Goal: Task Accomplishment & Management: Manage account settings

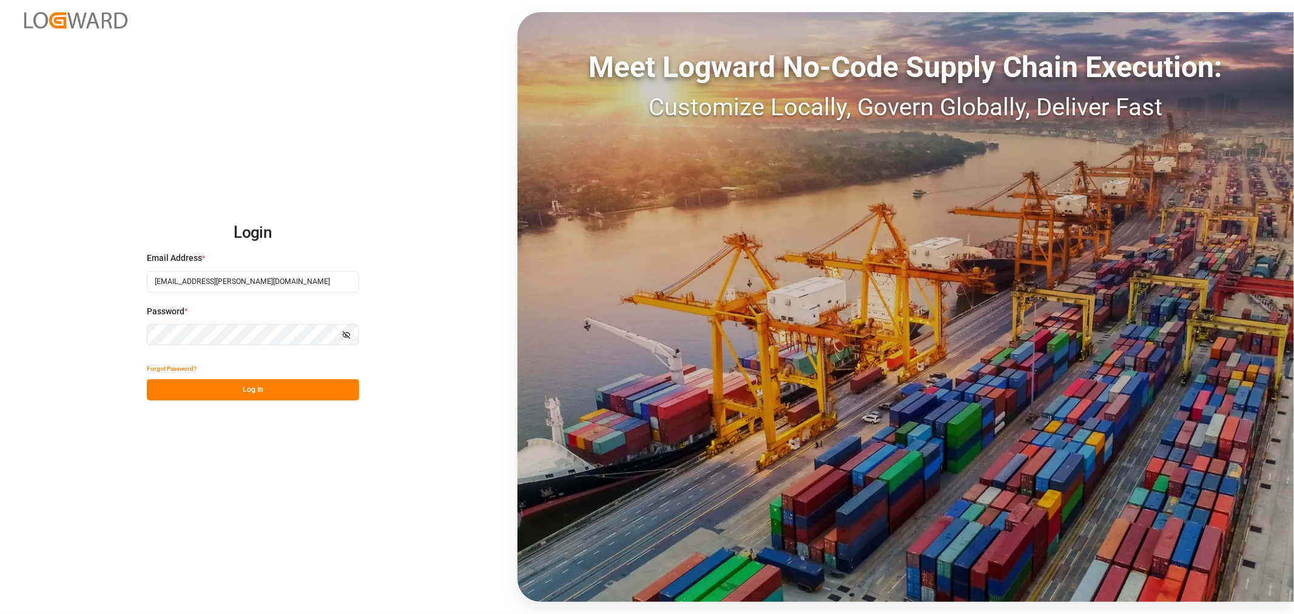
click at [285, 383] on button "Log In" at bounding box center [253, 389] width 212 height 21
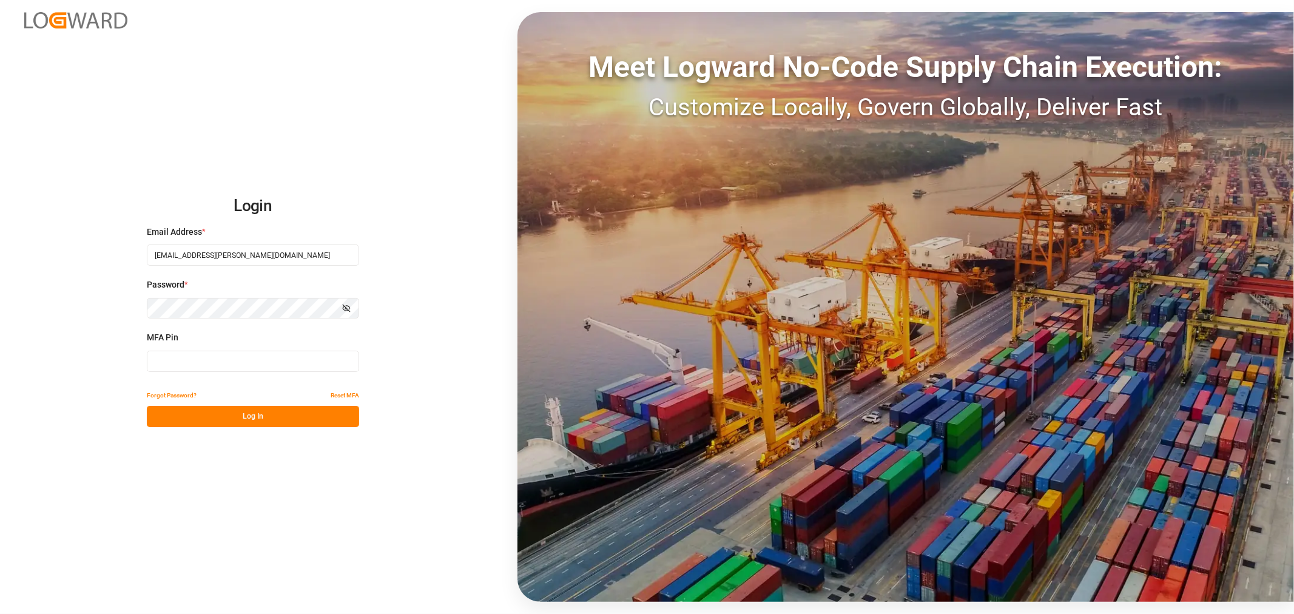
click at [186, 359] on input at bounding box center [253, 361] width 212 height 21
type input "287357"
click at [200, 413] on button "Log In" at bounding box center [253, 416] width 212 height 21
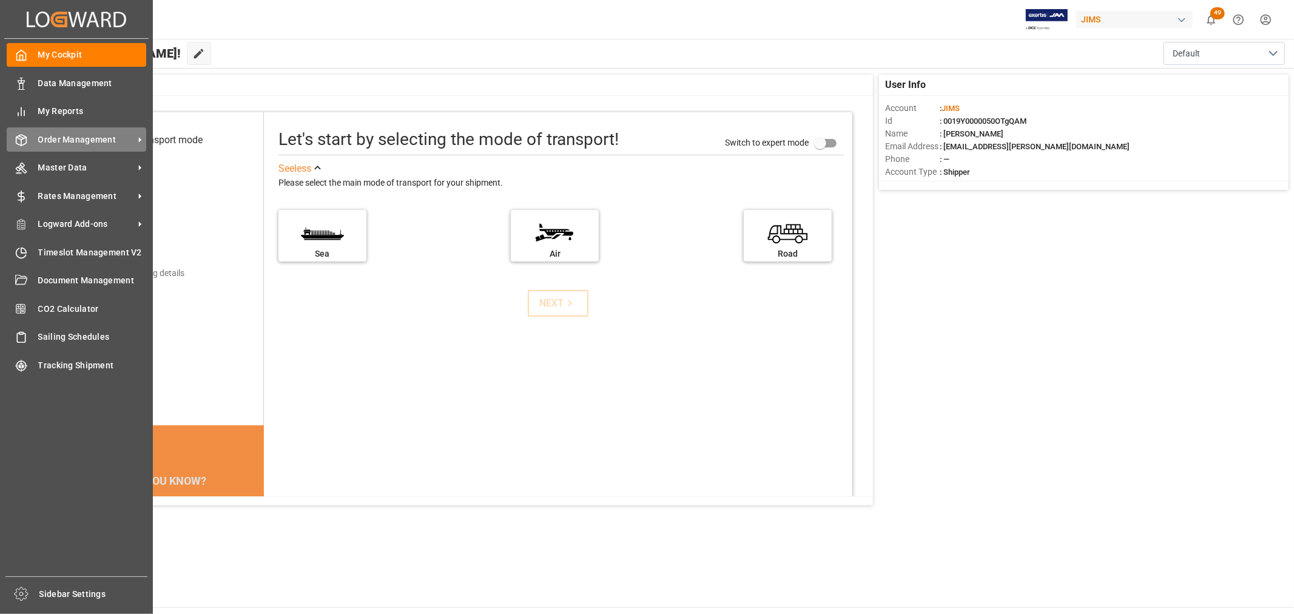
click at [44, 137] on span "Order Management" at bounding box center [86, 139] width 96 height 13
click at [101, 140] on span "Order Management" at bounding box center [86, 139] width 96 height 13
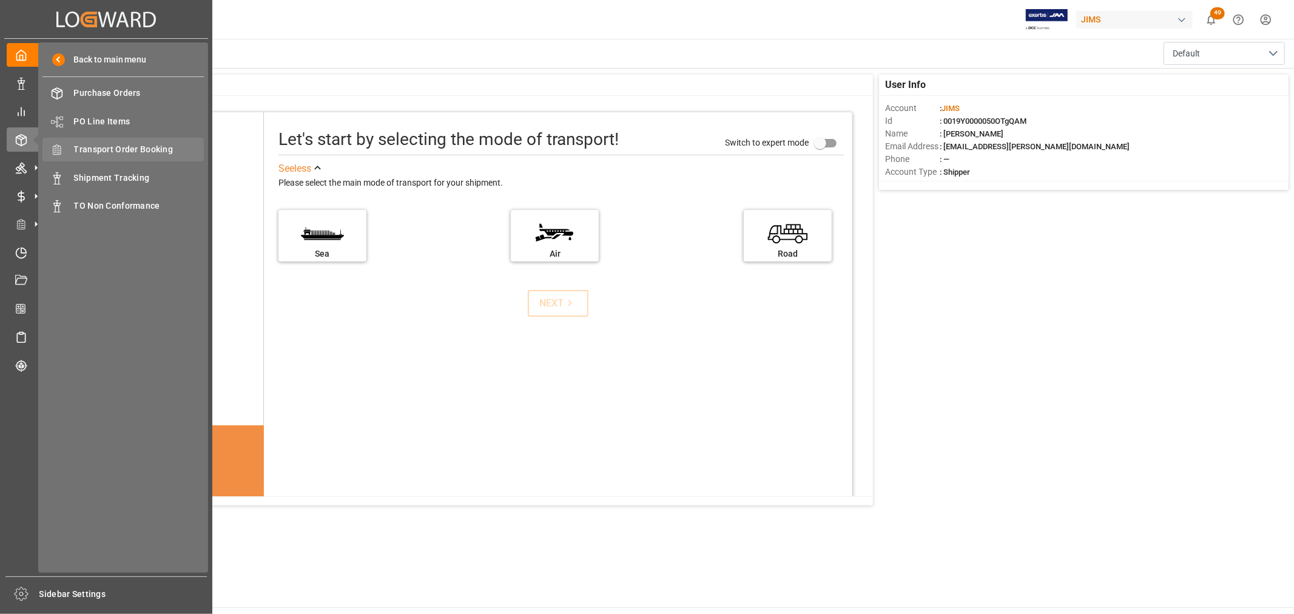
click at [146, 152] on span "Transport Order Booking" at bounding box center [139, 149] width 130 height 13
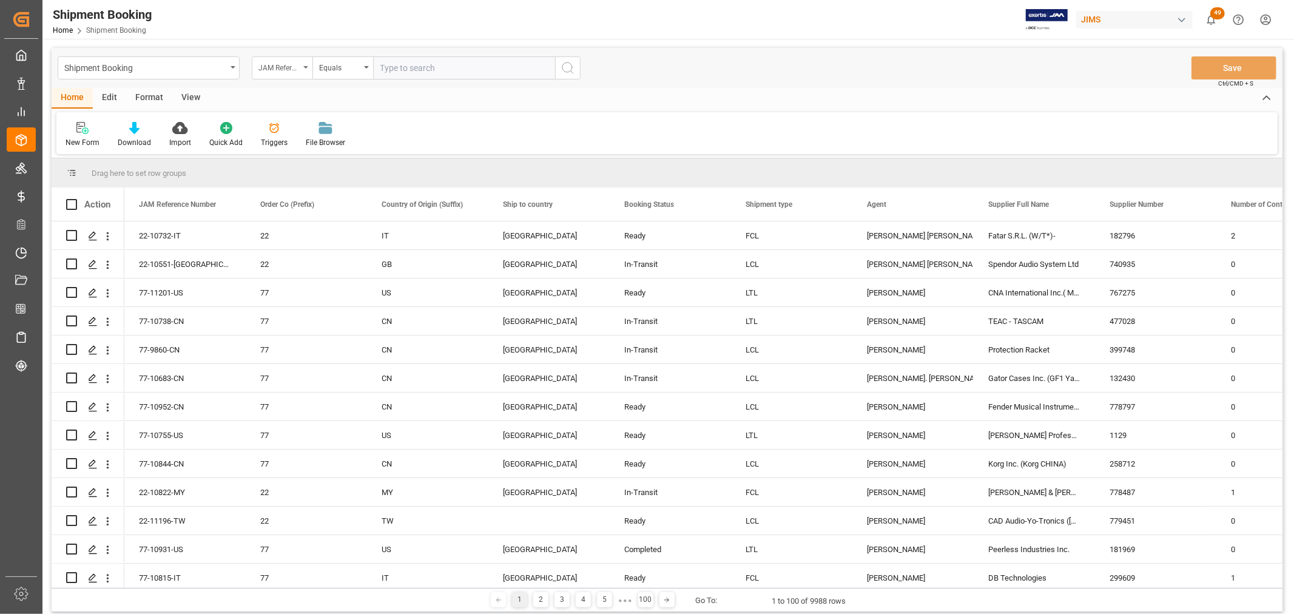
click at [306, 69] on div "JAM Reference Number" at bounding box center [282, 67] width 61 height 23
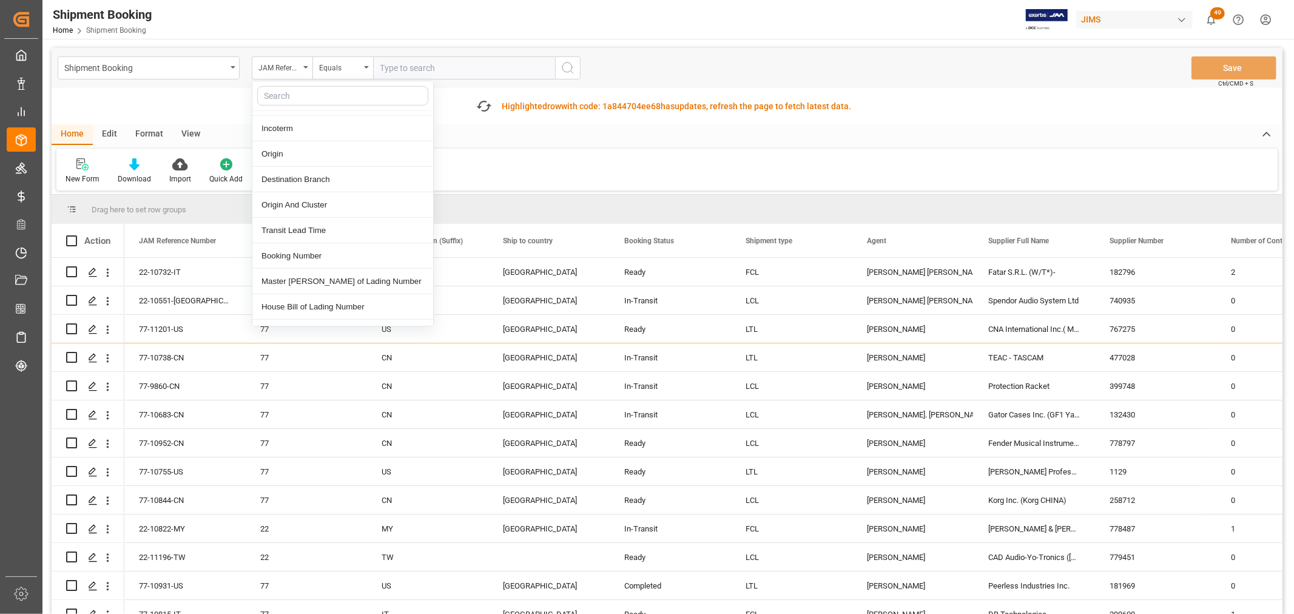
scroll to position [471, 0]
click at [304, 245] on div "Booking Number" at bounding box center [342, 238] width 181 height 25
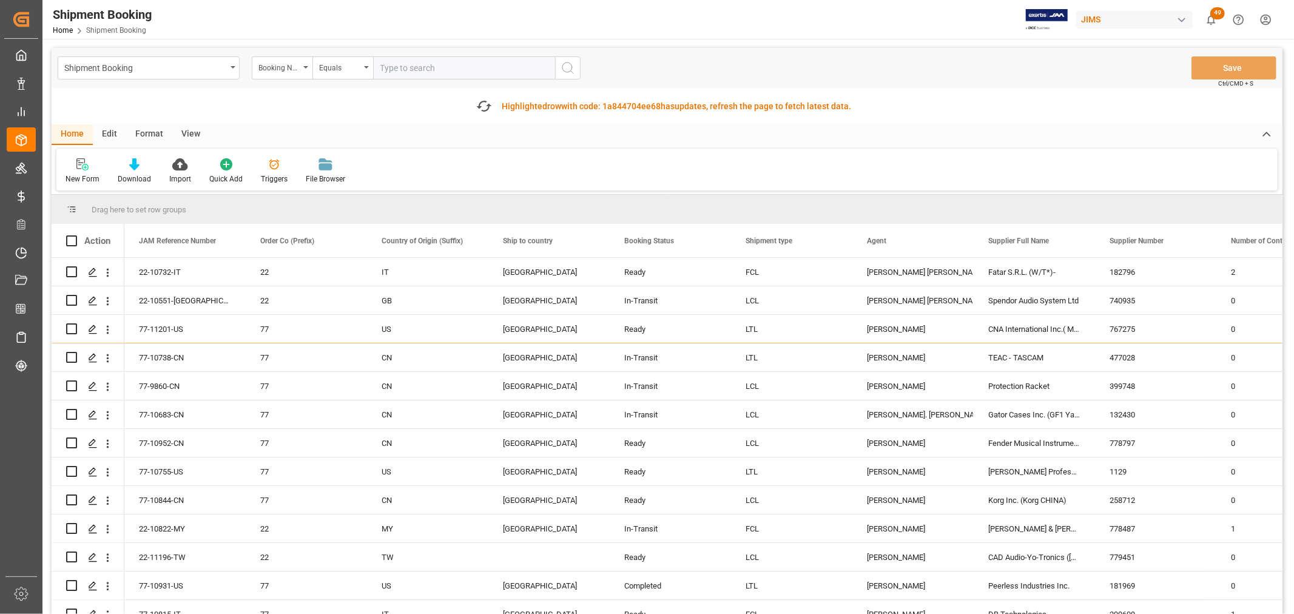
click at [400, 68] on input "text" at bounding box center [464, 67] width 182 height 23
paste input "1ZJ734X06801378359"
type input "1ZJ734X06801378359"
click at [569, 68] on icon "search button" at bounding box center [568, 68] width 15 height 15
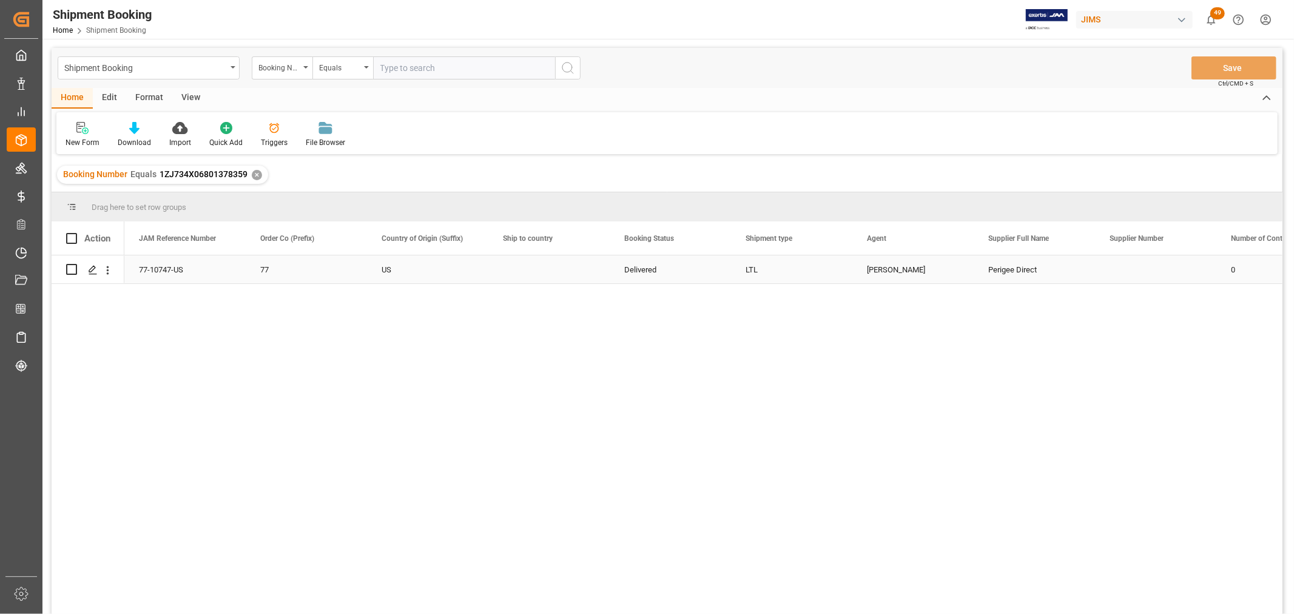
click at [174, 269] on div "77-10747-US" at bounding box center [184, 269] width 121 height 28
click at [92, 265] on icon "Press SPACE to select this row." at bounding box center [93, 270] width 10 height 10
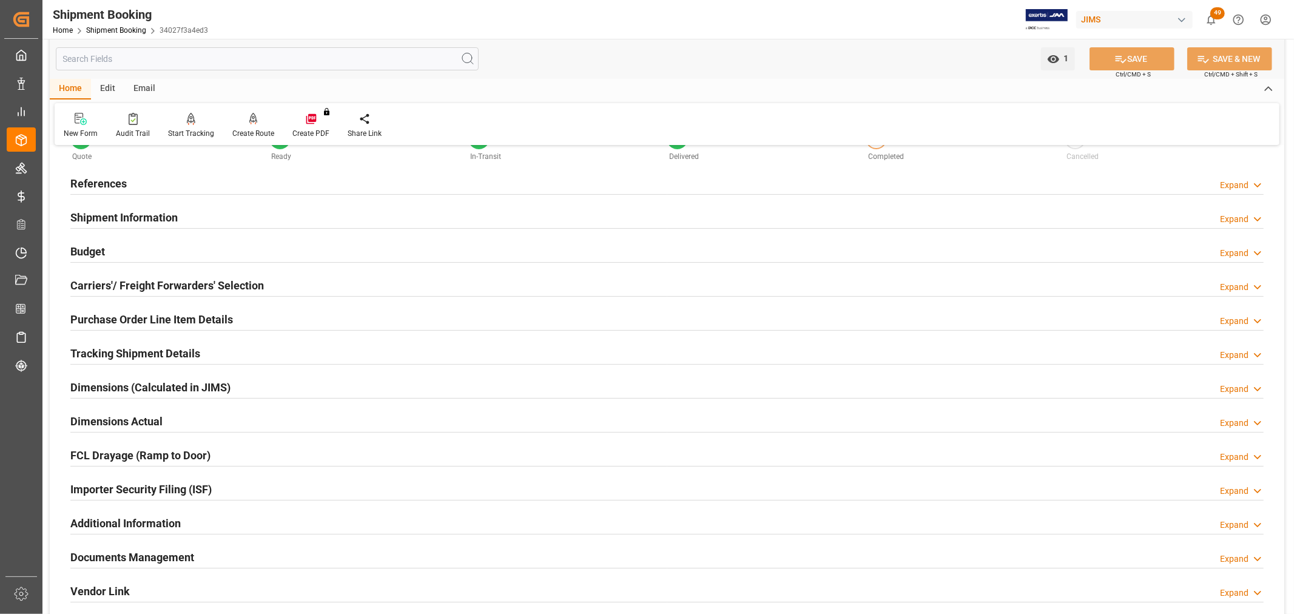
scroll to position [67, 0]
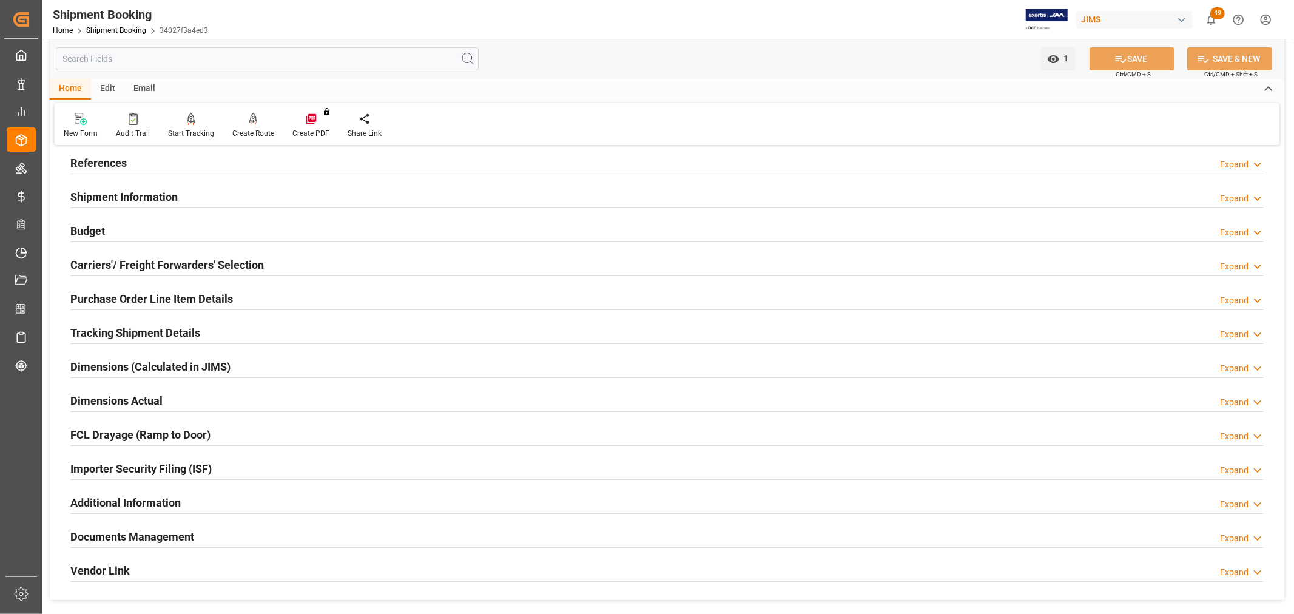
click at [131, 533] on h2 "Documents Management" at bounding box center [132, 537] width 124 height 16
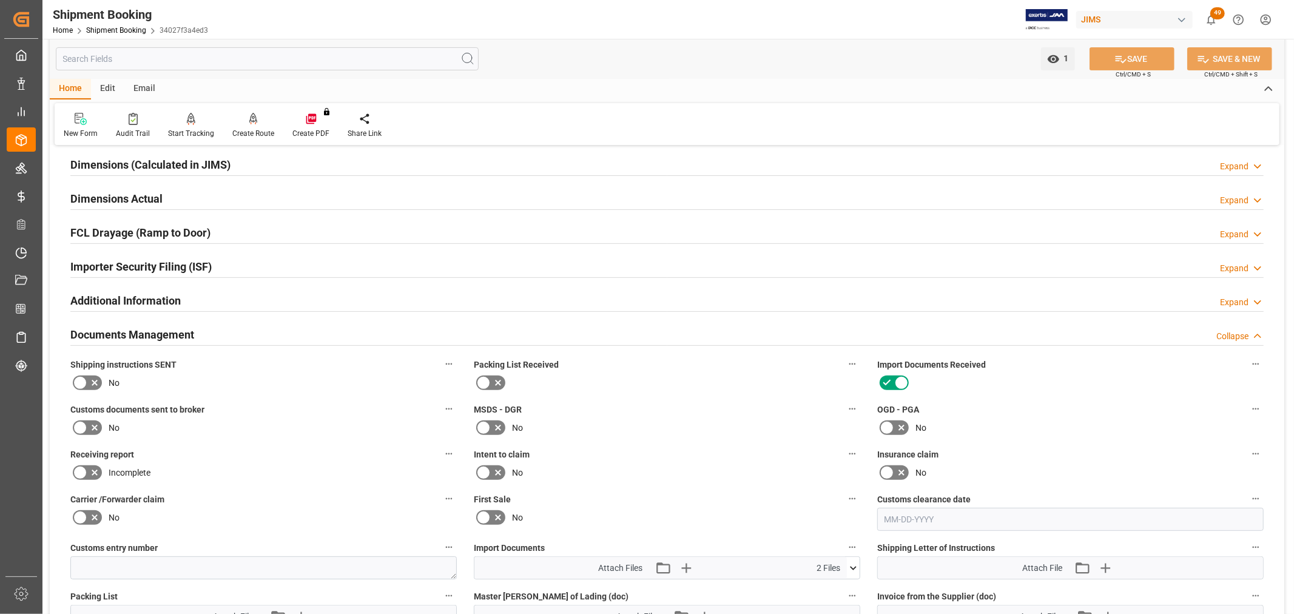
scroll to position [404, 0]
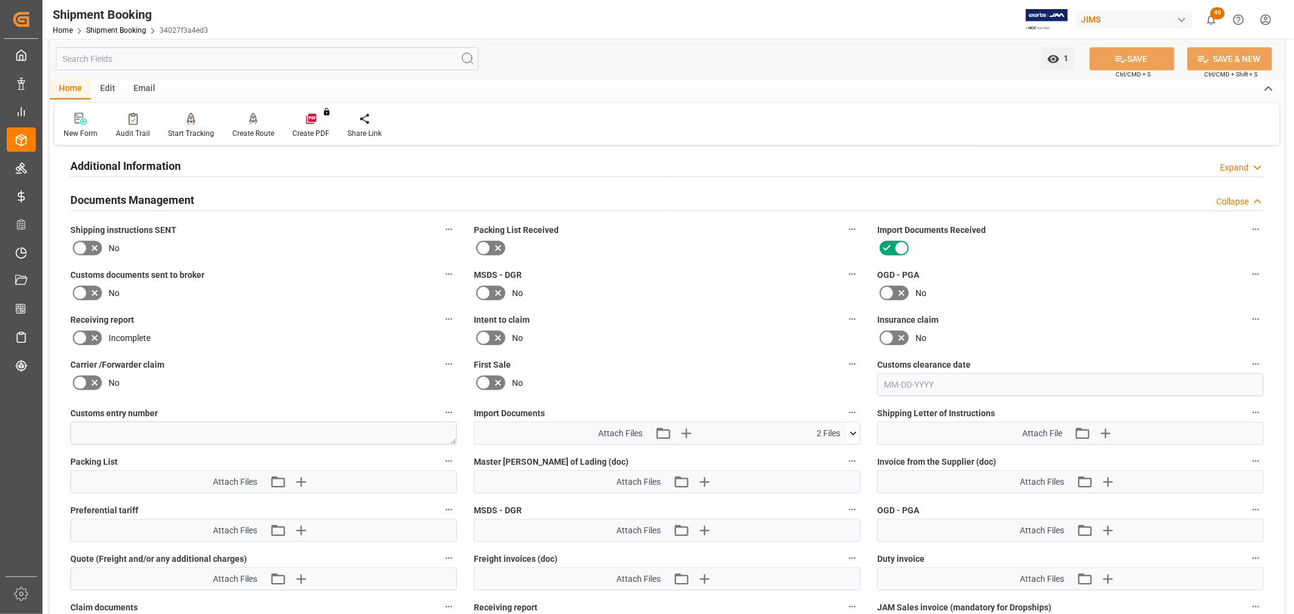
click at [851, 431] on icon at bounding box center [853, 433] width 7 height 4
click at [499, 453] on div "1ZJ734X06801378359 -...mbined.pdf" at bounding box center [667, 456] width 372 height 13
click at [821, 450] on icon at bounding box center [821, 456] width 13 height 13
click at [826, 465] on icon at bounding box center [821, 468] width 13 height 13
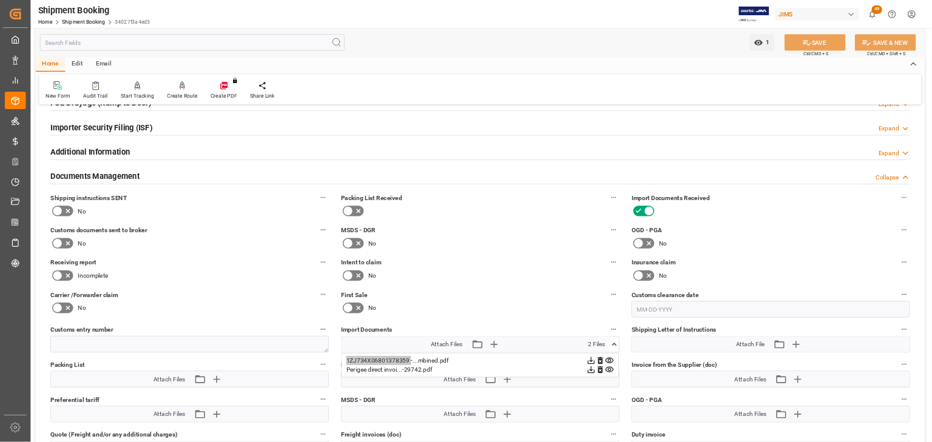
scroll to position [337, 0]
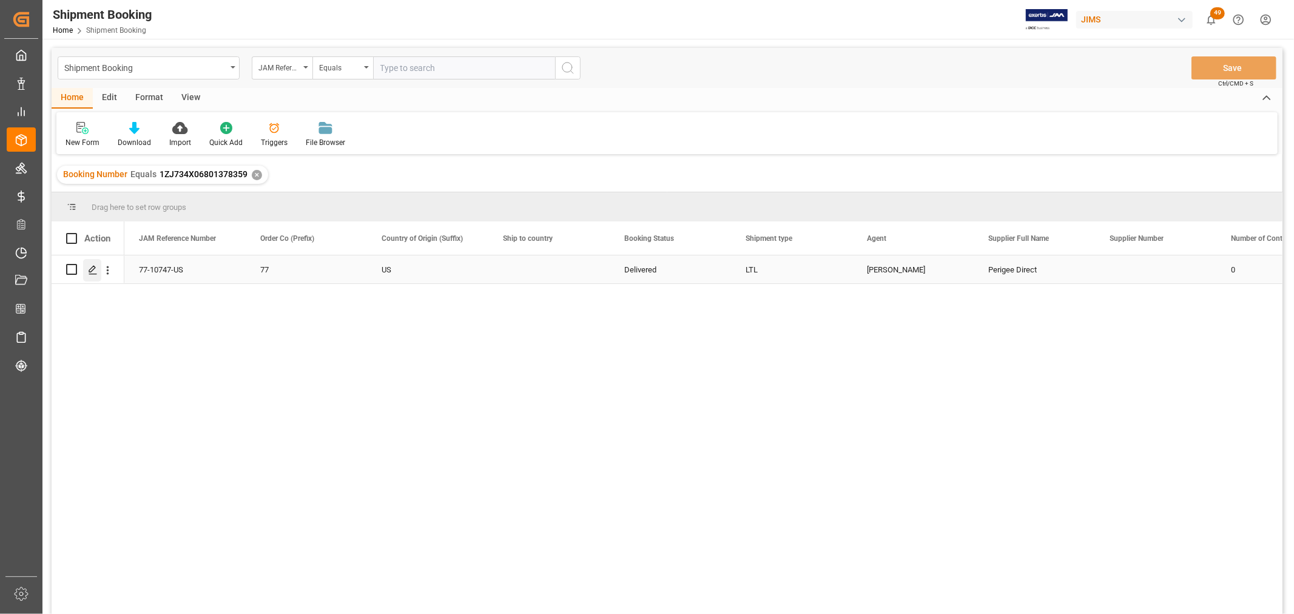
click at [93, 270] on icon "Press SPACE to select this row." at bounding box center [93, 270] width 10 height 10
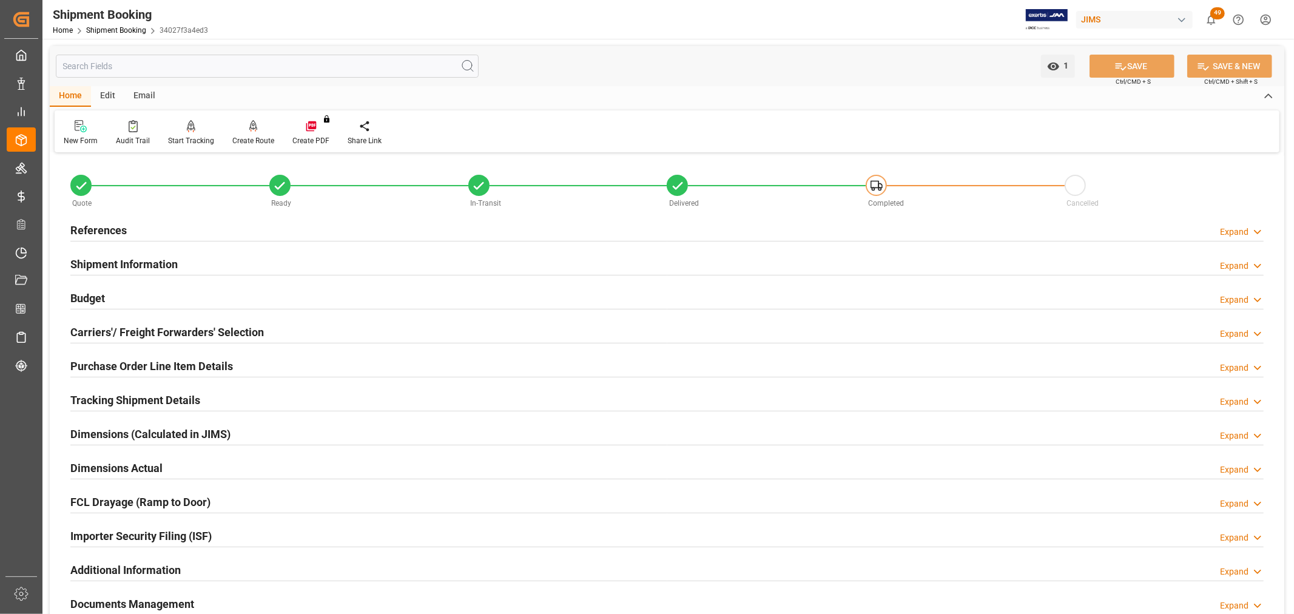
click at [123, 397] on h2 "Tracking Shipment Details" at bounding box center [135, 400] width 130 height 16
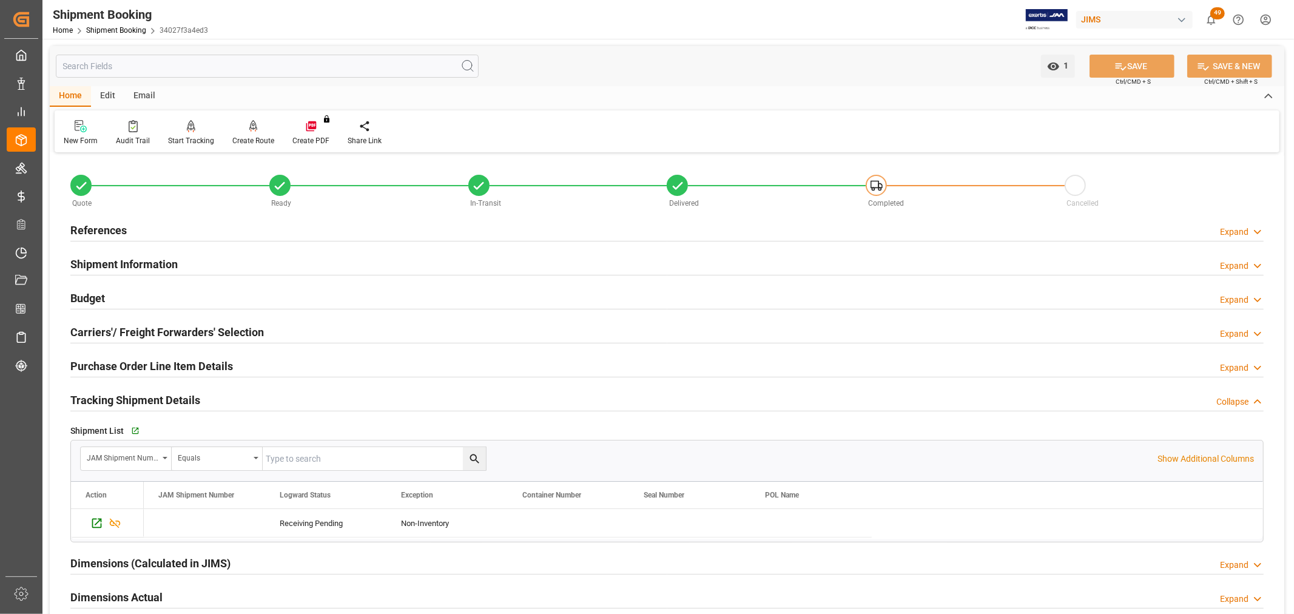
click at [104, 234] on h2 "References" at bounding box center [98, 230] width 56 height 16
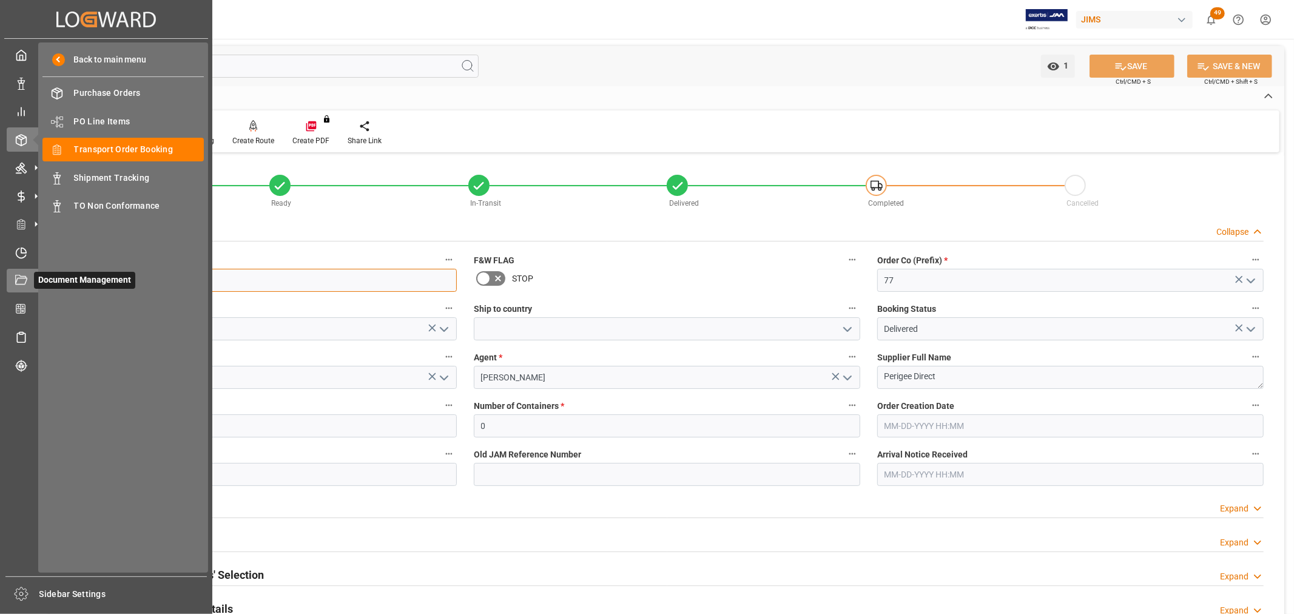
drag, startPoint x: 133, startPoint y: 285, endPoint x: 28, endPoint y: 286, distance: 105.6
click at [19, 288] on div "Created by potrace 1.15, written by Peter Selinger 2001-2017 Created by potrace…" at bounding box center [647, 307] width 1294 height 614
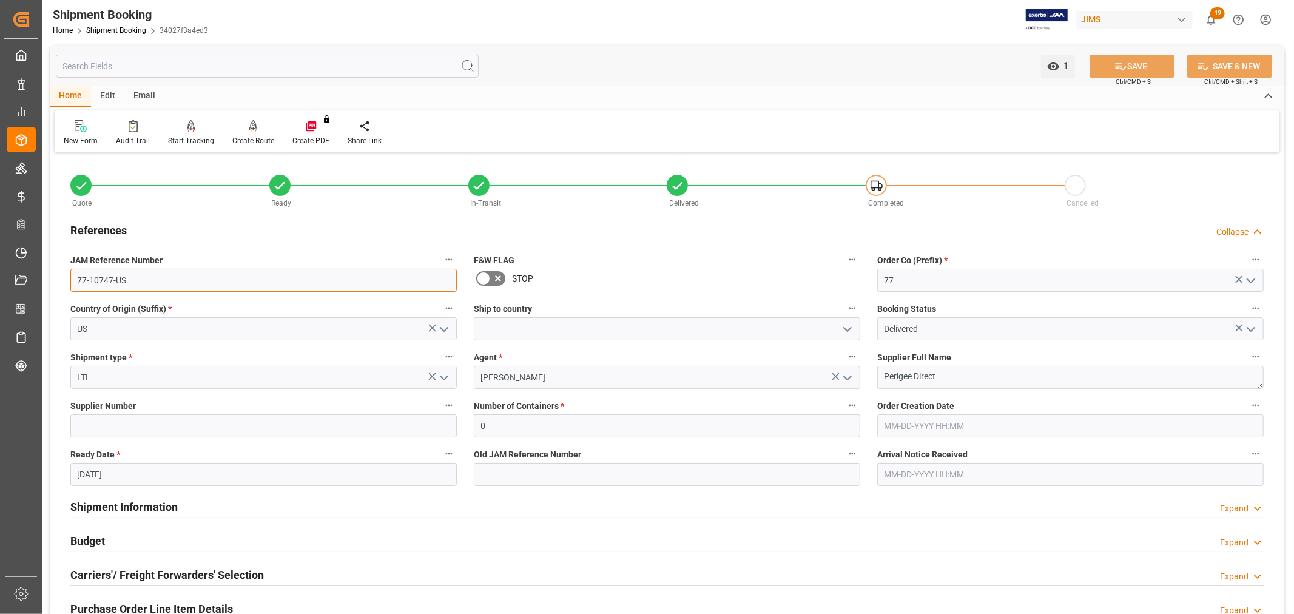
click at [156, 280] on input "77-10747-US" at bounding box center [263, 280] width 387 height 23
drag, startPoint x: 156, startPoint y: 280, endPoint x: 52, endPoint y: 286, distance: 103.9
click at [52, 286] on div "Quote Ready In-Transit Delivered Completed Cancelled References Collapse JAM Re…" at bounding box center [667, 597] width 1235 height 883
drag, startPoint x: 948, startPoint y: 382, endPoint x: 876, endPoint y: 378, distance: 72.9
click at [876, 378] on div "Supplier Full Name Perigee Direct" at bounding box center [1071, 369] width 404 height 49
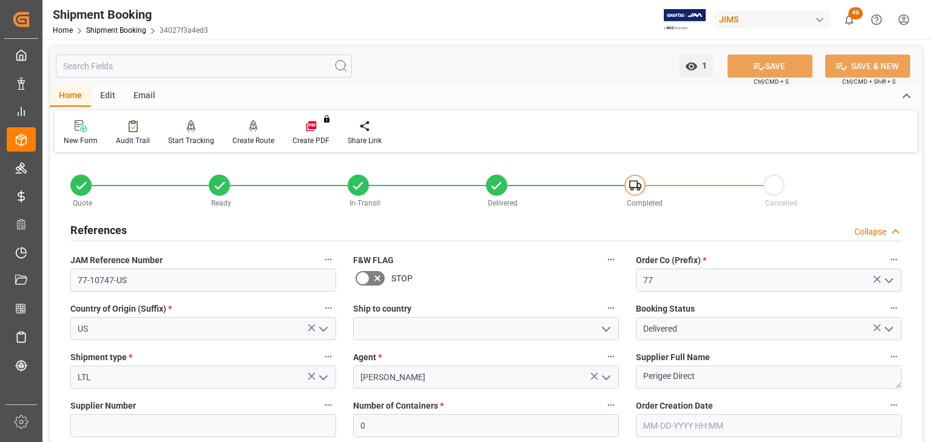
click at [596, 337] on button "open menu" at bounding box center [605, 329] width 18 height 19
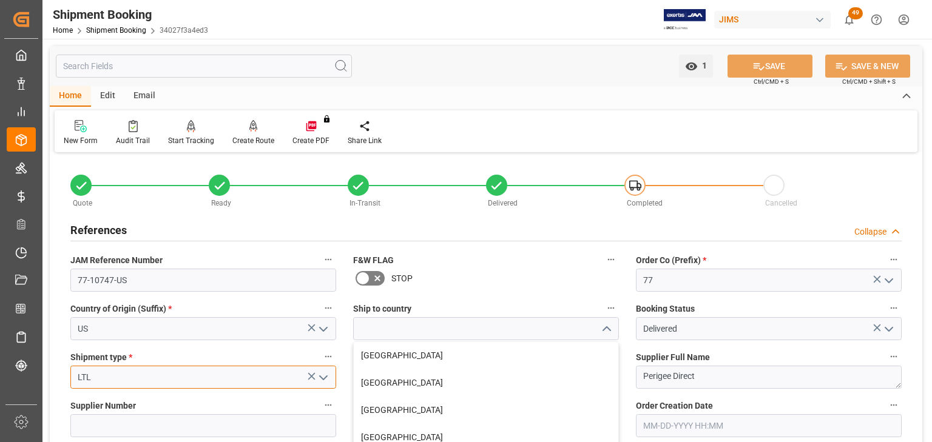
click at [160, 366] on input "LTL" at bounding box center [203, 377] width 266 height 23
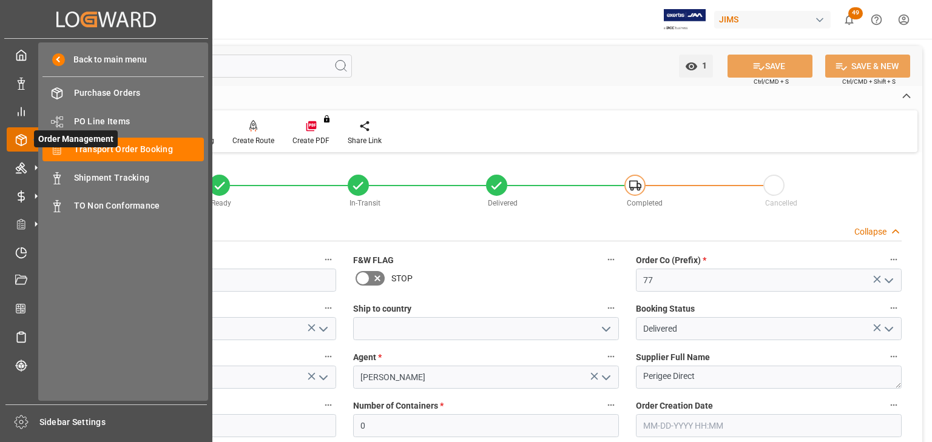
click at [15, 138] on icon at bounding box center [21, 140] width 12 height 12
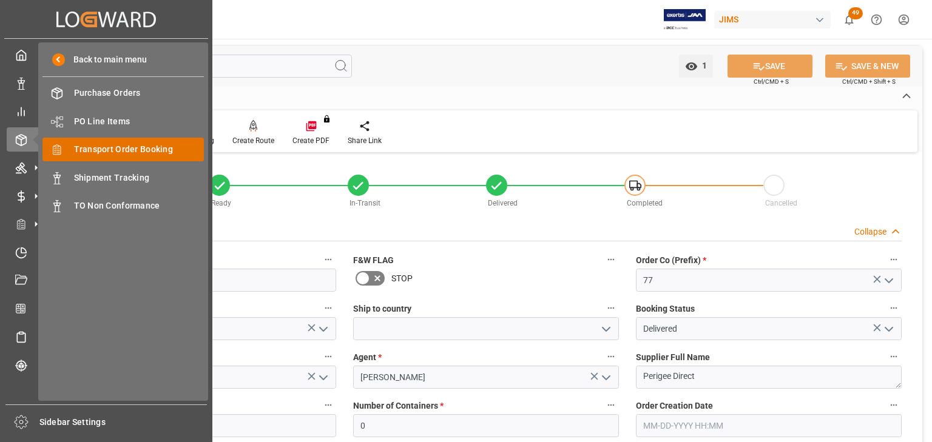
click at [117, 151] on span "Transport Order Booking" at bounding box center [139, 149] width 130 height 13
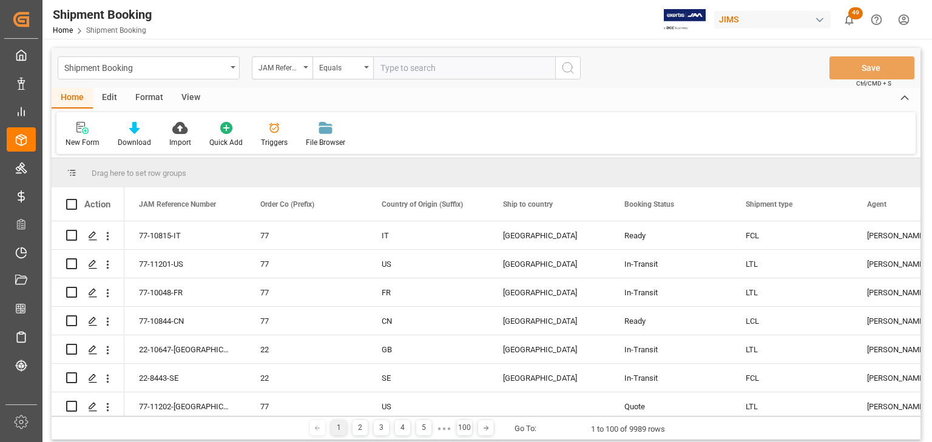
click at [192, 93] on div "View" at bounding box center [190, 98] width 37 height 21
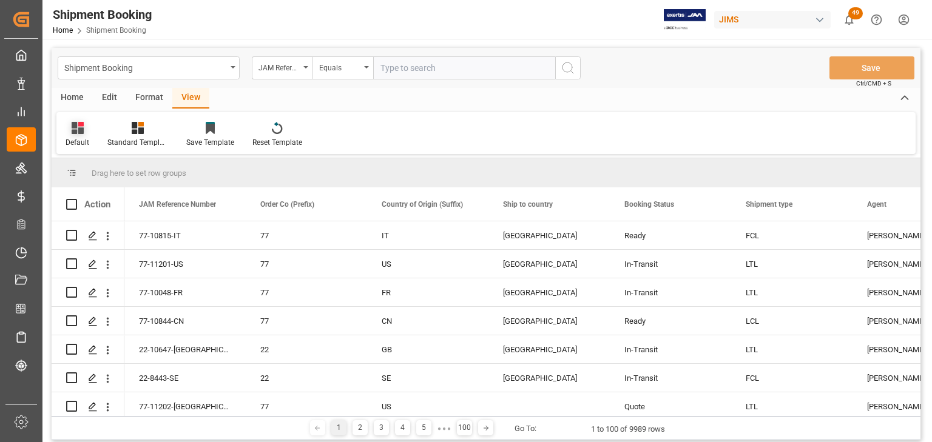
click at [76, 142] on div "Default" at bounding box center [78, 142] width 24 height 11
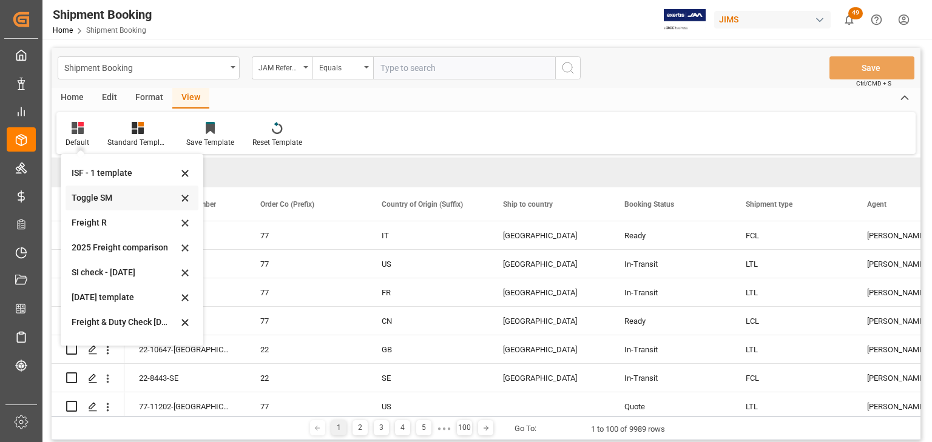
scroll to position [92, 0]
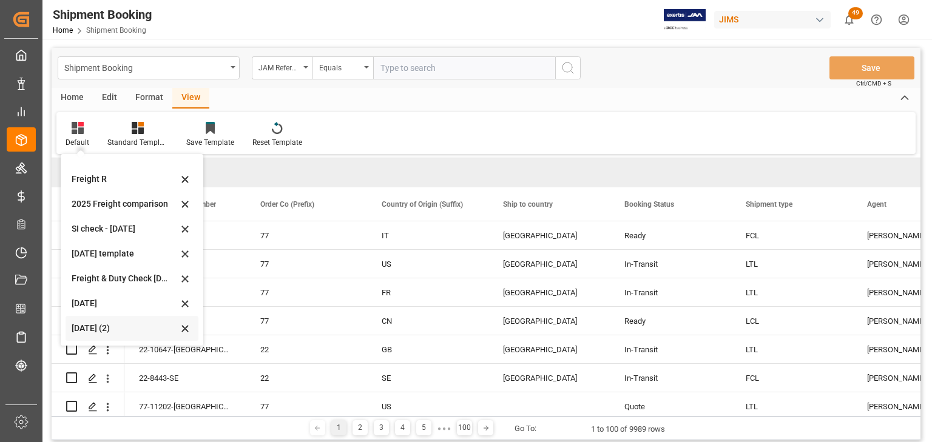
click at [99, 328] on div "[DATE] (2)" at bounding box center [125, 328] width 106 height 13
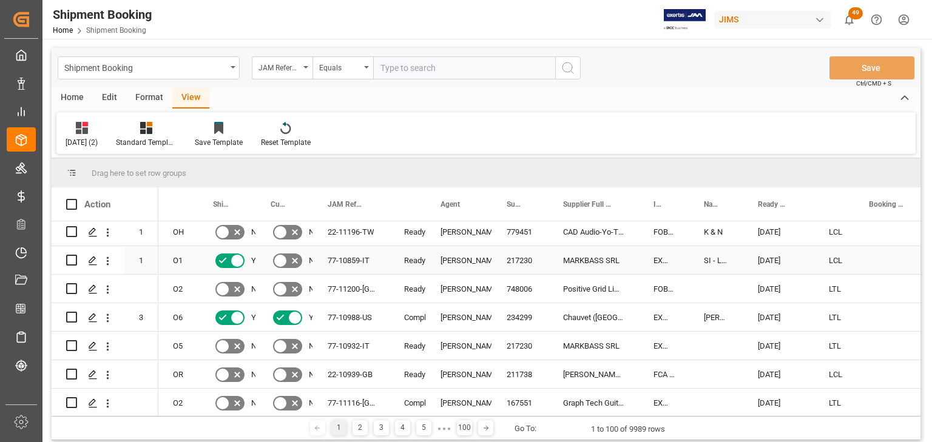
scroll to position [534, 0]
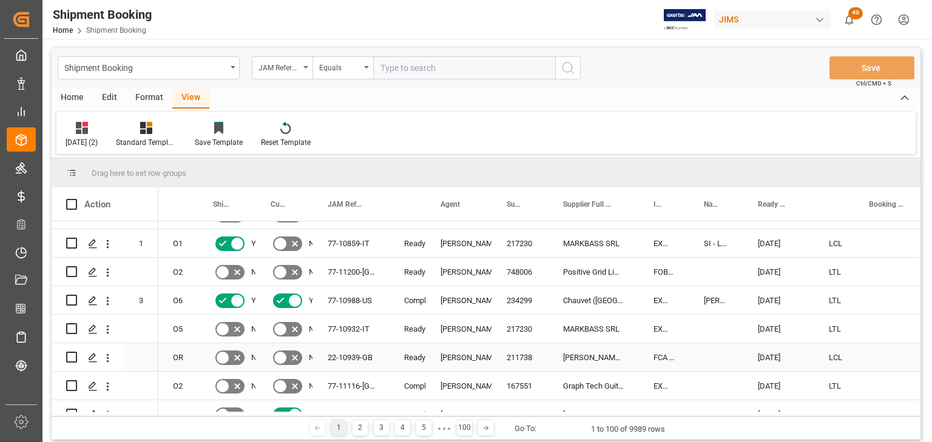
click at [458, 354] on div "[PERSON_NAME]" at bounding box center [459, 358] width 37 height 28
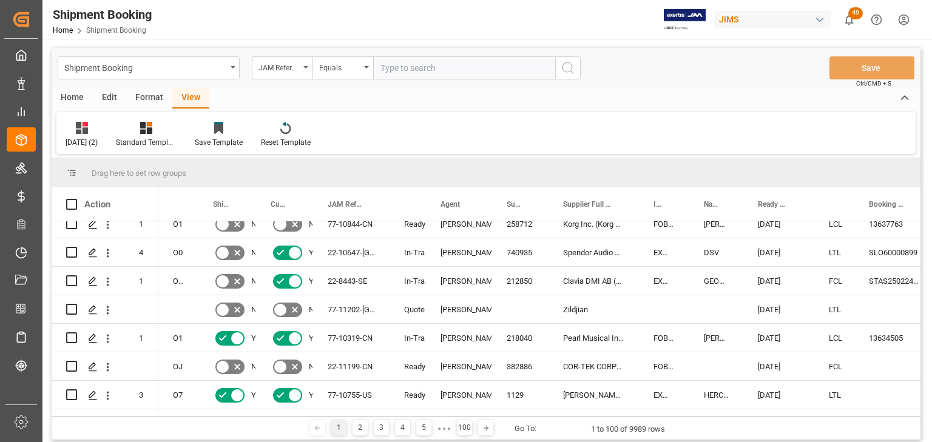
scroll to position [0, 0]
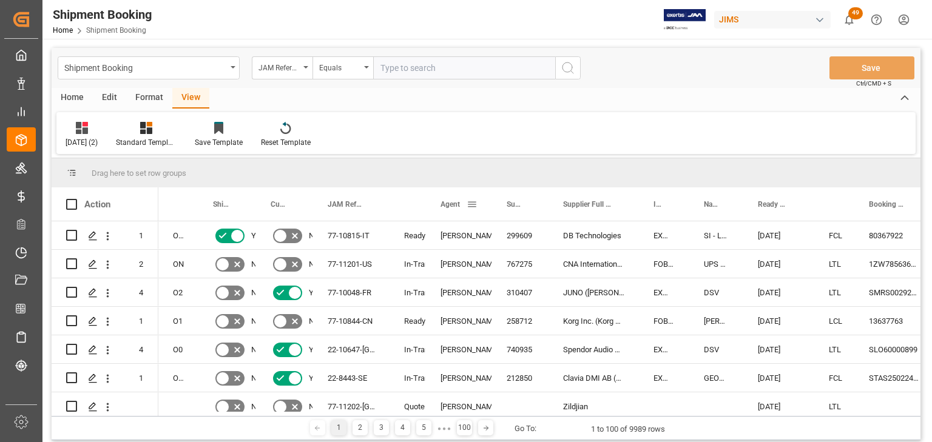
click at [449, 204] on span "Agent" at bounding box center [450, 204] width 19 height 8
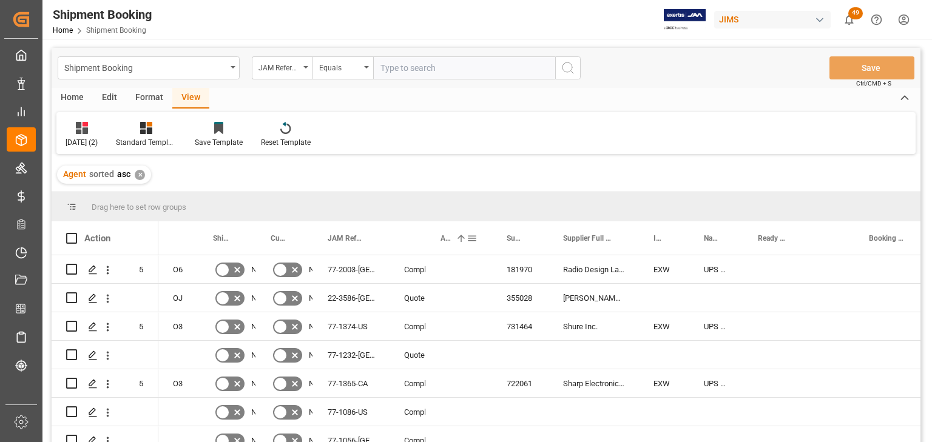
click at [482, 238] on div "Agent 1" at bounding box center [459, 237] width 66 height 33
click at [467, 240] on span at bounding box center [472, 238] width 11 height 11
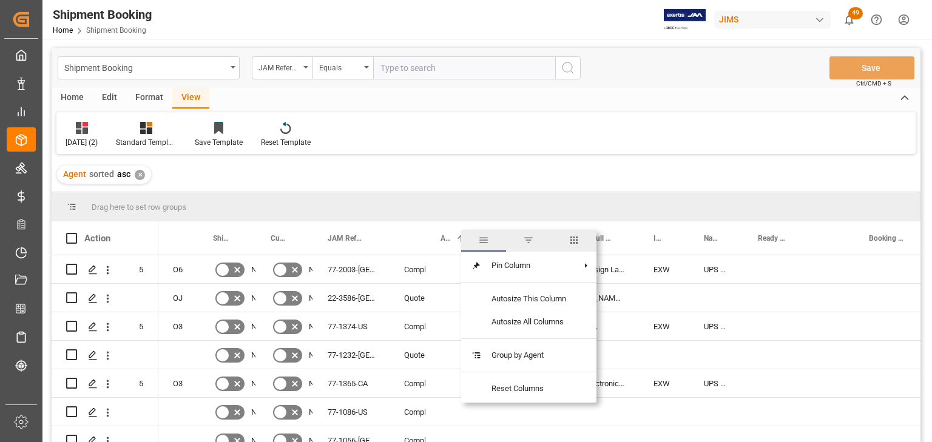
click at [529, 240] on span "filter" at bounding box center [528, 240] width 11 height 11
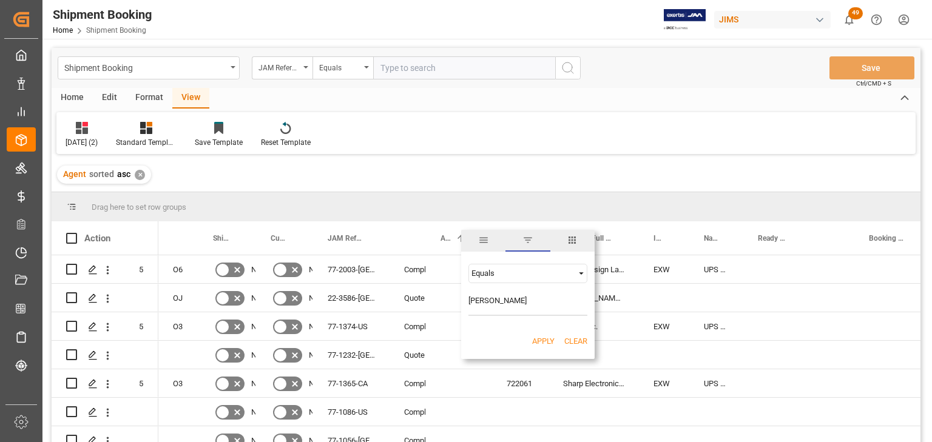
type input "[PERSON_NAME]"
click at [544, 342] on button "Apply" at bounding box center [543, 342] width 22 height 12
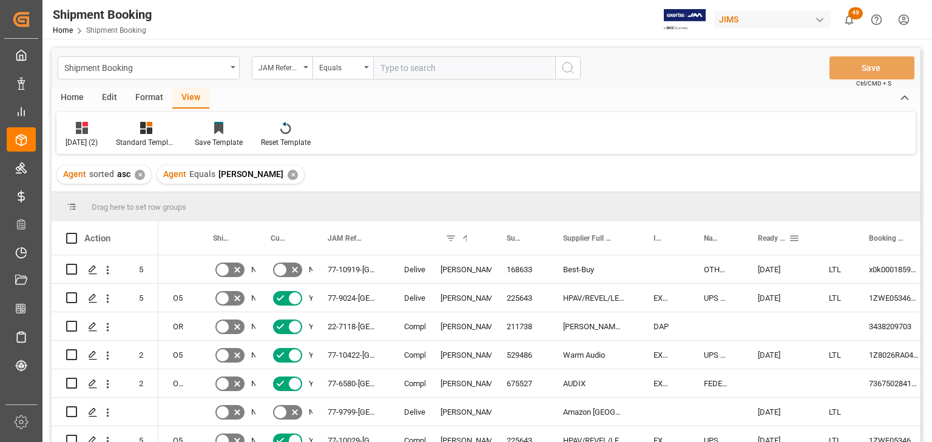
click at [794, 238] on span at bounding box center [794, 238] width 11 height 11
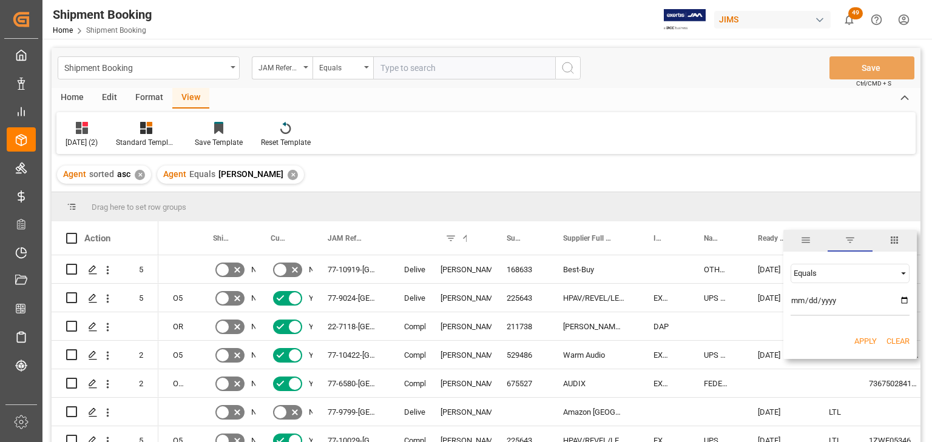
click at [904, 271] on span "Filtering operator" at bounding box center [903, 273] width 11 height 11
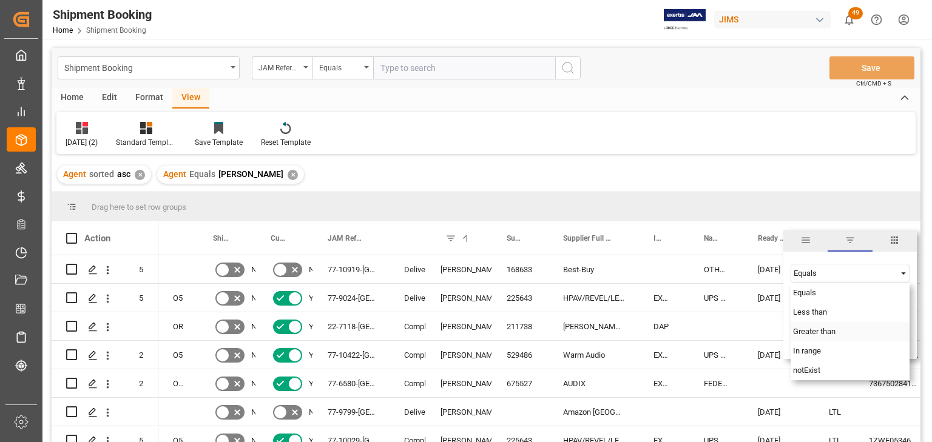
click at [820, 333] on span "Greater than" at bounding box center [814, 331] width 42 height 9
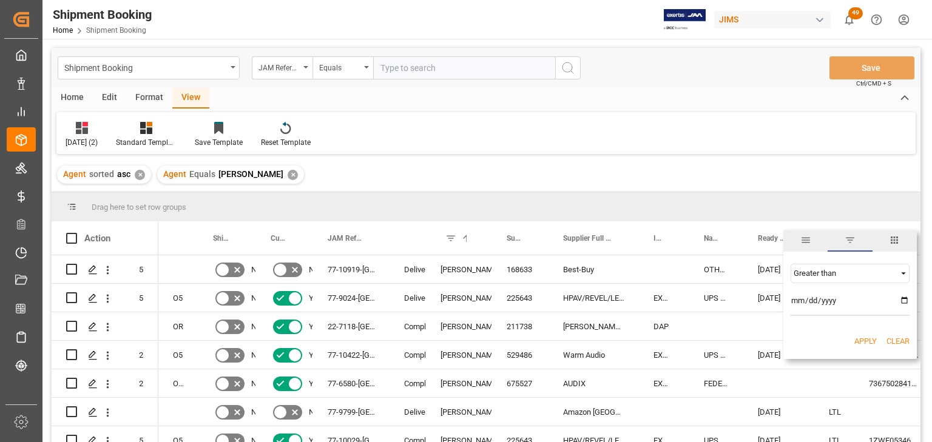
click at [833, 300] on input "date" at bounding box center [850, 304] width 119 height 24
click at [905, 298] on input "date" at bounding box center [850, 304] width 119 height 24
type input "[DATE]"
click at [861, 338] on button "Apply" at bounding box center [865, 342] width 22 height 12
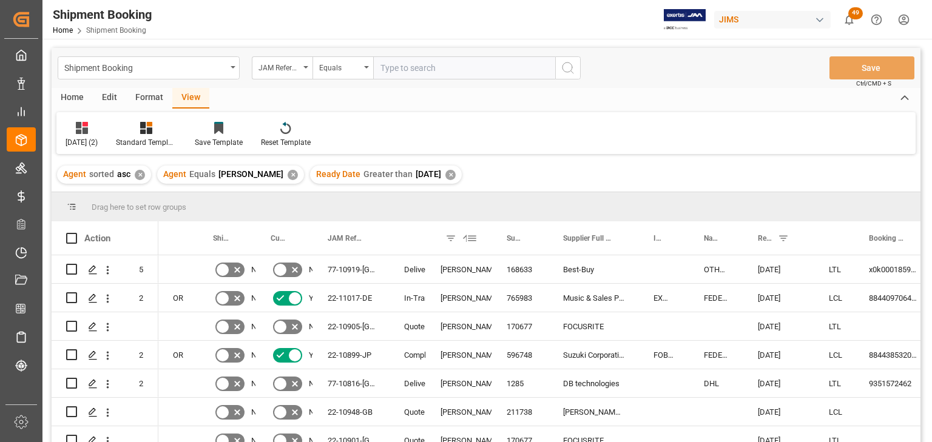
click at [450, 236] on span at bounding box center [450, 238] width 11 height 11
click at [415, 239] on div "Booking Status" at bounding box center [408, 237] width 36 height 33
click at [410, 236] on span at bounding box center [405, 238] width 11 height 11
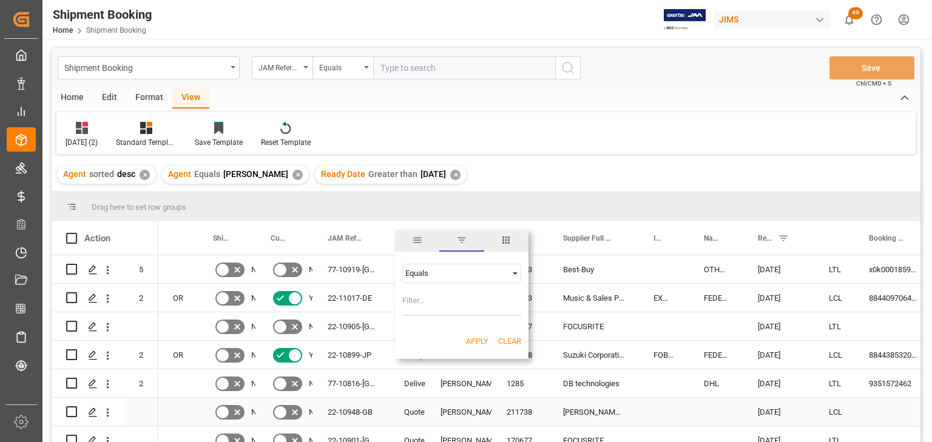
click at [417, 399] on div "Quote" at bounding box center [408, 412] width 36 height 28
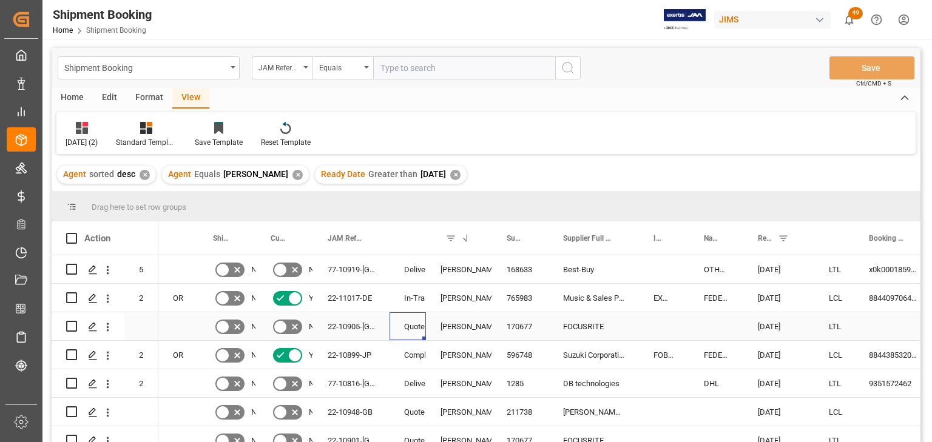
click at [408, 326] on div "Quote" at bounding box center [407, 327] width 7 height 28
click at [406, 238] on span at bounding box center [405, 238] width 11 height 11
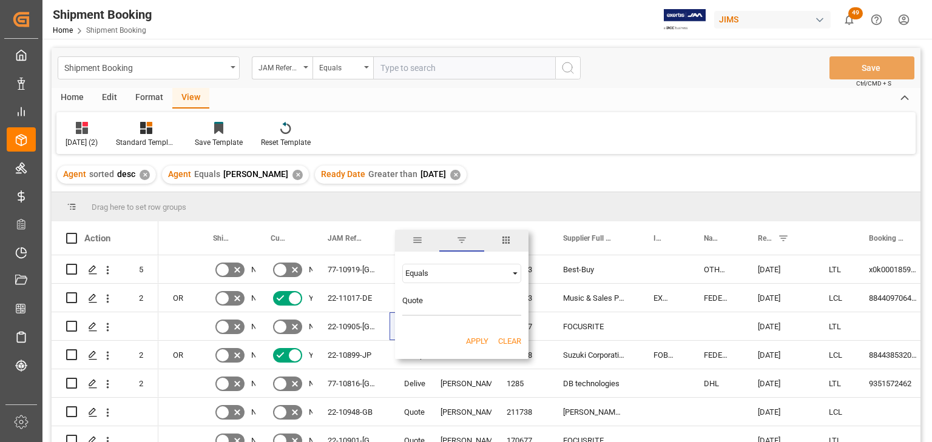
type input "Quote"
click at [477, 340] on button "Apply" at bounding box center [477, 342] width 22 height 12
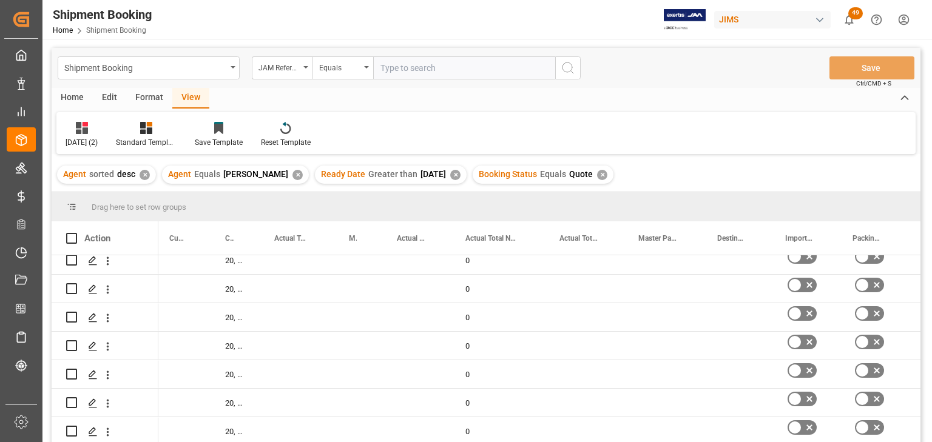
click at [70, 95] on div "Home" at bounding box center [72, 98] width 41 height 21
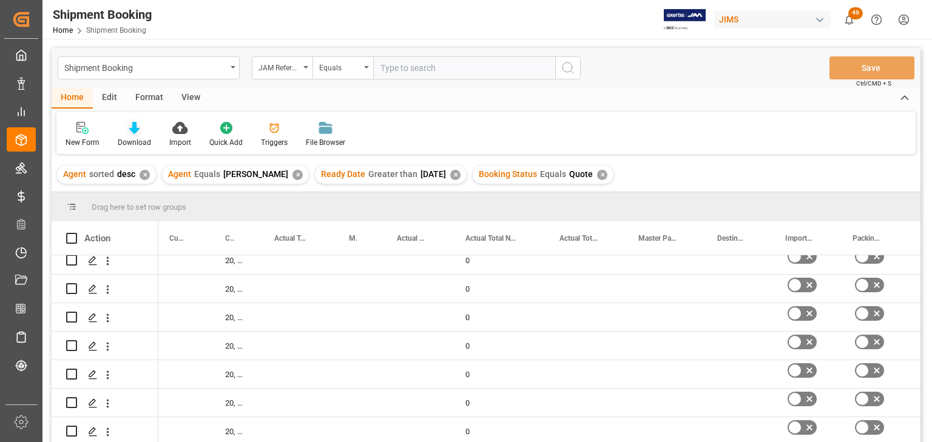
click at [136, 140] on div "Download" at bounding box center [134, 142] width 33 height 11
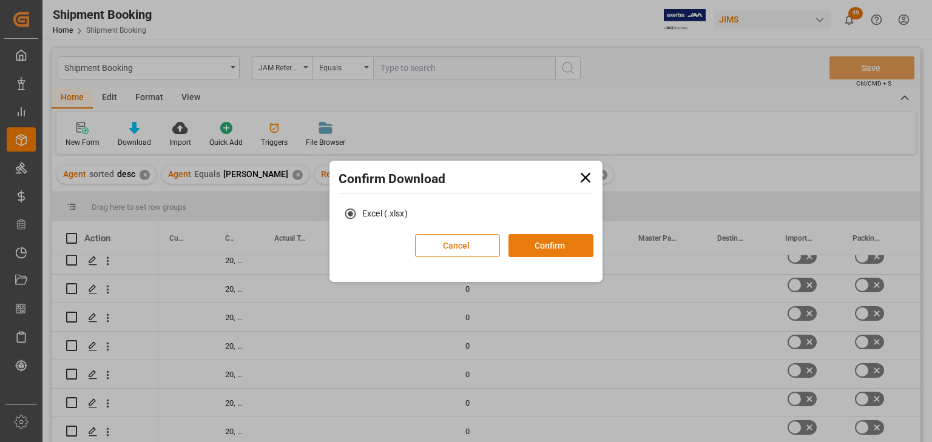
click at [534, 243] on button "Confirm" at bounding box center [550, 245] width 85 height 23
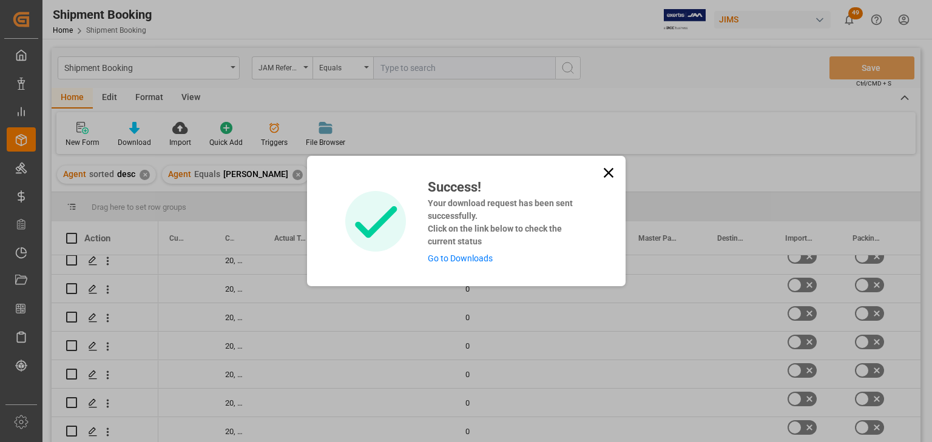
click at [471, 260] on link "Go to Downloads" at bounding box center [460, 259] width 65 height 10
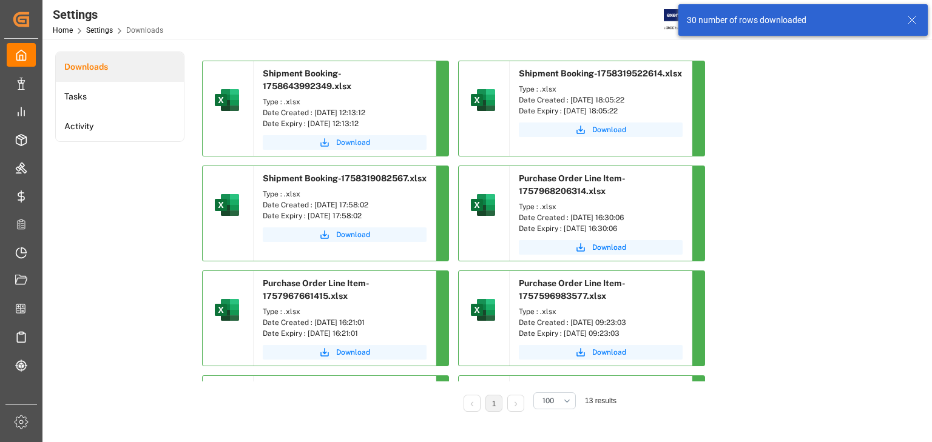
click at [341, 143] on span "Download" at bounding box center [353, 142] width 34 height 11
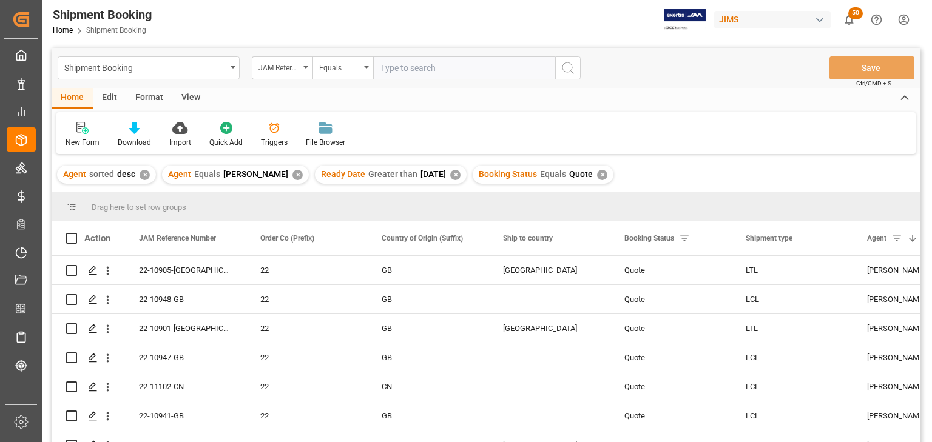
click at [292, 175] on div "✕" at bounding box center [297, 175] width 10 height 10
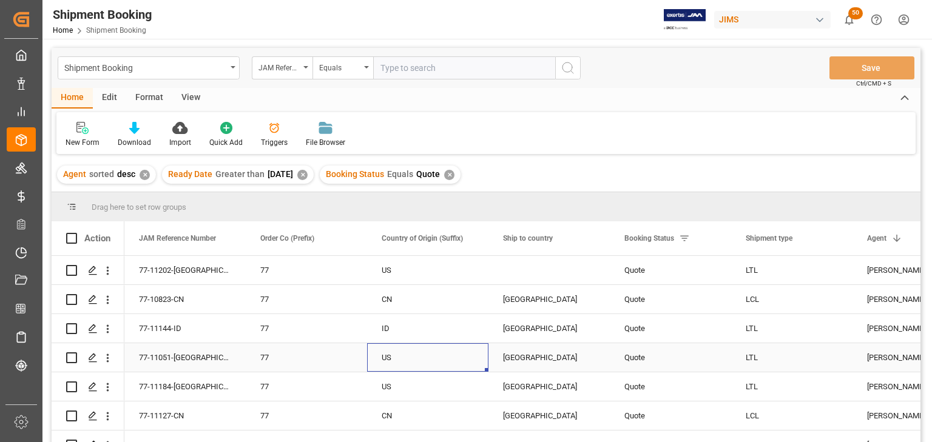
click at [442, 370] on div "US" at bounding box center [428, 358] width 92 height 28
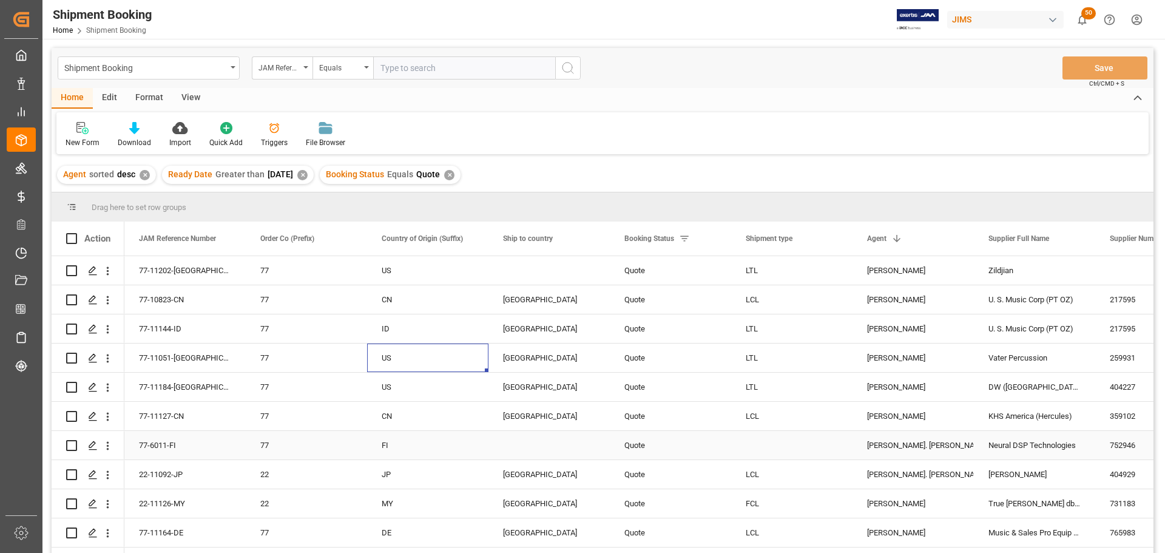
click at [456, 442] on div "FI" at bounding box center [428, 445] width 92 height 28
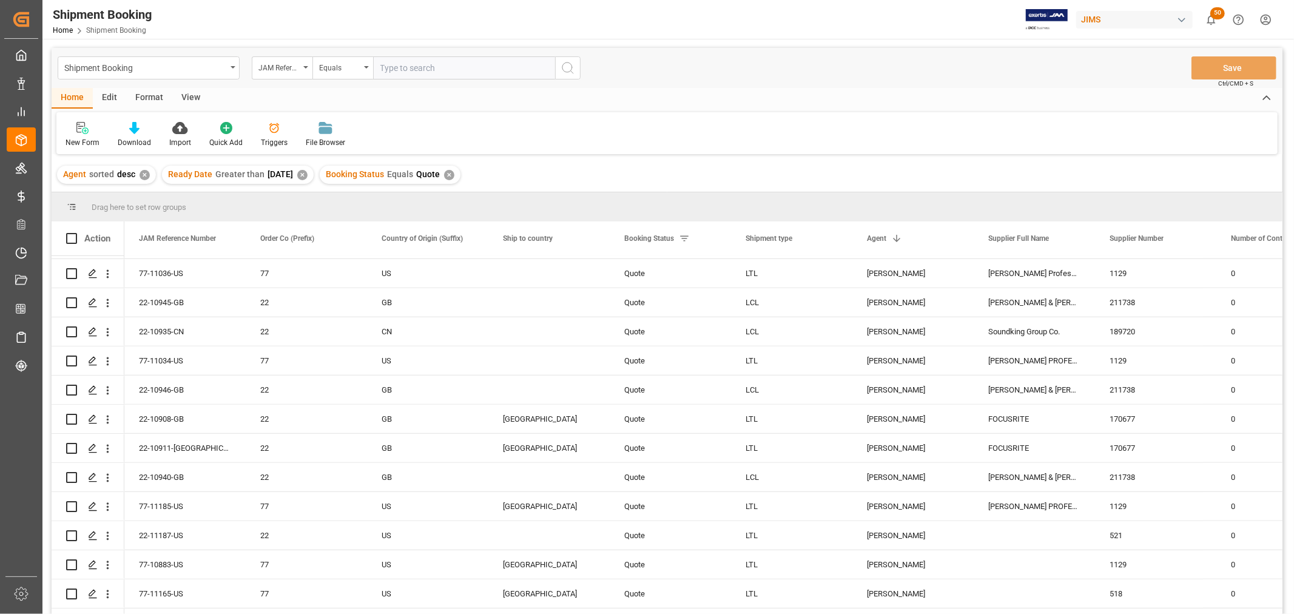
scroll to position [1052, 0]
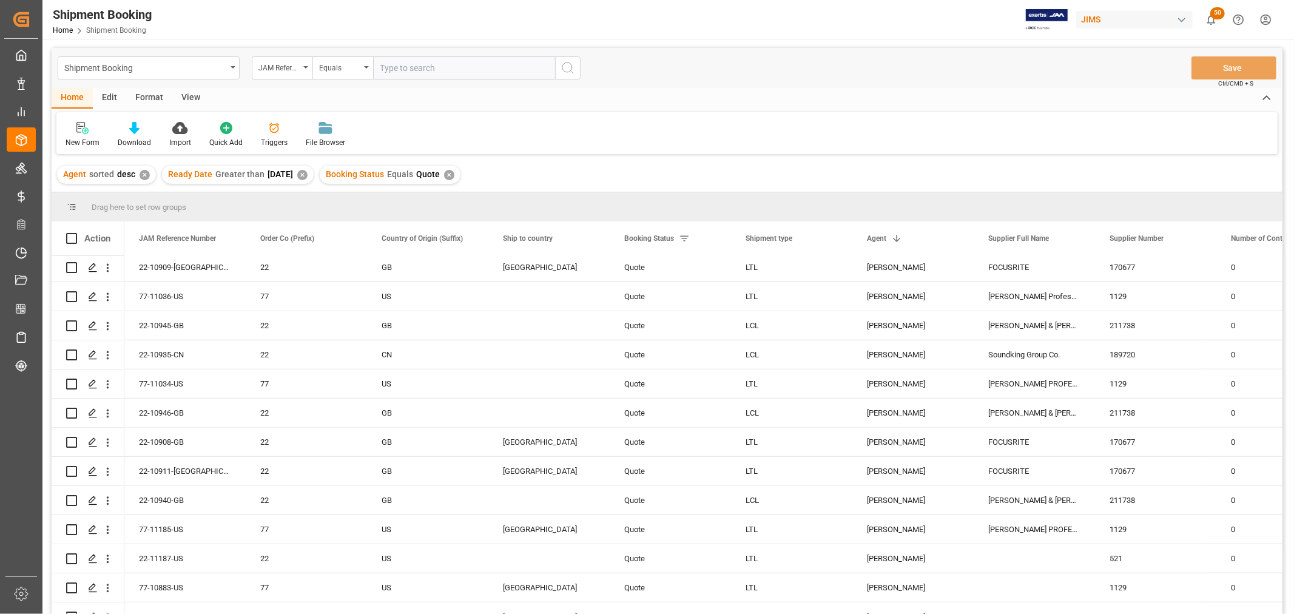
click at [454, 174] on div "✕" at bounding box center [449, 175] width 10 height 10
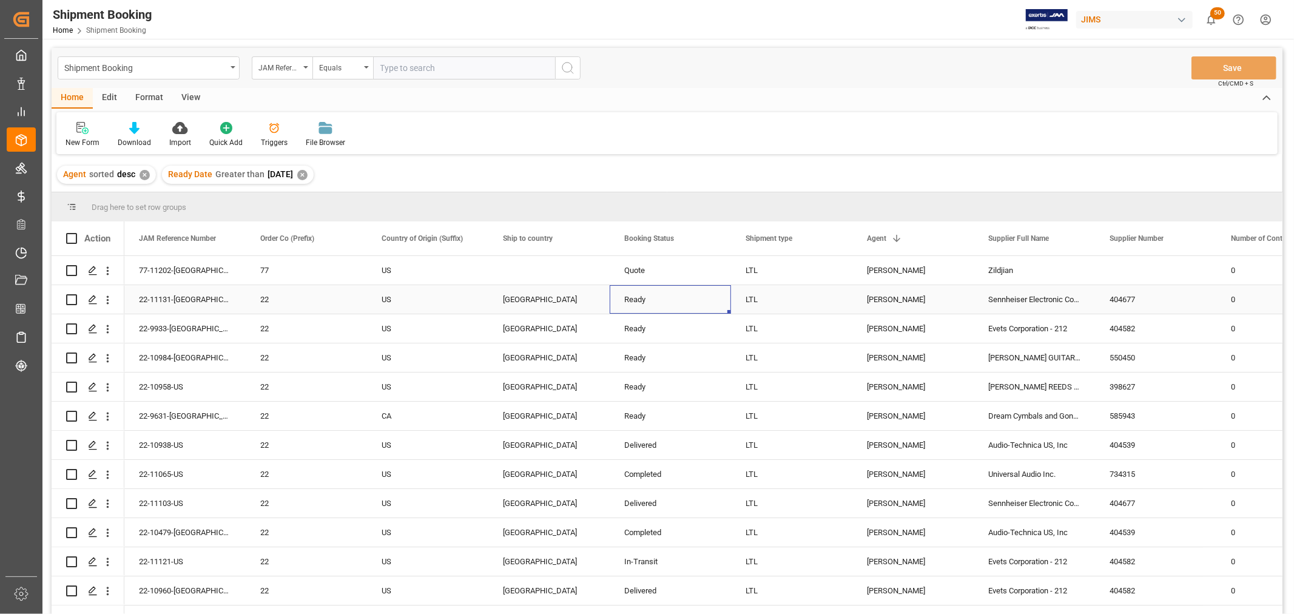
click at [638, 295] on div "Ready" at bounding box center [670, 300] width 92 height 28
click at [712, 239] on span at bounding box center [711, 238] width 11 height 11
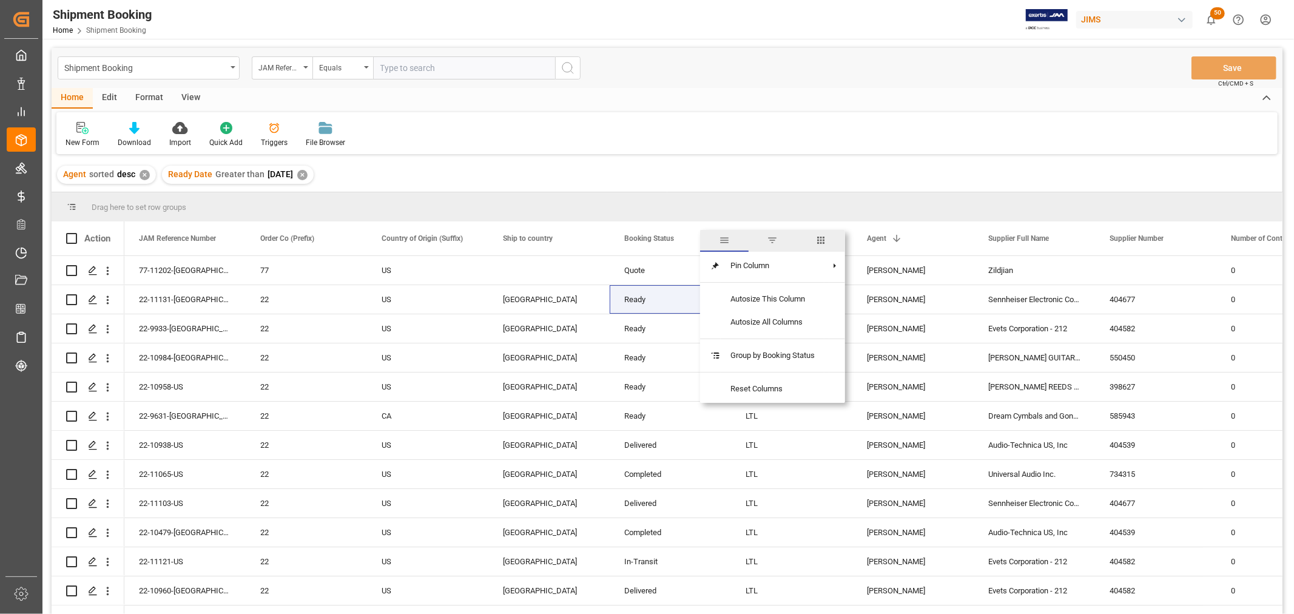
click at [769, 240] on span "filter" at bounding box center [773, 240] width 11 height 11
type input "Ready"
click at [791, 340] on button "Apply" at bounding box center [782, 342] width 22 height 12
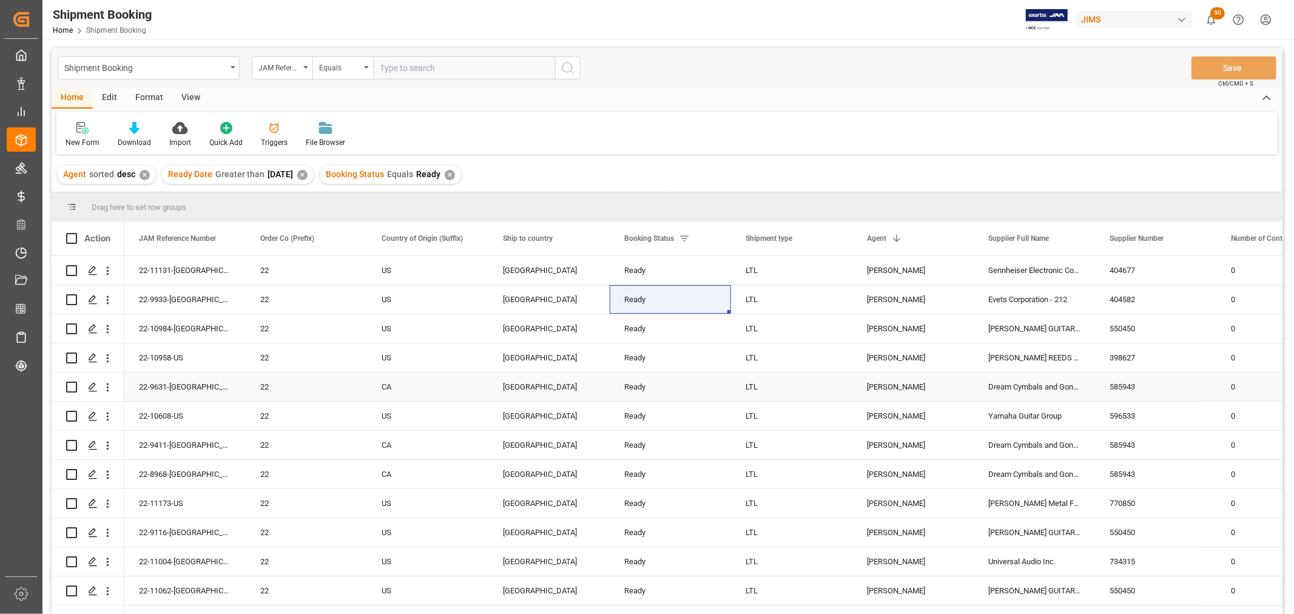
scroll to position [1, 0]
click at [854, 382] on div "[PERSON_NAME]" at bounding box center [913, 387] width 121 height 29
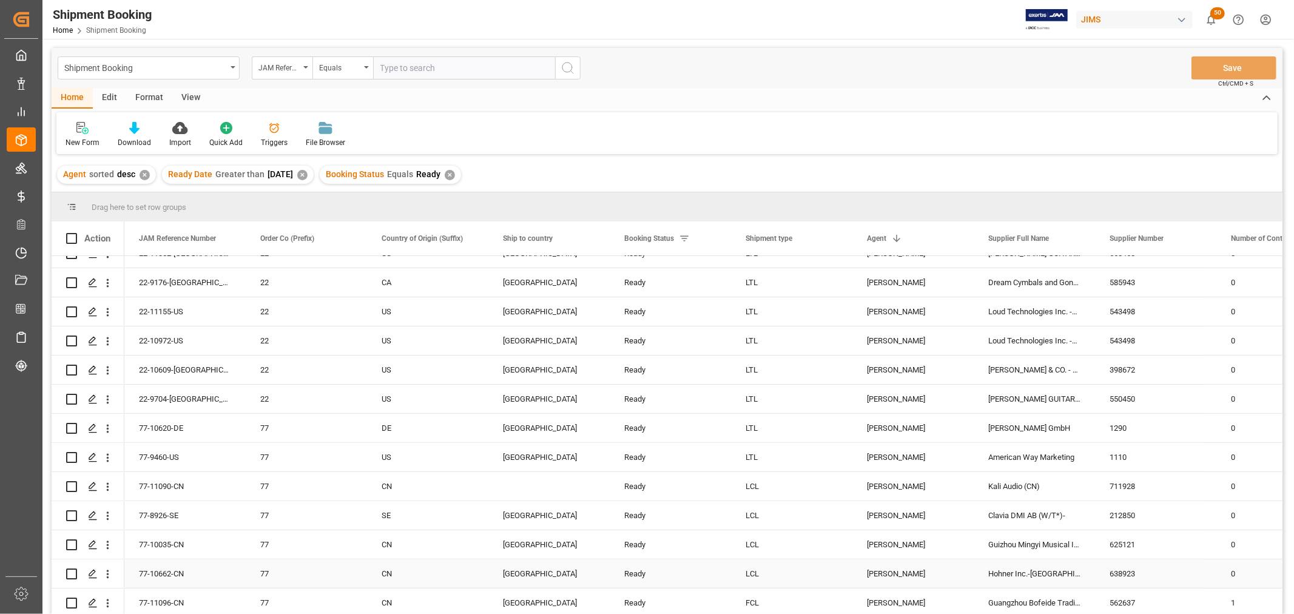
scroll to position [337, 0]
click at [899, 426] on div "[PERSON_NAME]" at bounding box center [913, 429] width 92 height 28
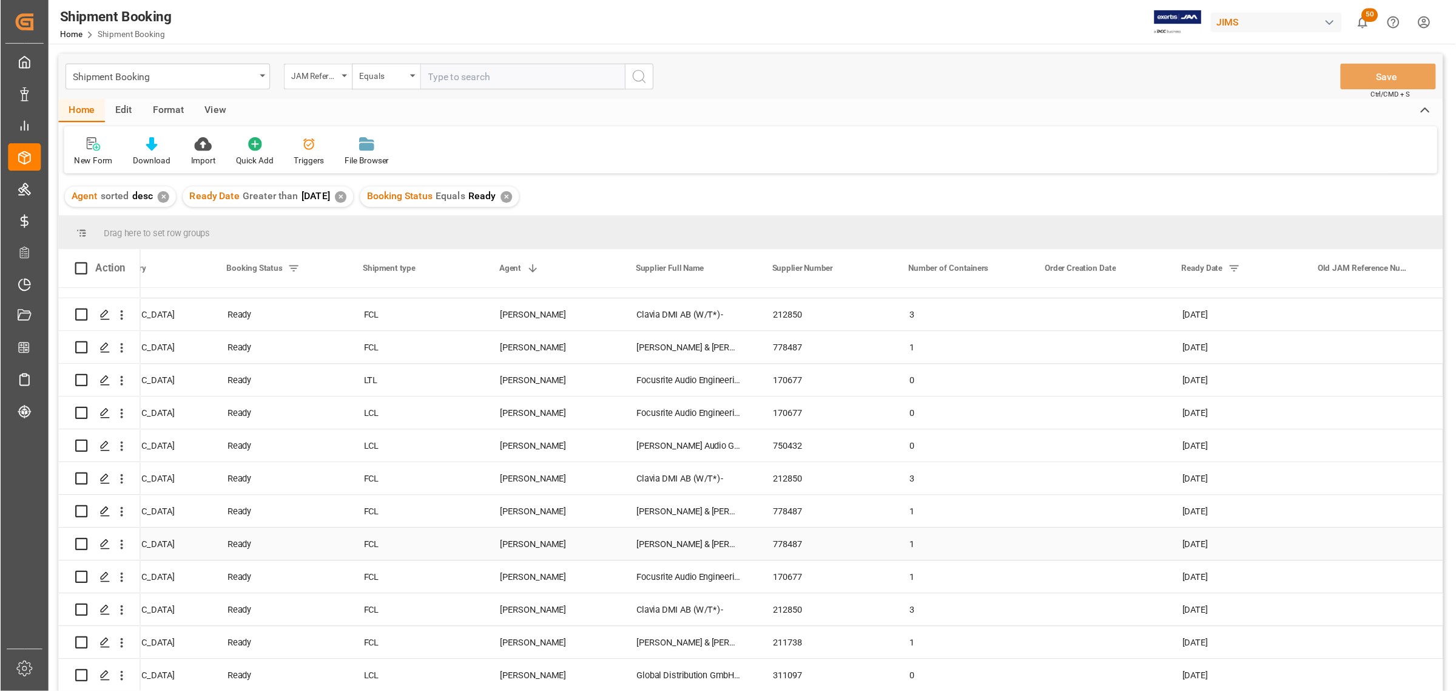
scroll to position [2553, 0]
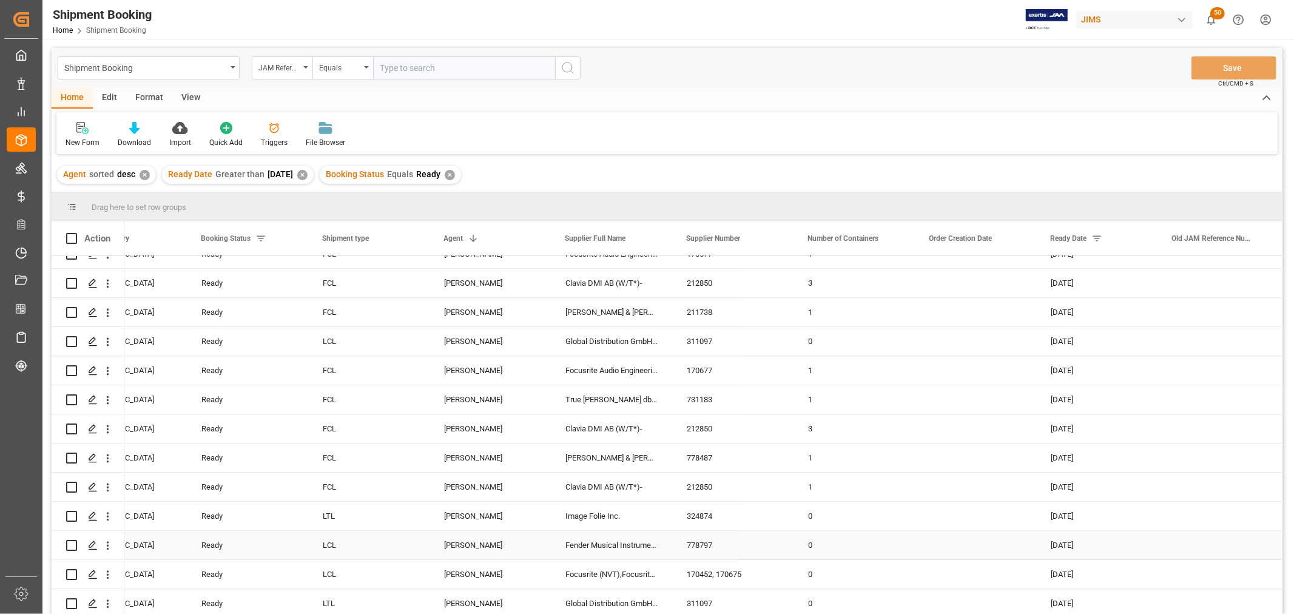
click at [400, 442] on div "LCL" at bounding box center [368, 545] width 121 height 29
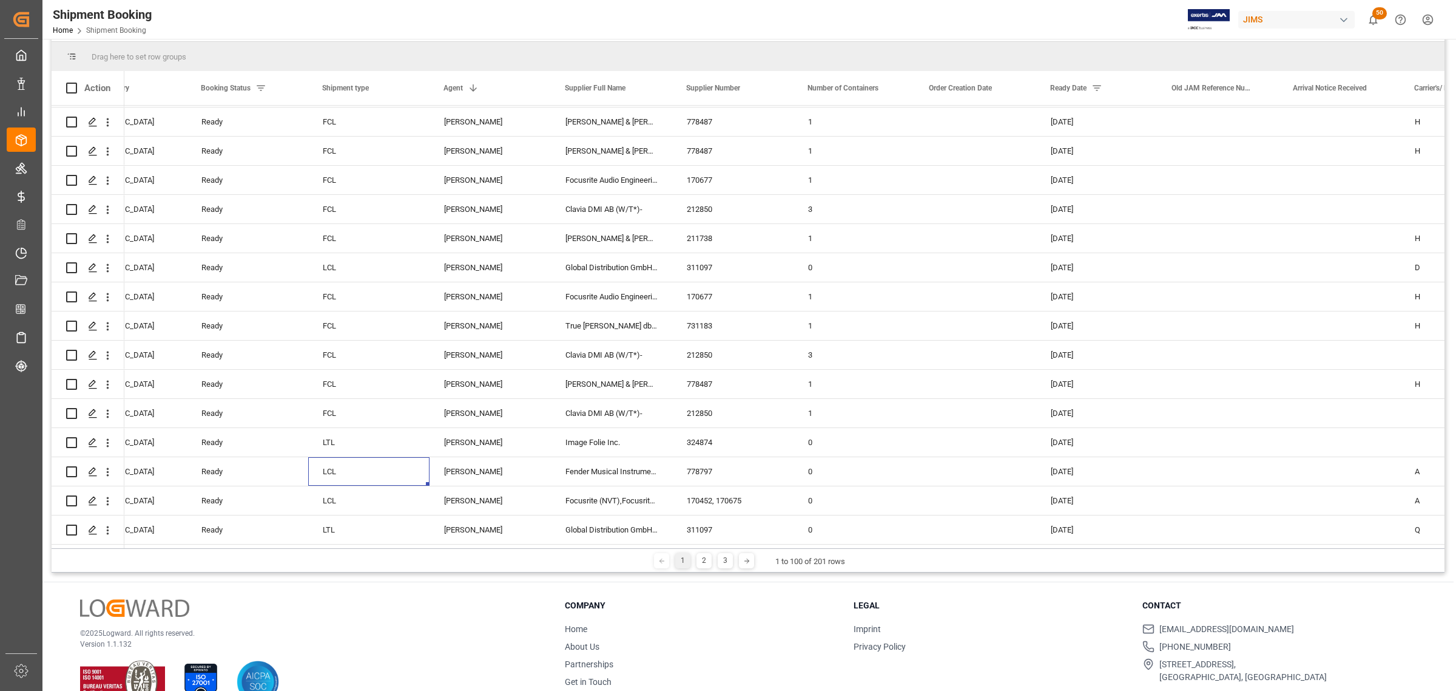
scroll to position [152, 0]
click at [703, 442] on div "2" at bounding box center [704, 559] width 15 height 15
click at [447, 207] on div "[PERSON_NAME]" at bounding box center [490, 206] width 92 height 28
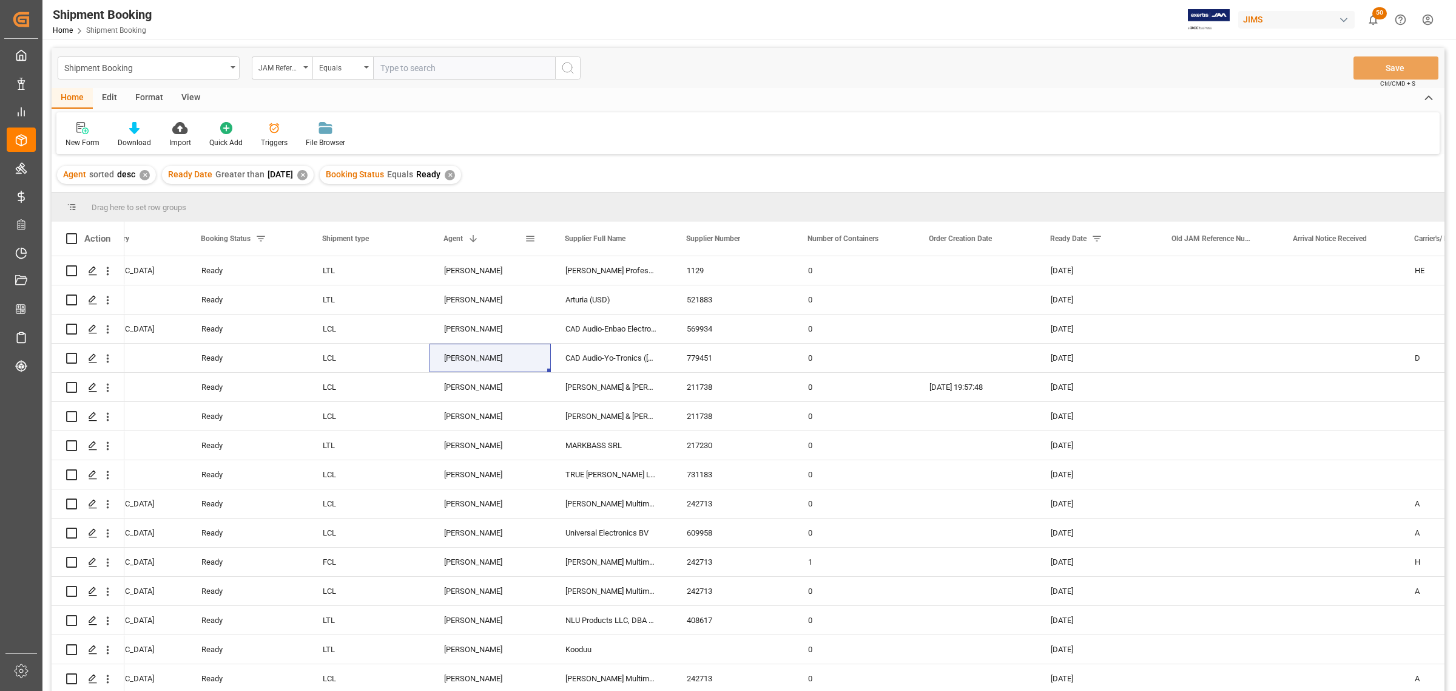
click at [531, 235] on span at bounding box center [530, 238] width 11 height 11
type input "[PERSON_NAME]"
click at [596, 341] on button "Apply" at bounding box center [601, 342] width 22 height 12
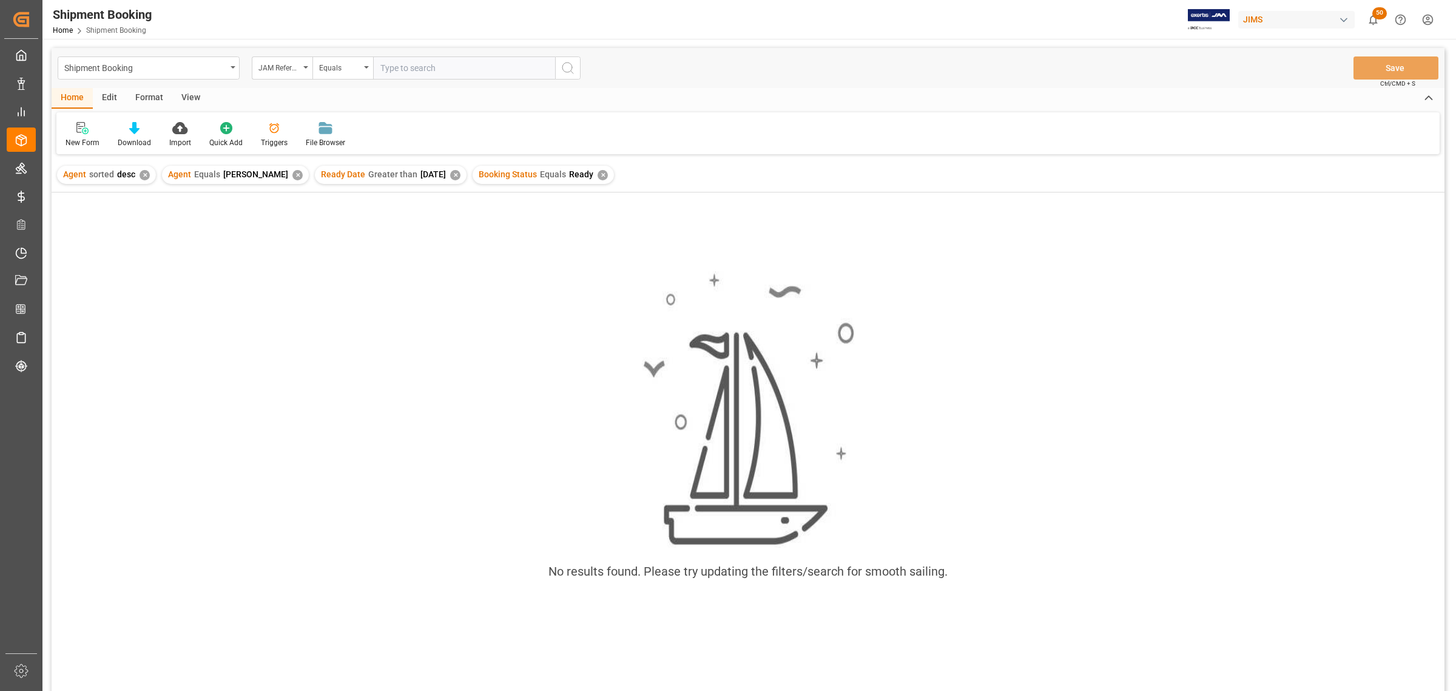
click at [292, 174] on div "✕" at bounding box center [297, 175] width 10 height 10
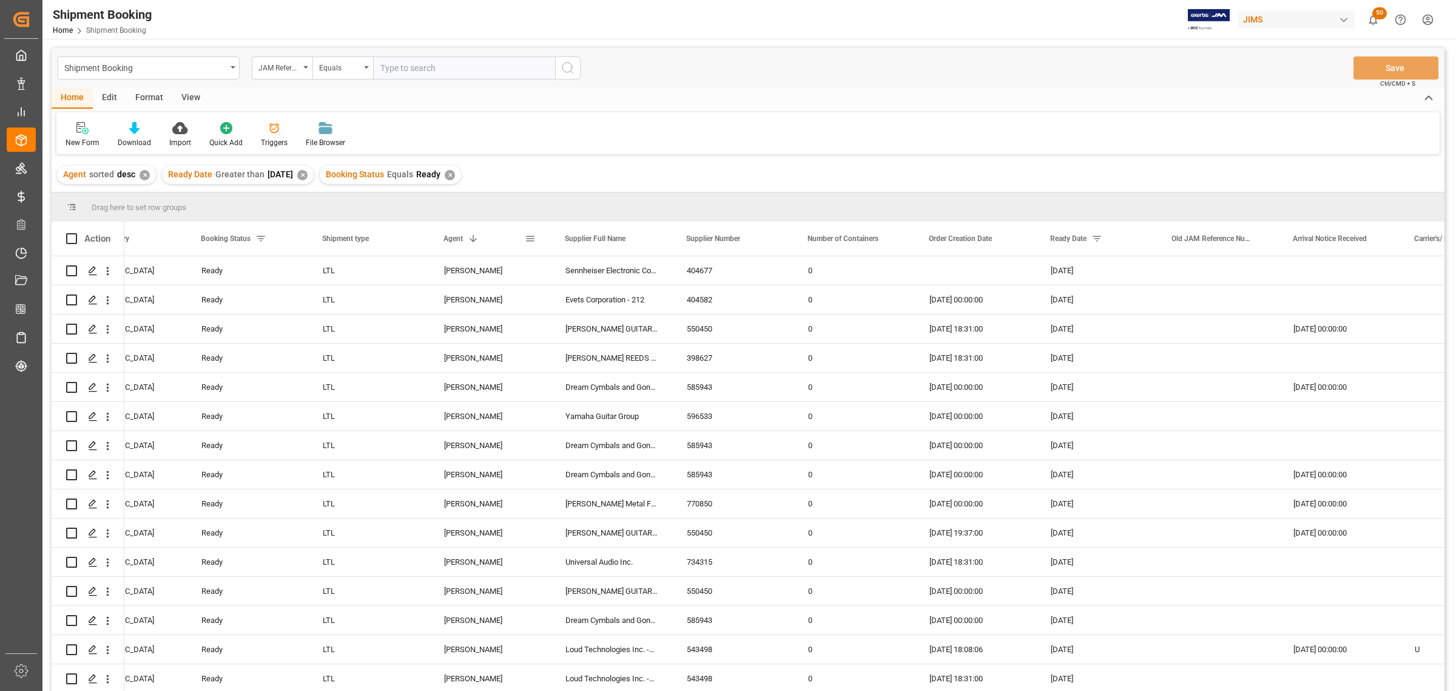
click at [530, 237] on span at bounding box center [530, 238] width 11 height 11
type input "[PERSON_NAME]"
click at [599, 342] on button "Apply" at bounding box center [601, 342] width 22 height 12
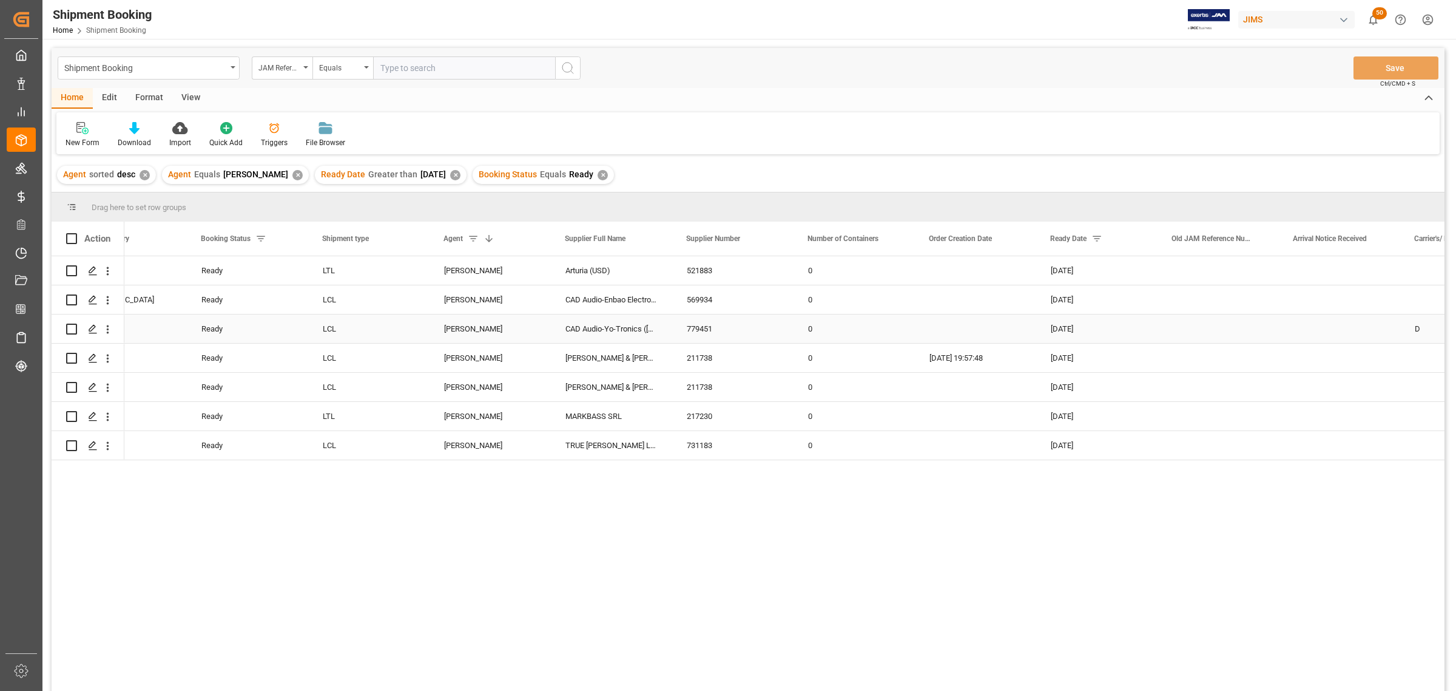
click at [413, 325] on div "LCL" at bounding box center [369, 329] width 92 height 28
click at [77, 138] on div "New Form" at bounding box center [83, 142] width 34 height 11
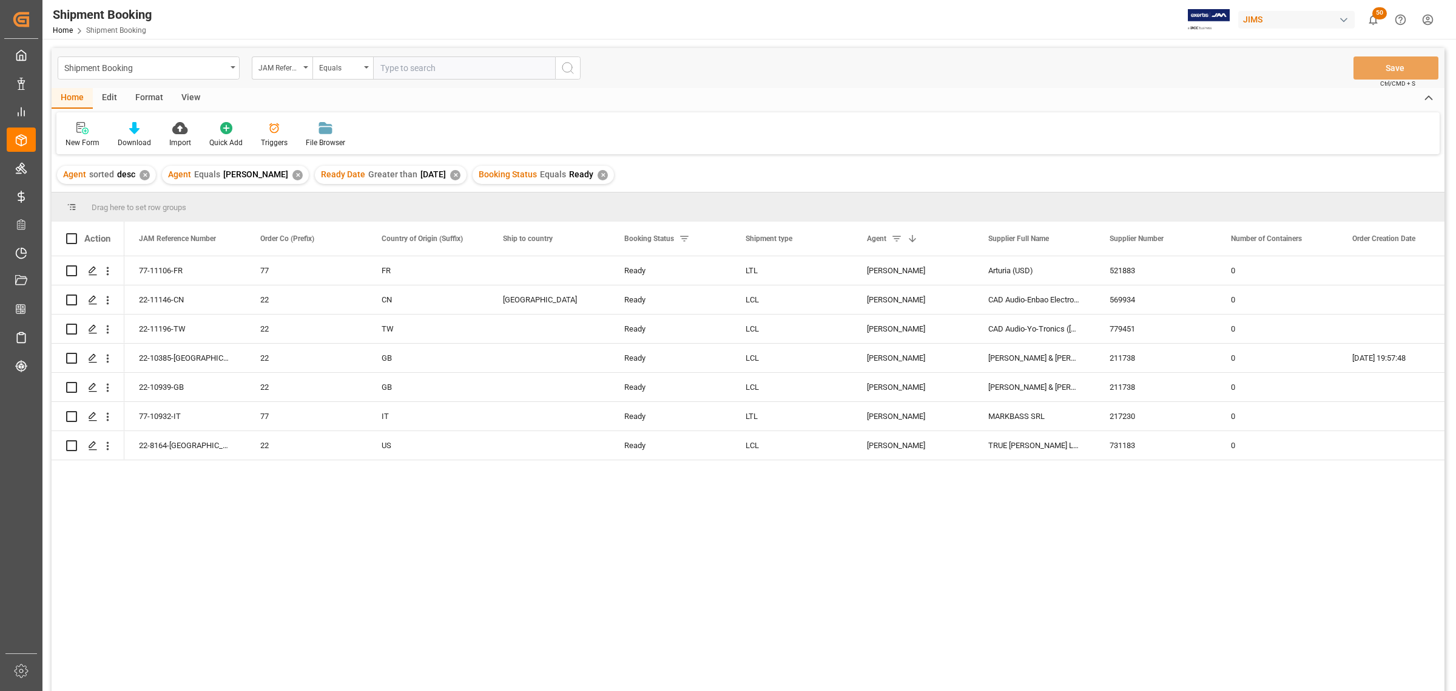
click at [183, 96] on div "View" at bounding box center [190, 98] width 37 height 21
click at [67, 132] on div at bounding box center [78, 127] width 24 height 13
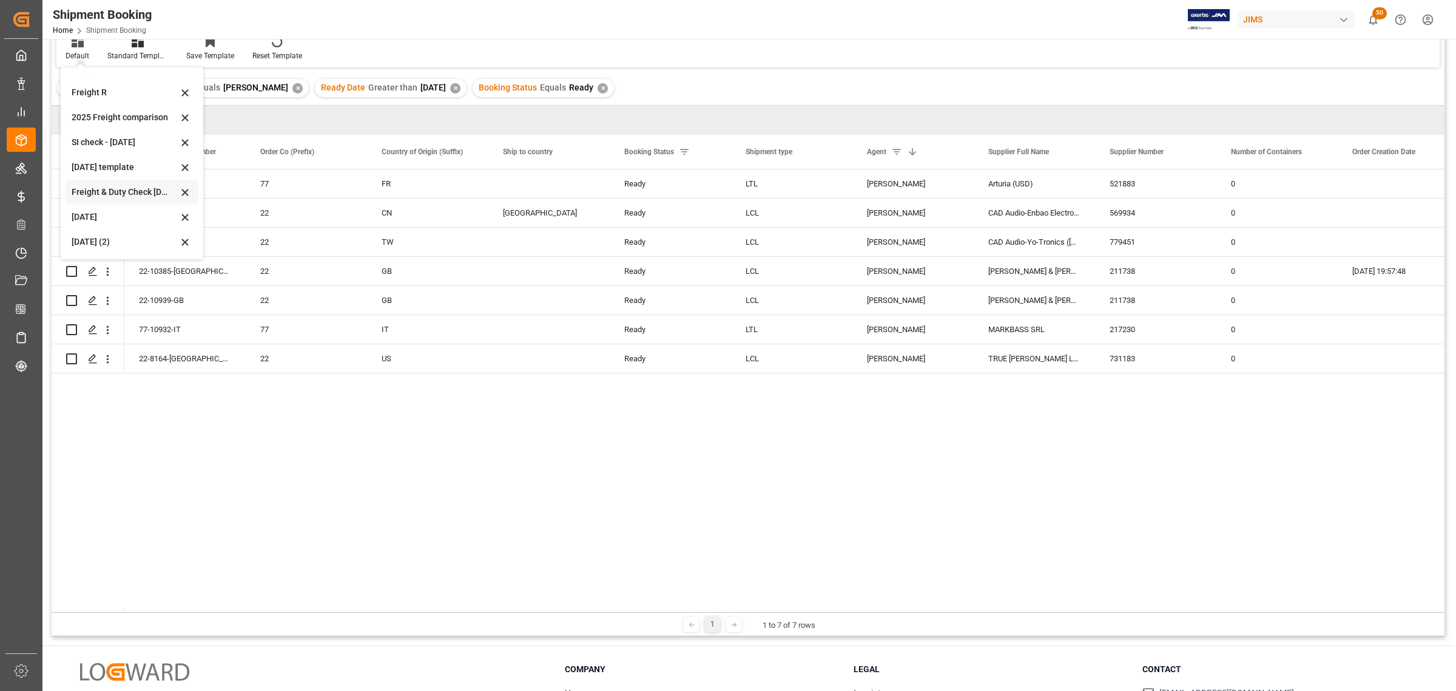
scroll to position [180, 0]
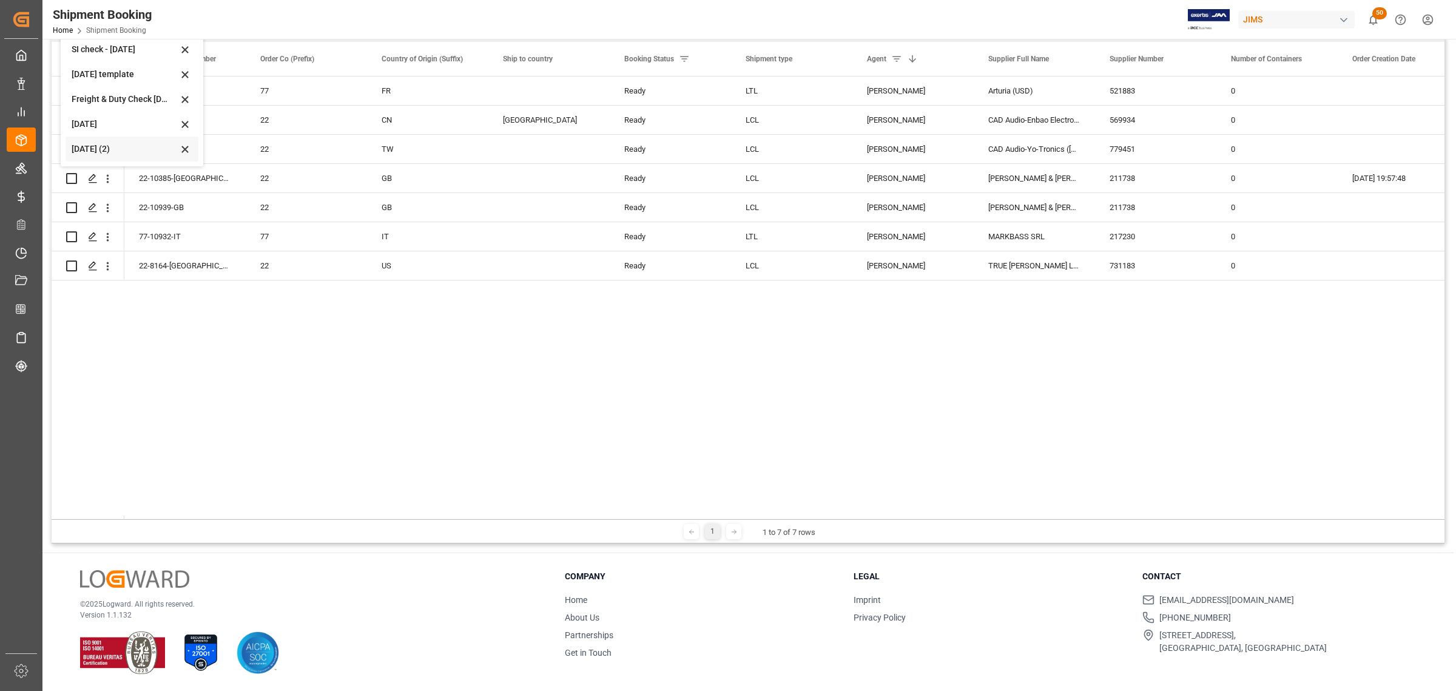
click at [86, 143] on div "[DATE] (2)" at bounding box center [125, 149] width 106 height 13
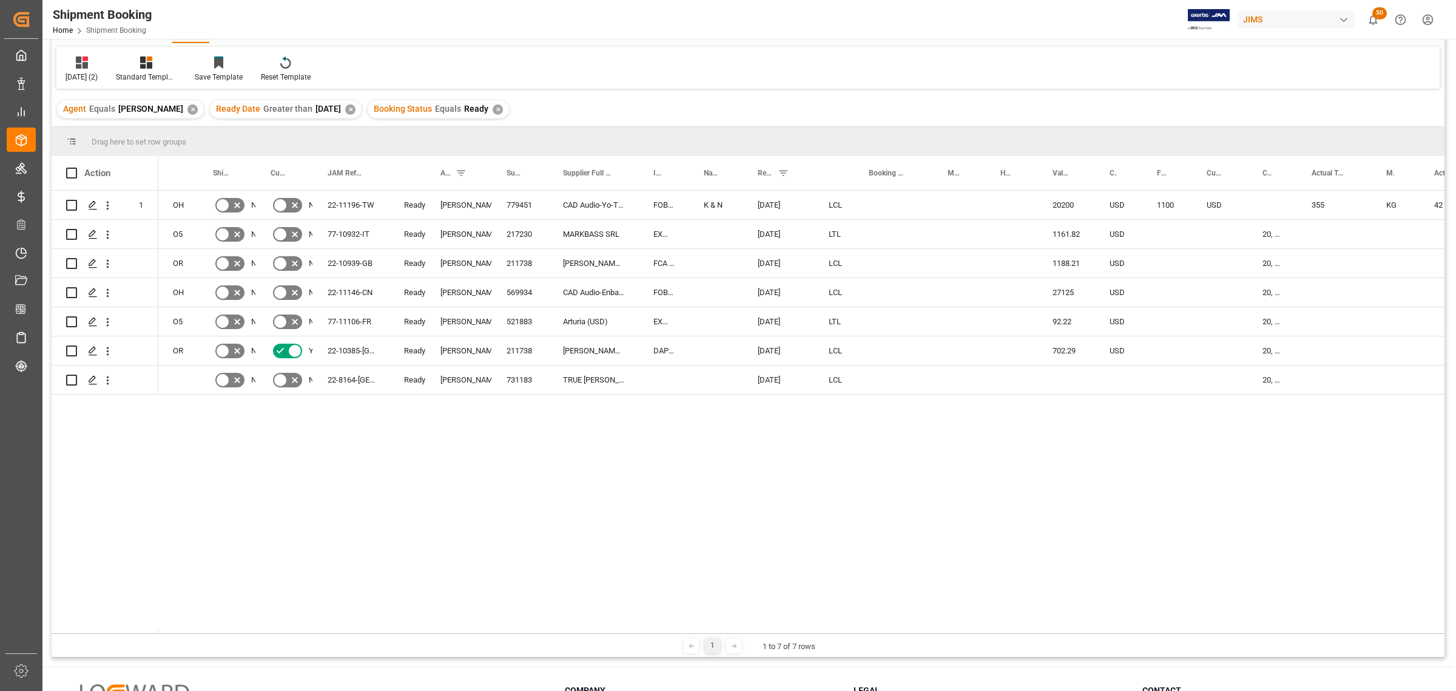
scroll to position [28, 0]
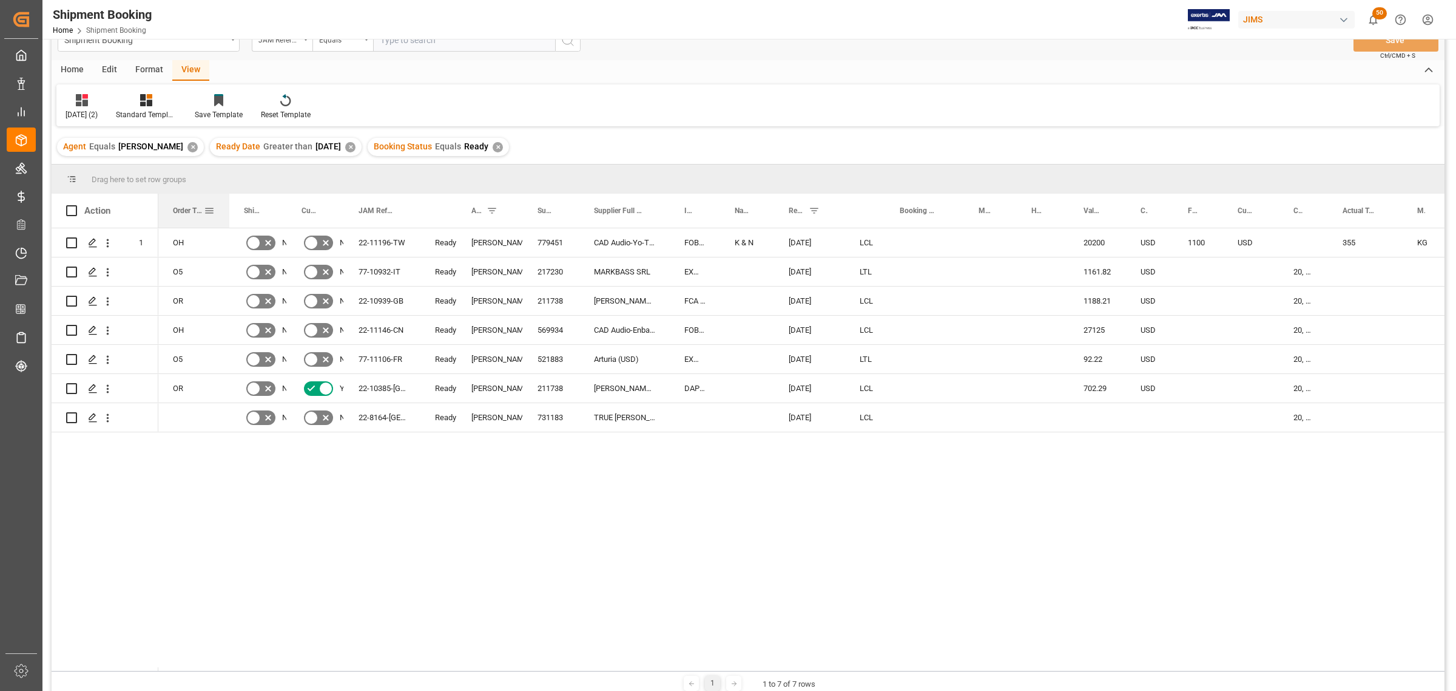
drag, startPoint x: 198, startPoint y: 206, endPoint x: 229, endPoint y: 214, distance: 31.8
click at [229, 214] on div at bounding box center [229, 211] width 5 height 34
click at [69, 70] on div "Home" at bounding box center [72, 70] width 41 height 21
click at [132, 107] on div "Download" at bounding box center [135, 106] width 52 height 27
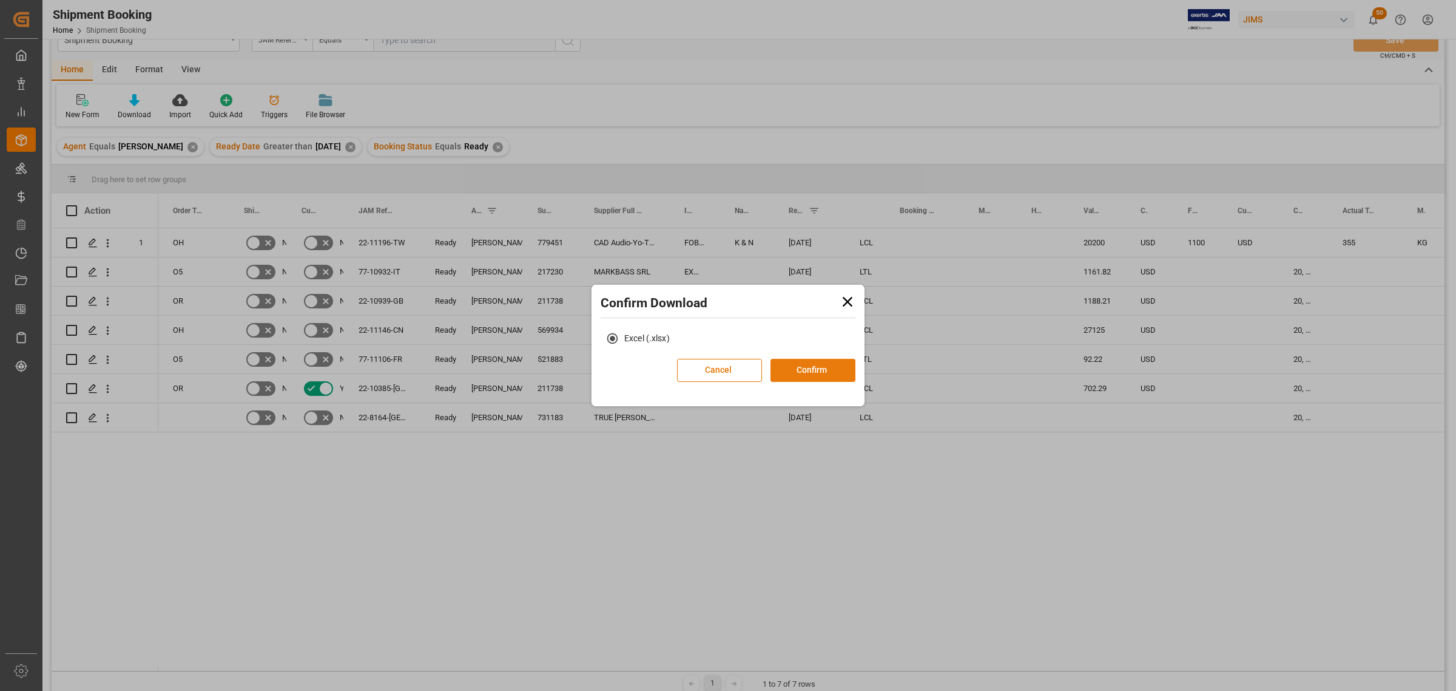
click at [820, 370] on button "Confirm" at bounding box center [813, 370] width 85 height 23
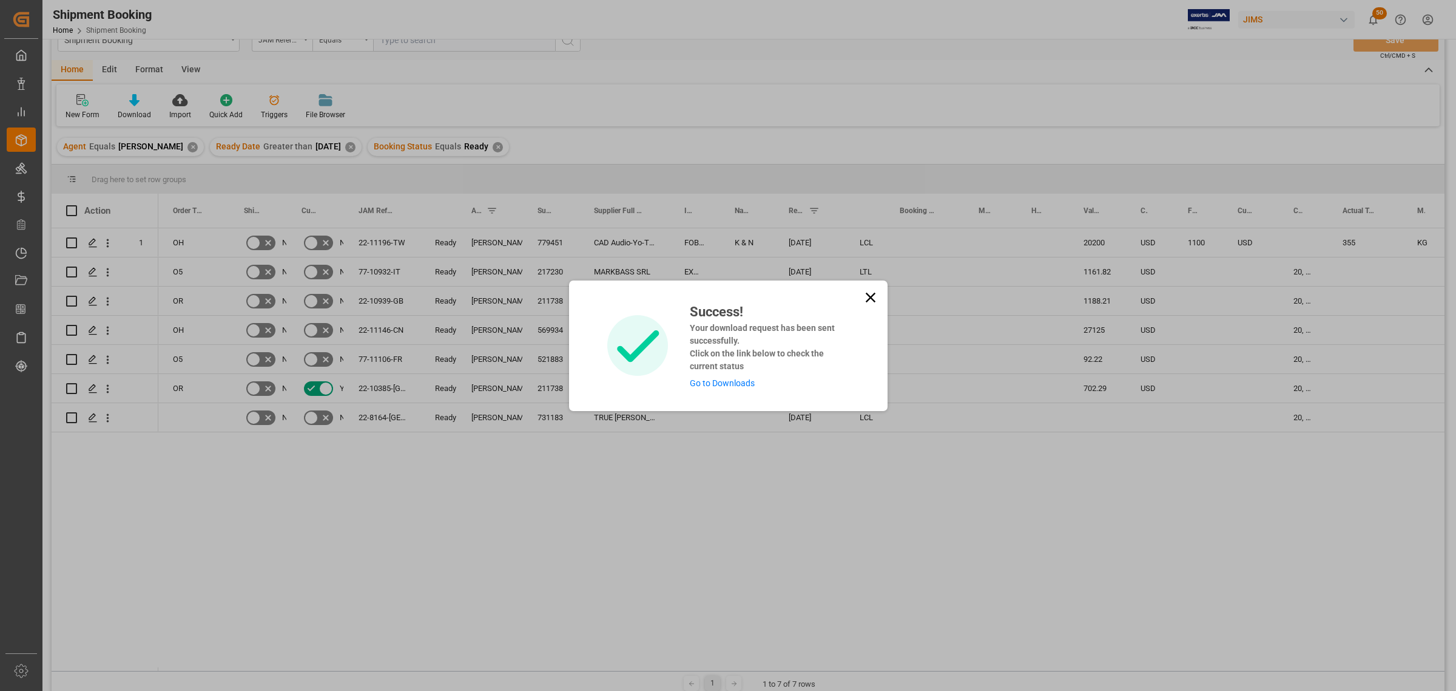
click at [724, 382] on link "Go to Downloads" at bounding box center [722, 383] width 65 height 10
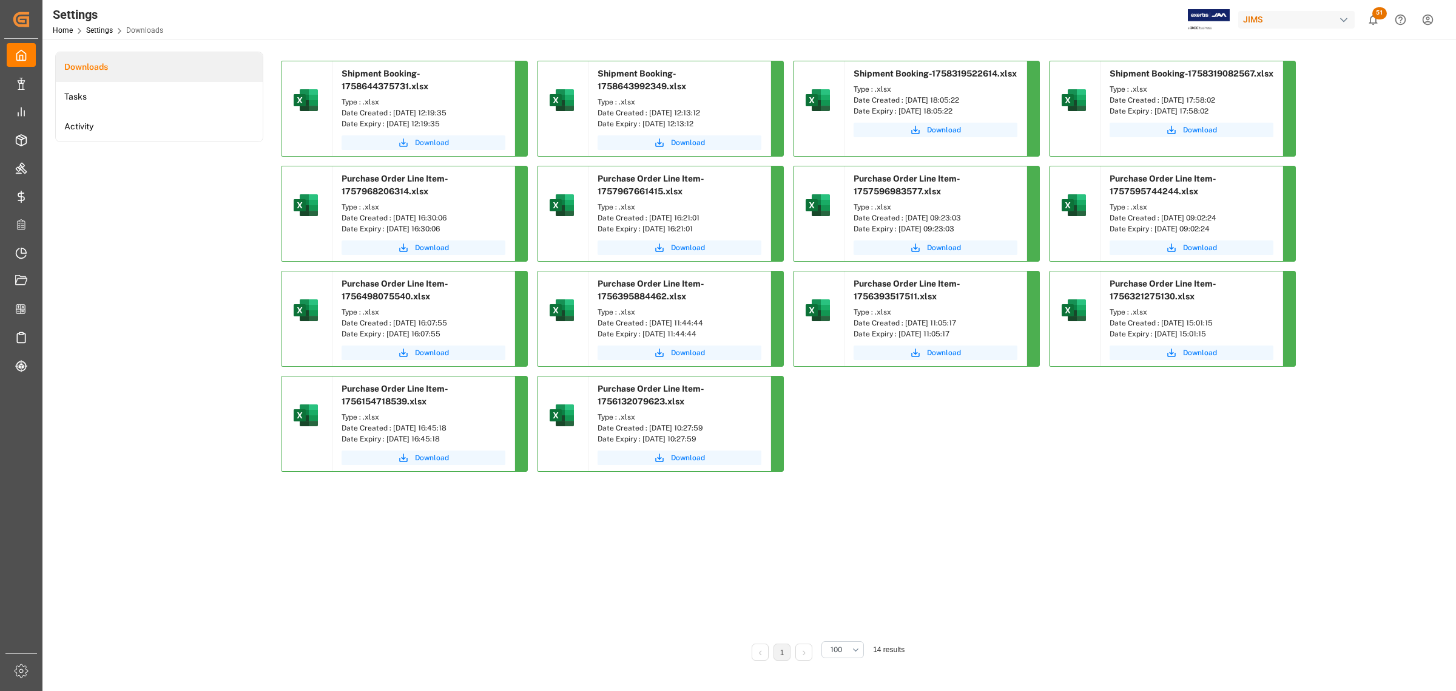
click at [424, 143] on span "Download" at bounding box center [432, 142] width 34 height 11
click at [931, 442] on div "1 100 14 results" at bounding box center [826, 653] width 1090 height 30
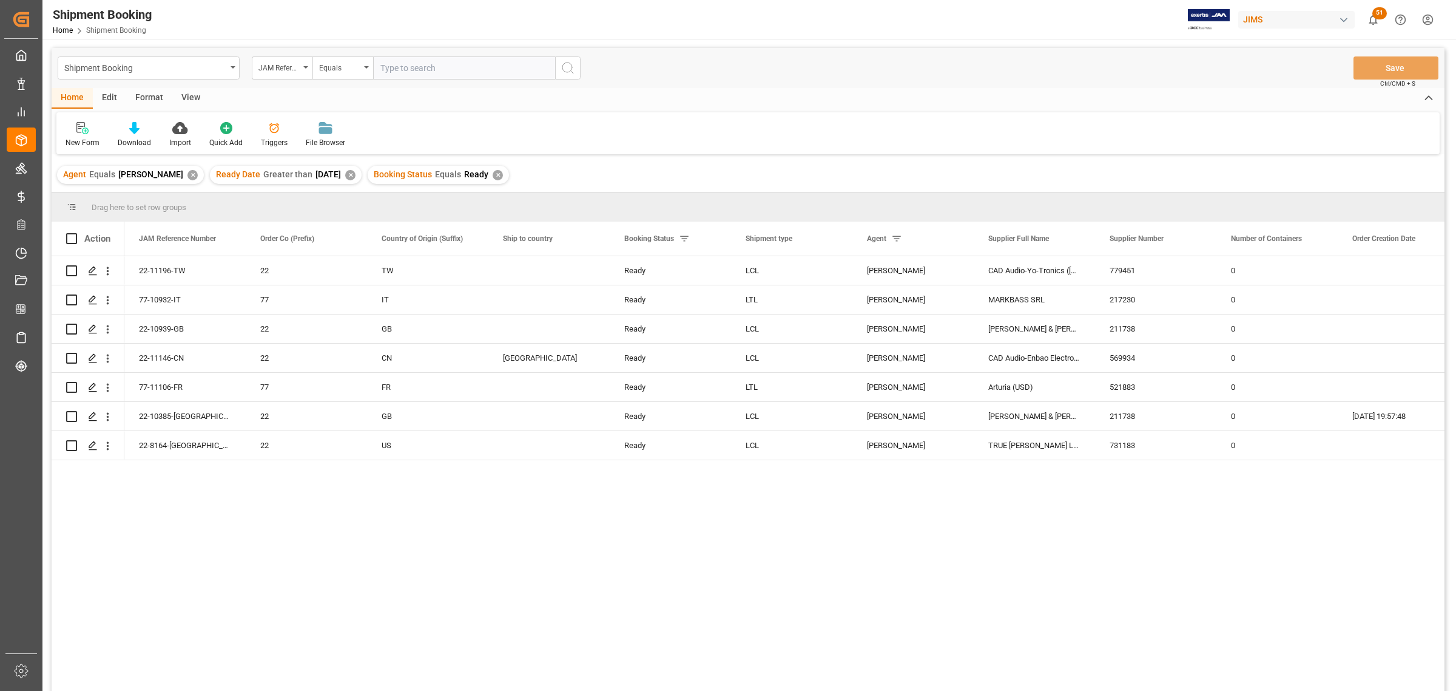
click at [501, 169] on div "Booking Status Equals Ready ✕" at bounding box center [438, 175] width 141 height 18
click at [499, 173] on div "✕" at bounding box center [498, 175] width 10 height 10
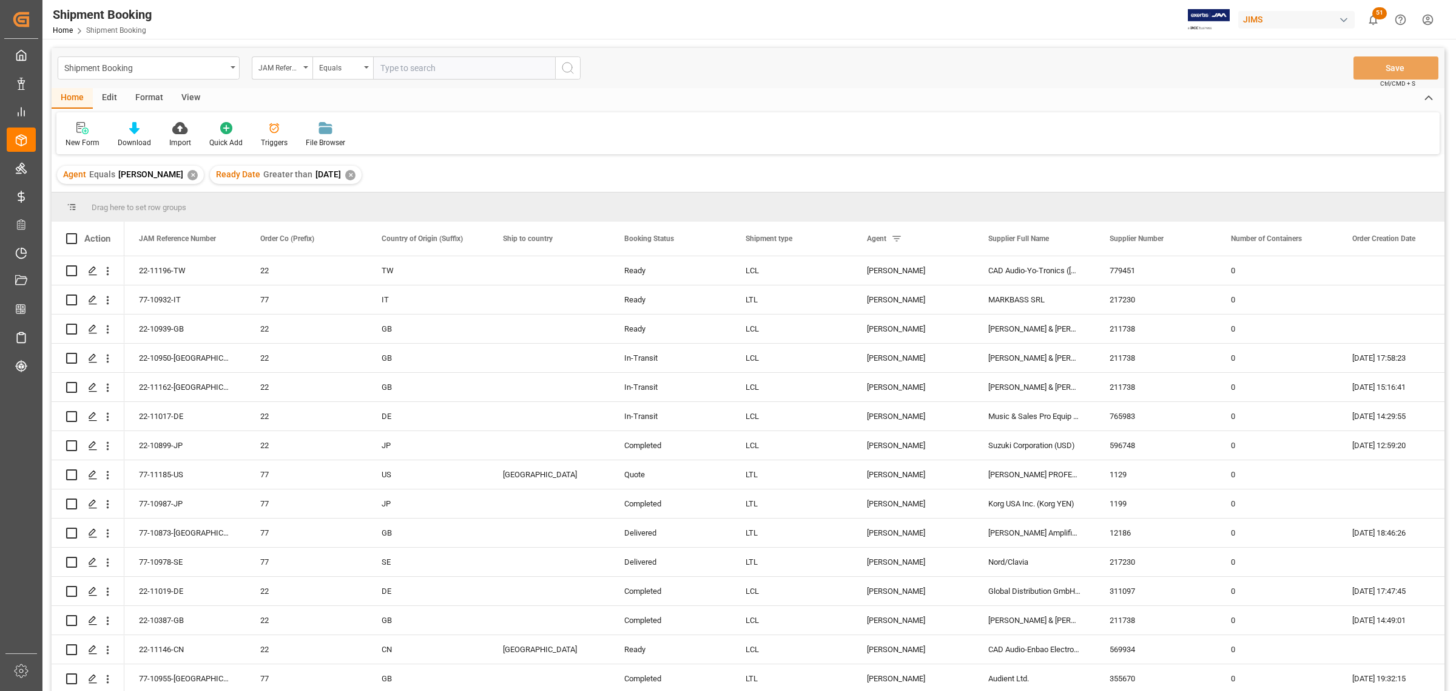
click at [181, 88] on div "View" at bounding box center [190, 98] width 37 height 21
click at [78, 135] on div "Default" at bounding box center [77, 134] width 42 height 27
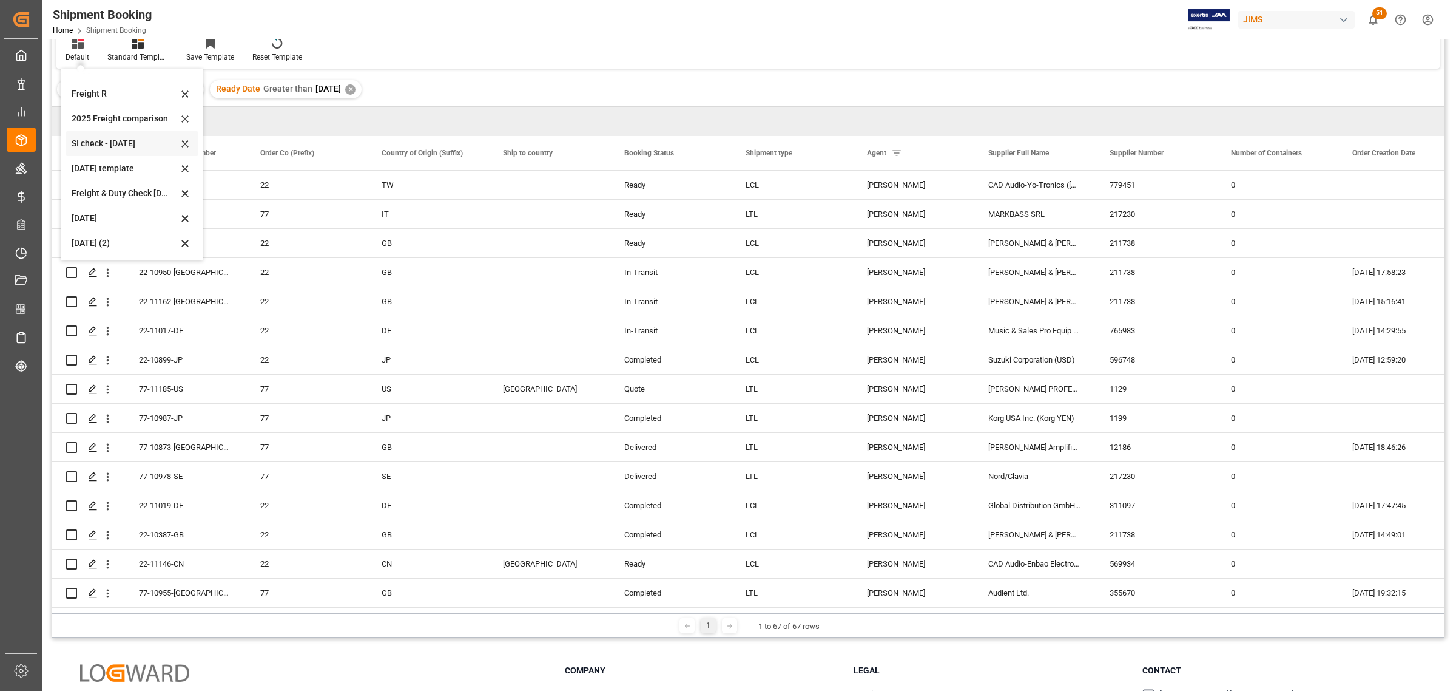
scroll to position [152, 0]
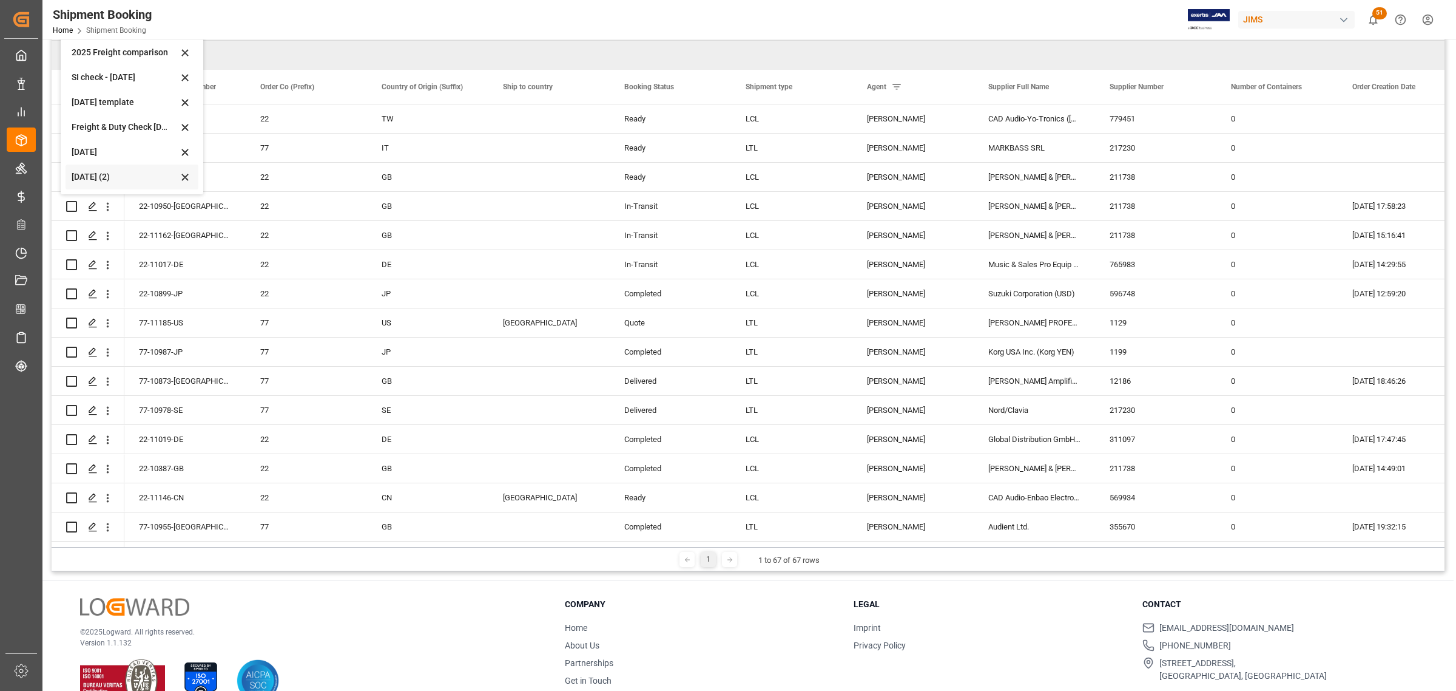
click at [98, 177] on div "[DATE] (2)" at bounding box center [125, 177] width 106 height 13
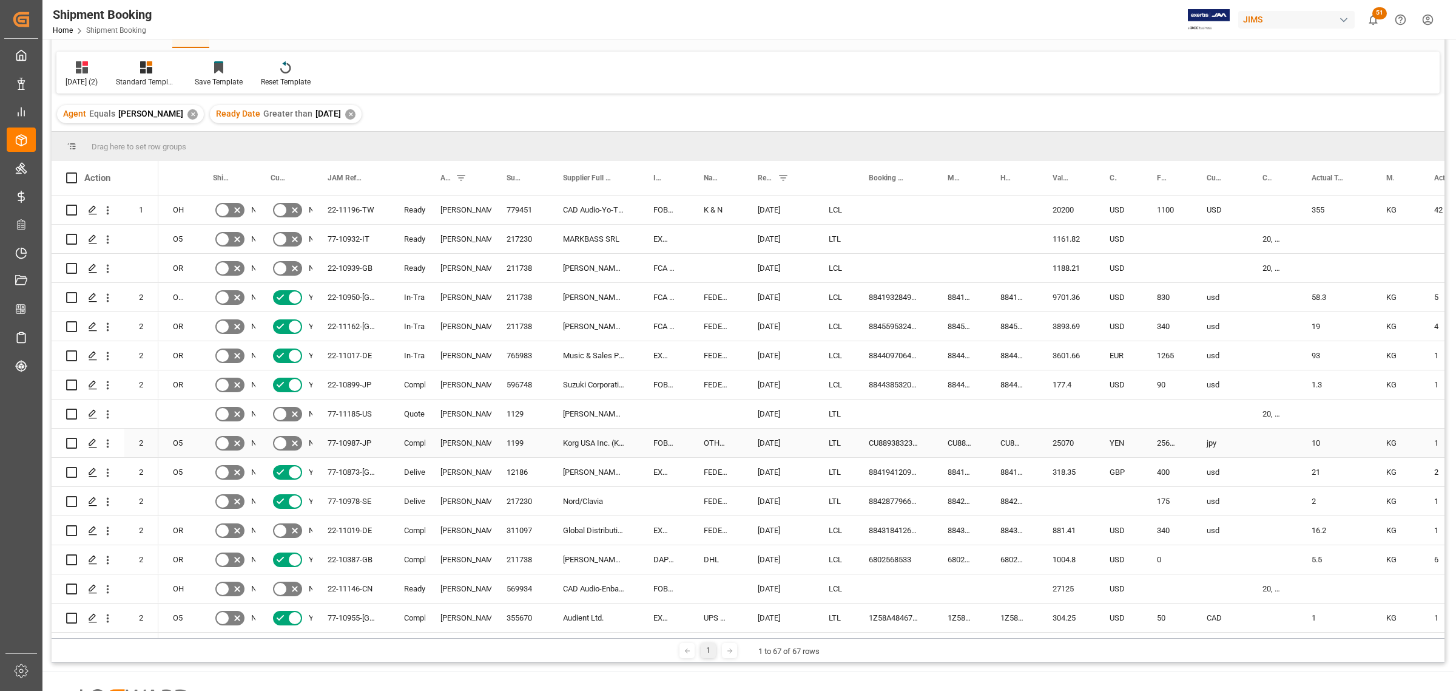
scroll to position [0, 0]
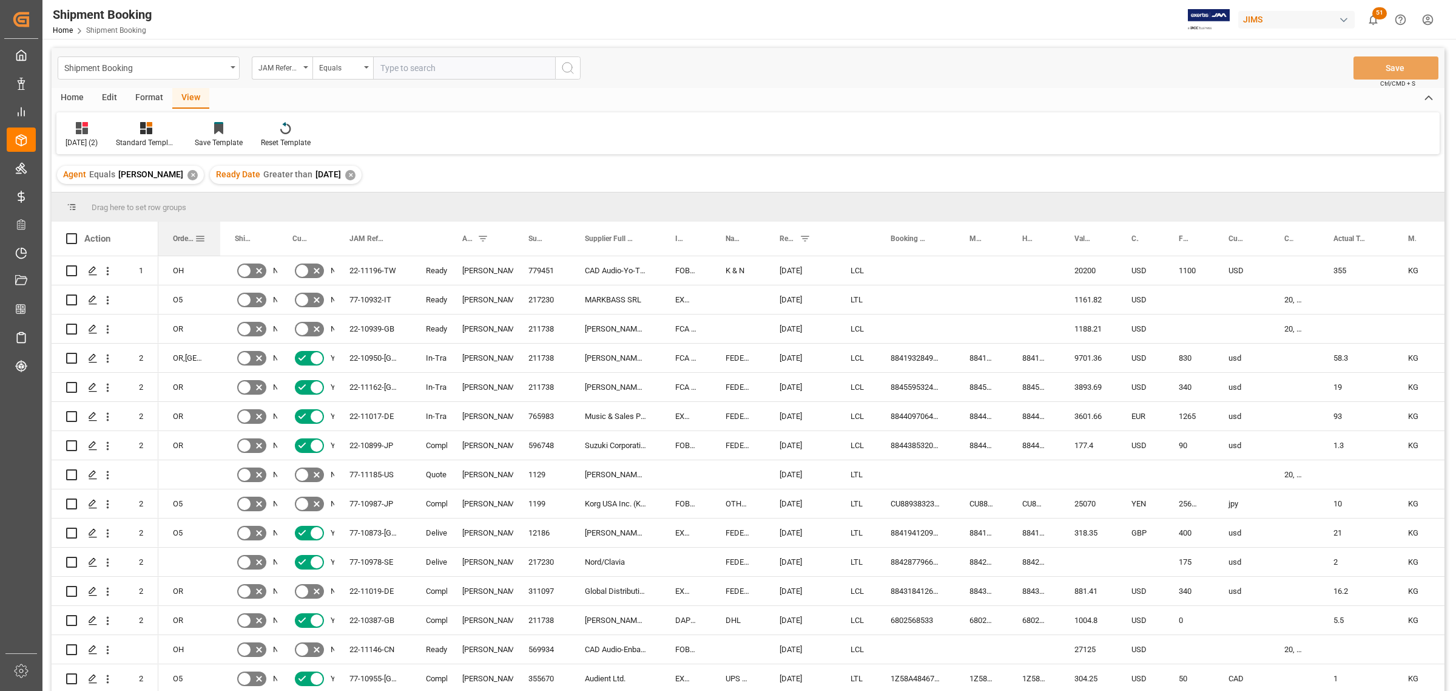
drag, startPoint x: 195, startPoint y: 232, endPoint x: 217, endPoint y: 247, distance: 26.3
click at [218, 247] on div at bounding box center [220, 238] width 5 height 34
click at [180, 297] on div "O5" at bounding box center [189, 299] width 62 height 29
click at [203, 240] on span at bounding box center [200, 238] width 11 height 11
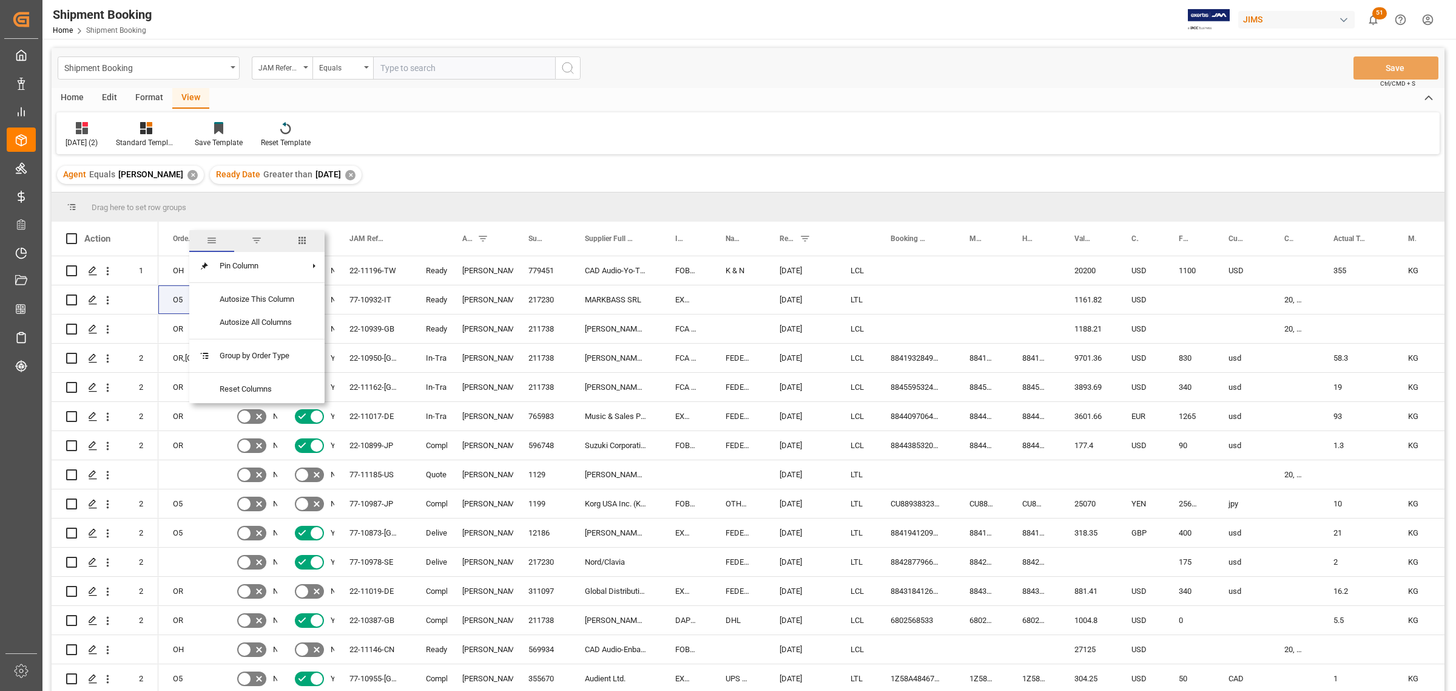
click at [258, 237] on span "filter" at bounding box center [256, 240] width 11 height 11
type input "O5"
click at [266, 340] on button "Apply" at bounding box center [271, 342] width 22 height 12
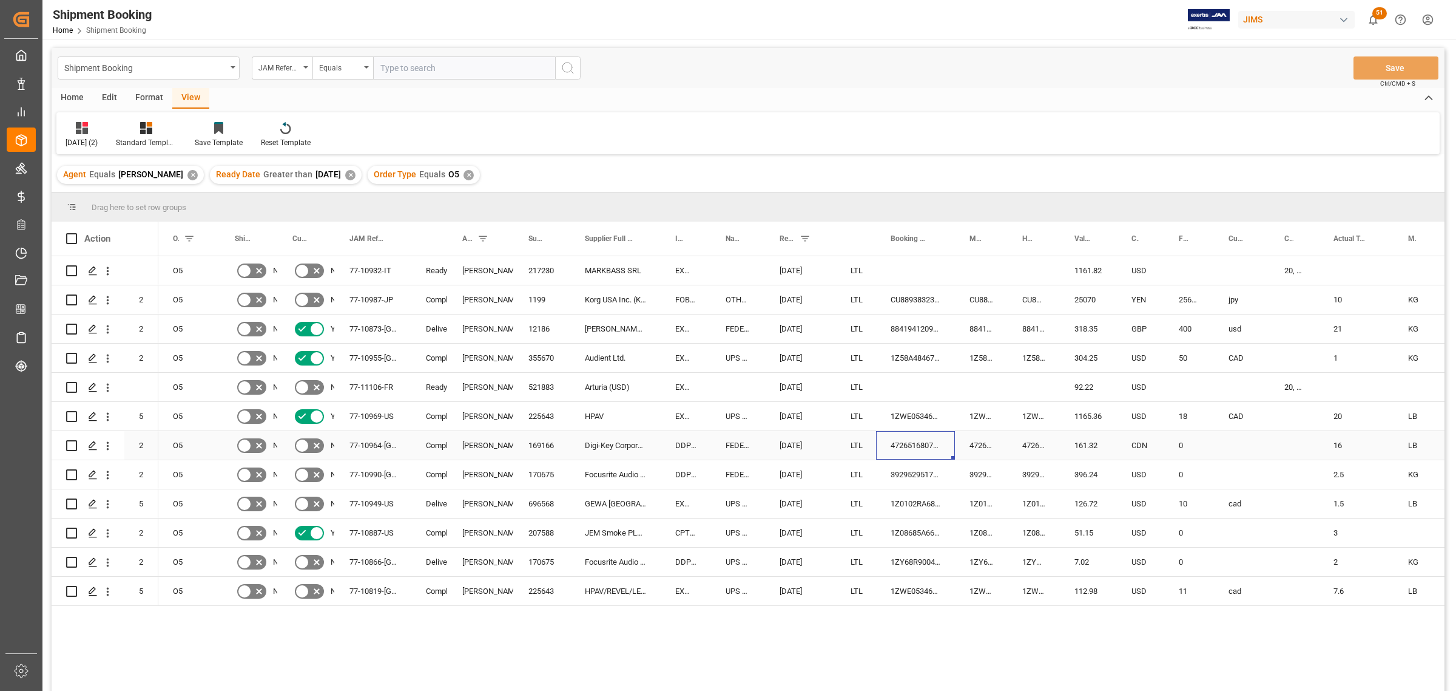
click at [891, 442] on div "472651680755" at bounding box center [915, 445] width 79 height 29
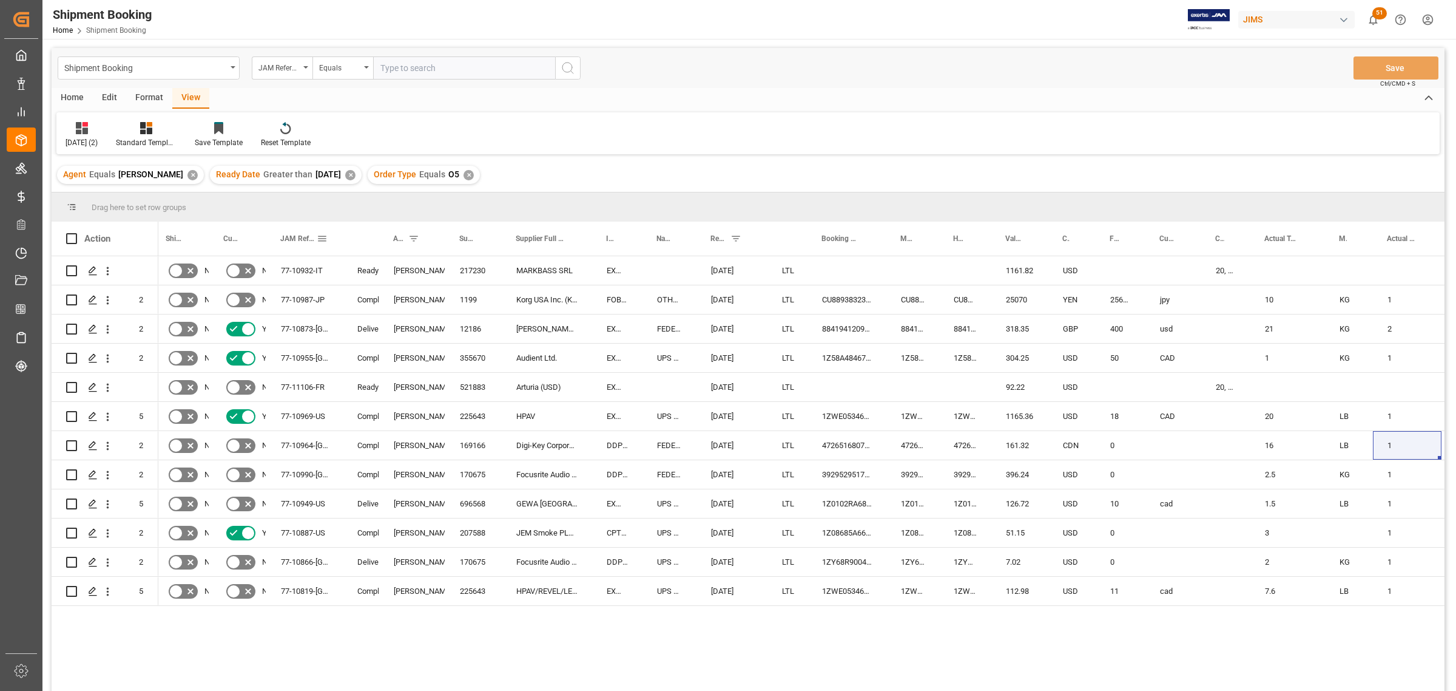
click at [323, 238] on span at bounding box center [322, 238] width 11 height 11
click at [419, 241] on span "columns" at bounding box center [422, 240] width 11 height 11
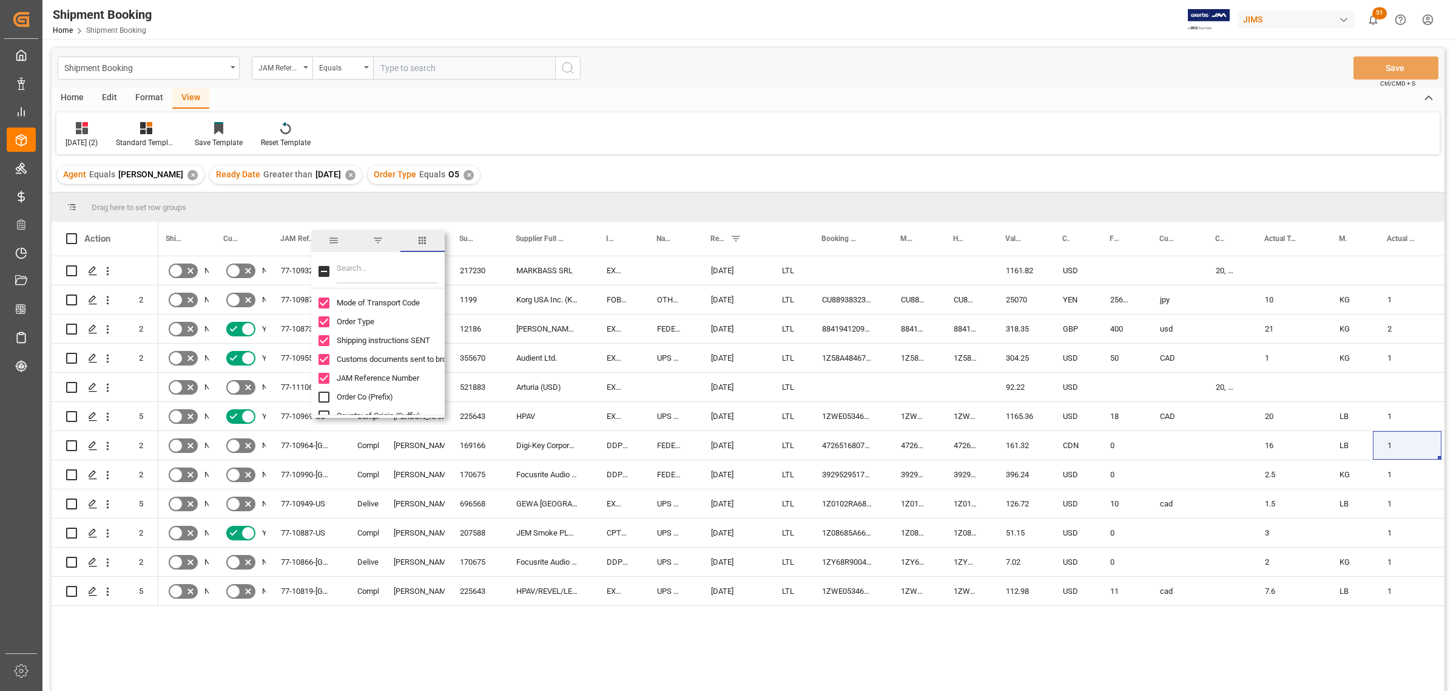
click at [381, 275] on input "Filter Columns Input" at bounding box center [387, 271] width 101 height 24
type input "in"
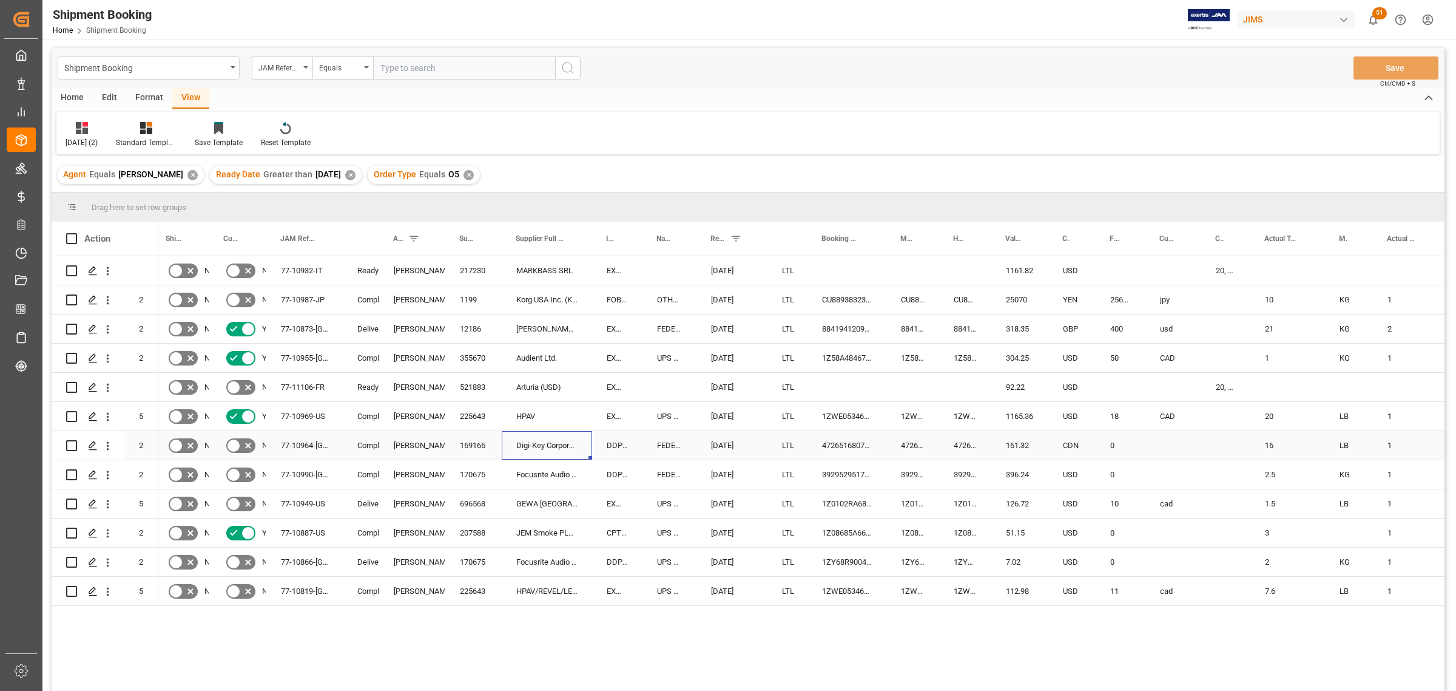
click at [579, 436] on div "Digi-Key Corporation" at bounding box center [547, 445] width 90 height 29
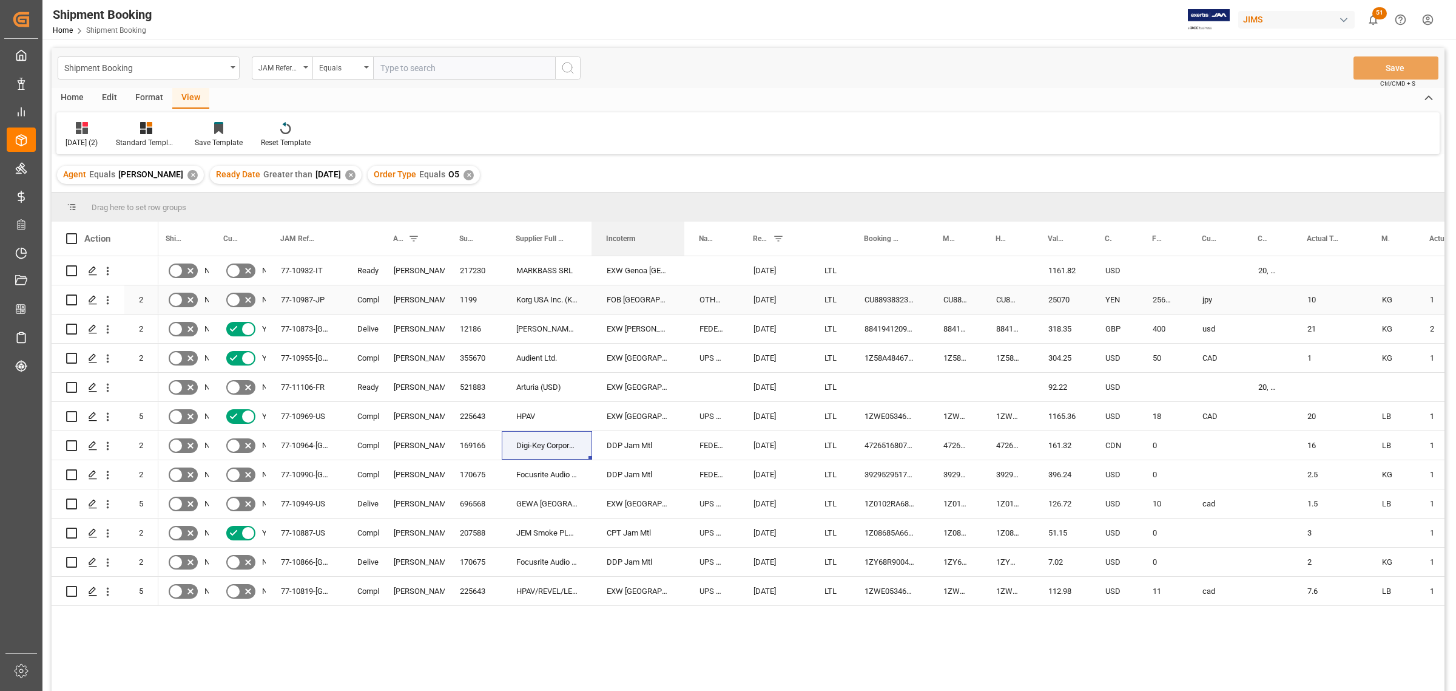
drag, startPoint x: 641, startPoint y: 235, endPoint x: 683, endPoint y: 299, distance: 76.6
click at [683, 299] on div "Action Mode of Transport Code House Bill of Lading Number Value (1) 2 2" at bounding box center [748, 459] width 1393 height 477
click at [471, 174] on div "✕" at bounding box center [469, 175] width 10 height 10
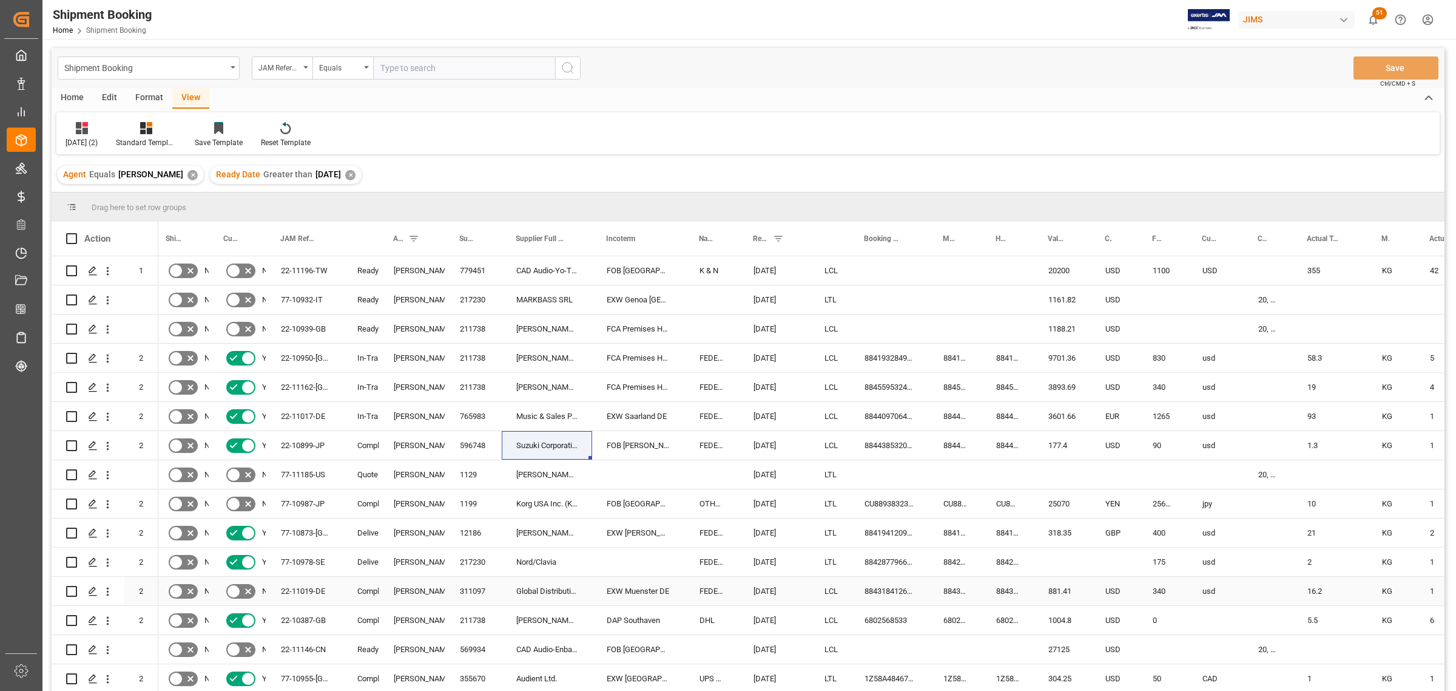
drag, startPoint x: 356, startPoint y: 606, endPoint x: 256, endPoint y: 23, distance: 590.9
click at [356, 442] on div "Completed" at bounding box center [361, 620] width 36 height 29
click at [364, 62] on div "Equals" at bounding box center [342, 67] width 61 height 23
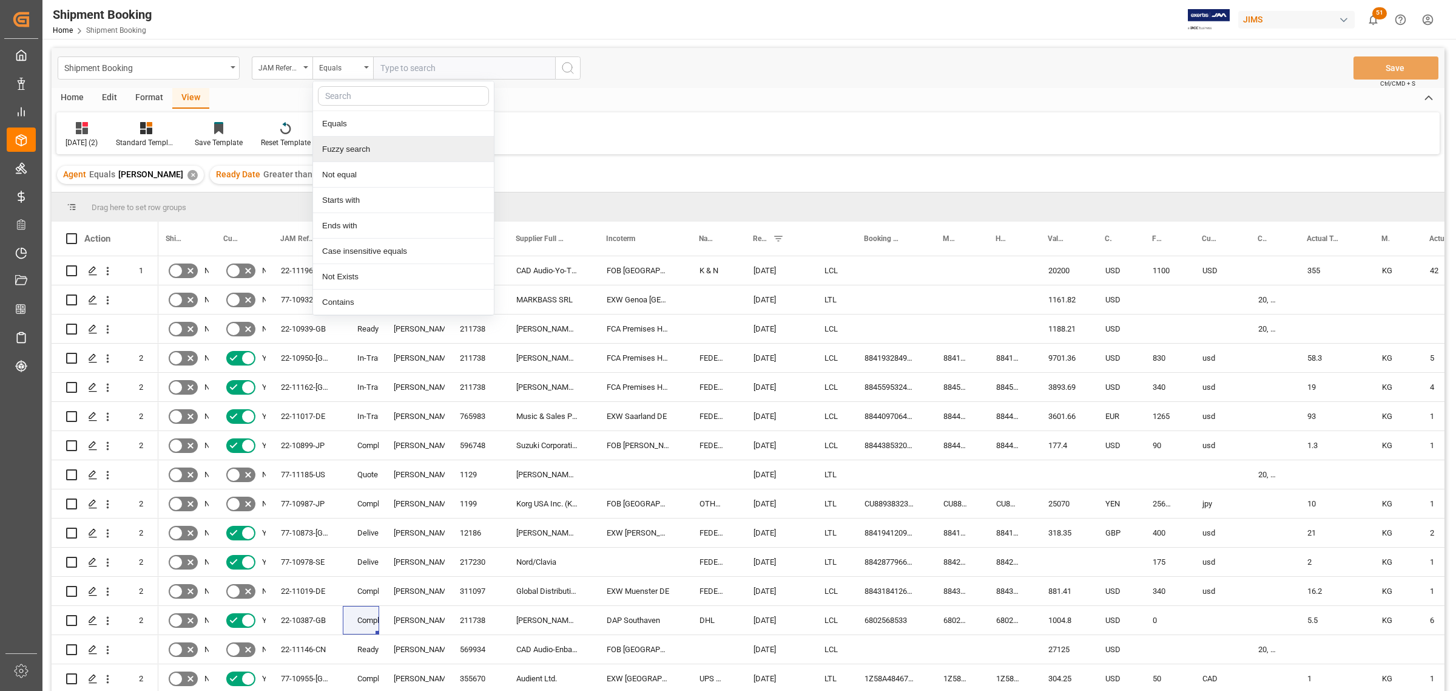
click at [377, 147] on div "Fuzzy search" at bounding box center [403, 149] width 181 height 25
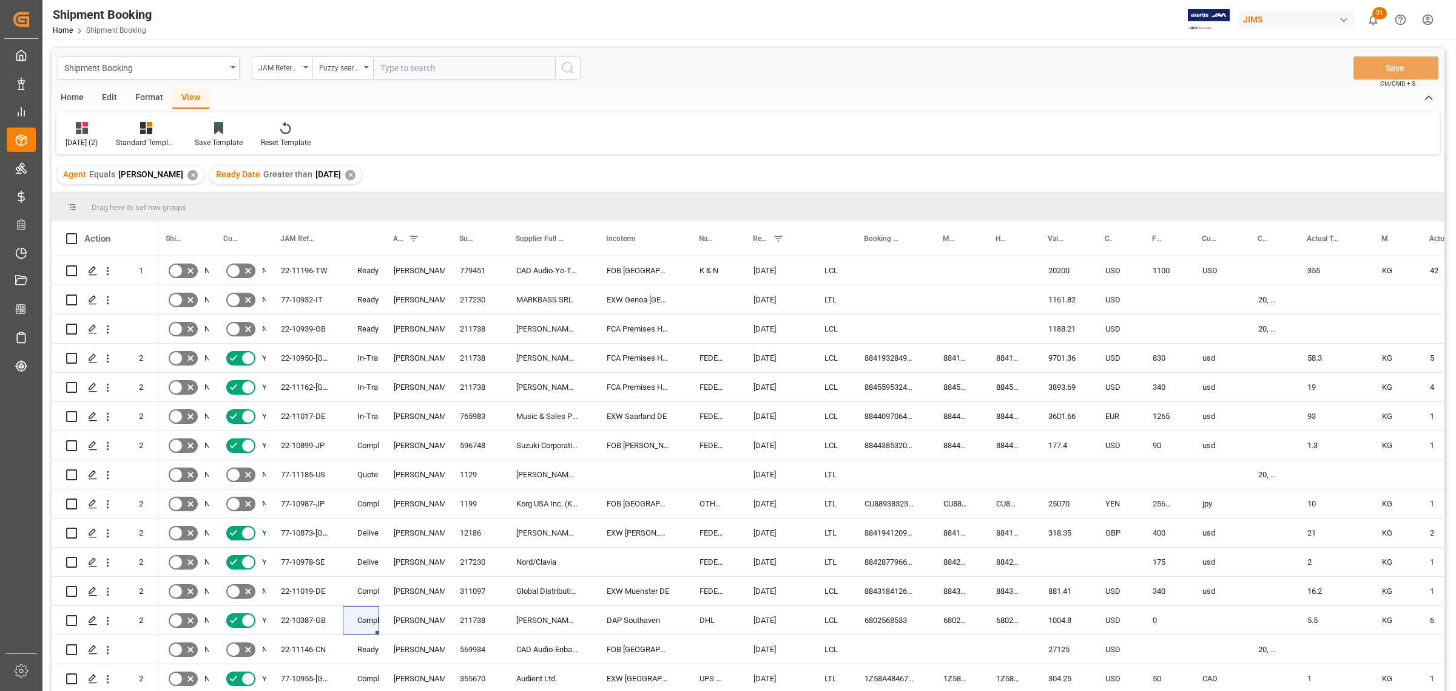
click at [407, 72] on input "text" at bounding box center [464, 67] width 182 height 23
type input "10888"
drag, startPoint x: 572, startPoint y: 69, endPoint x: 566, endPoint y: 70, distance: 6.2
click at [569, 69] on icon "search button" at bounding box center [568, 68] width 15 height 15
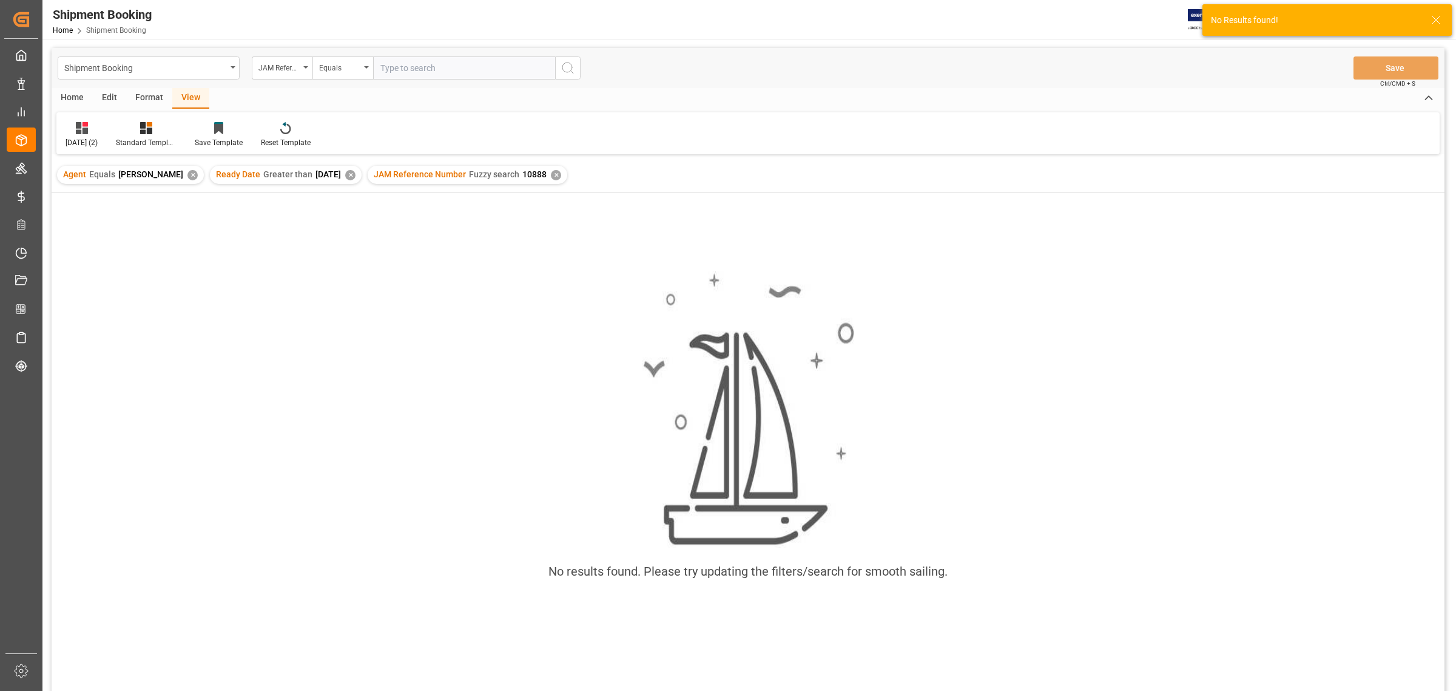
click at [356, 177] on div "✕" at bounding box center [350, 175] width 10 height 10
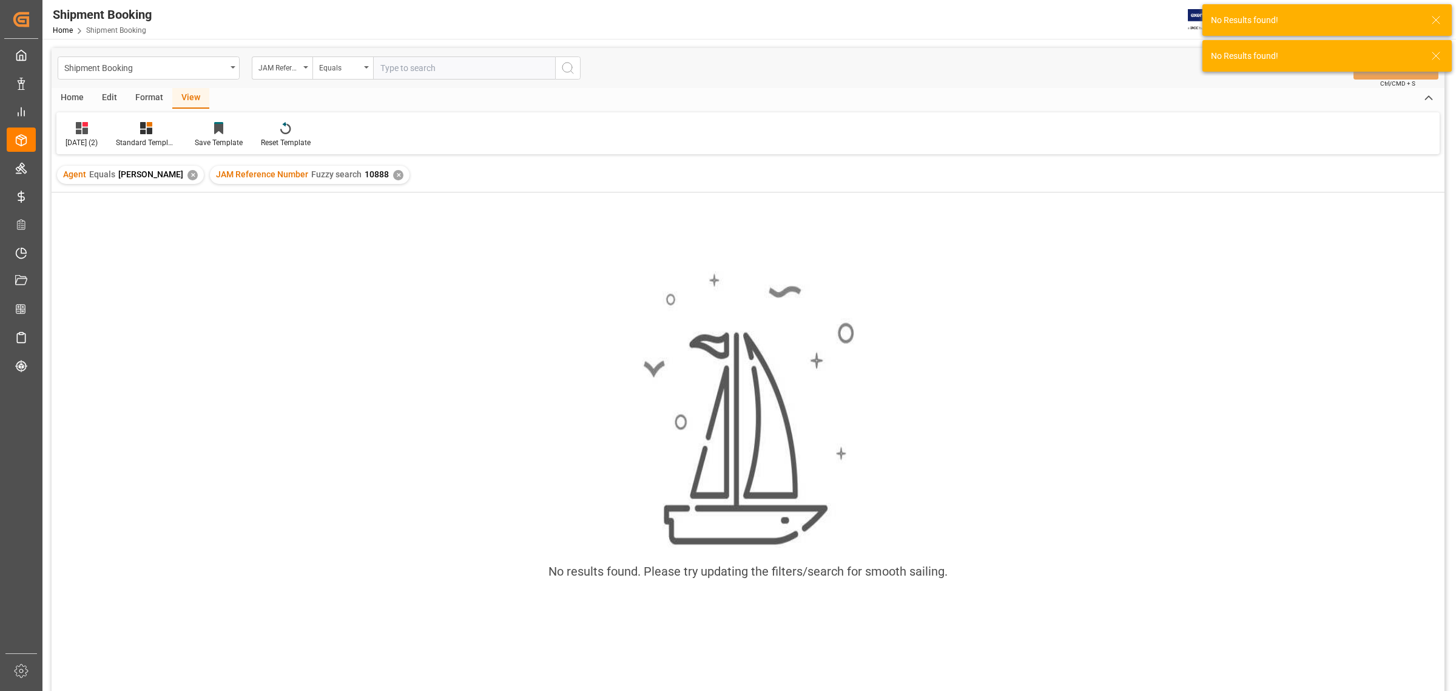
click at [187, 174] on div "✕" at bounding box center [192, 175] width 10 height 10
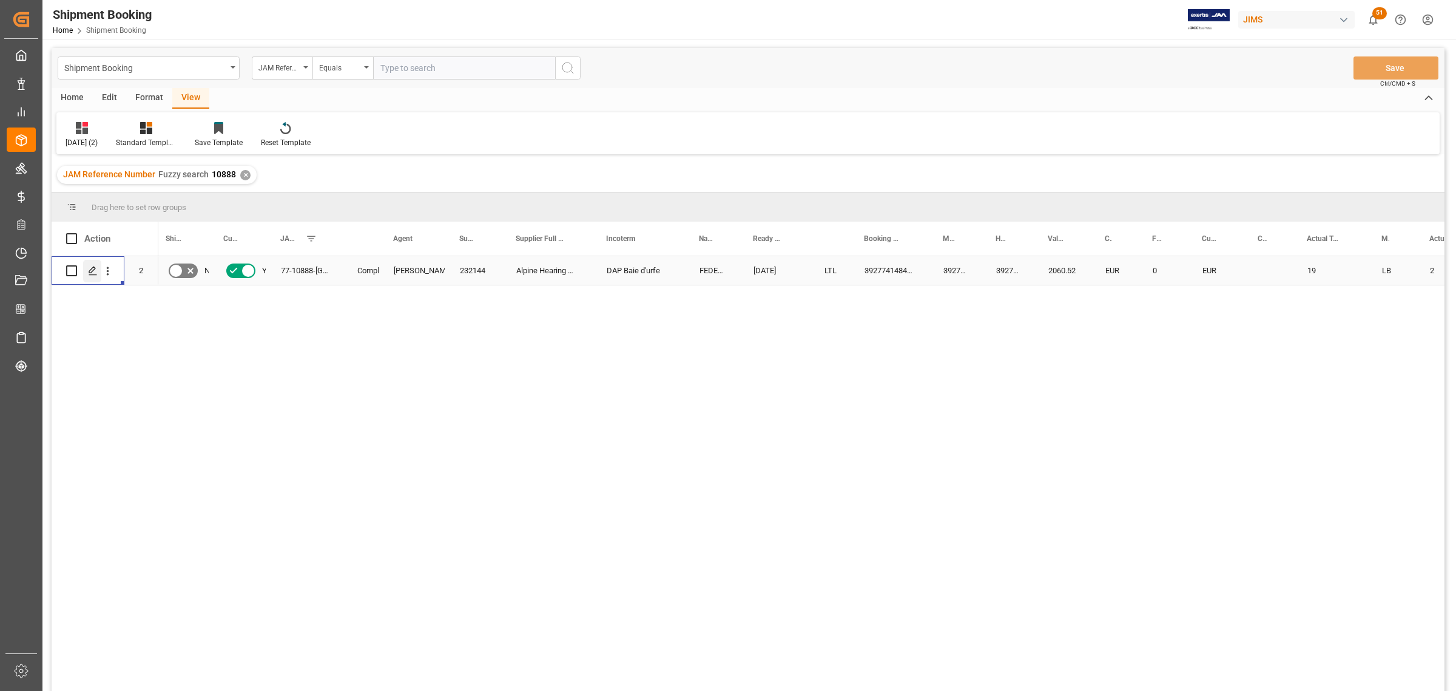
click at [91, 277] on div "Press SPACE to select this row." at bounding box center [92, 271] width 18 height 22
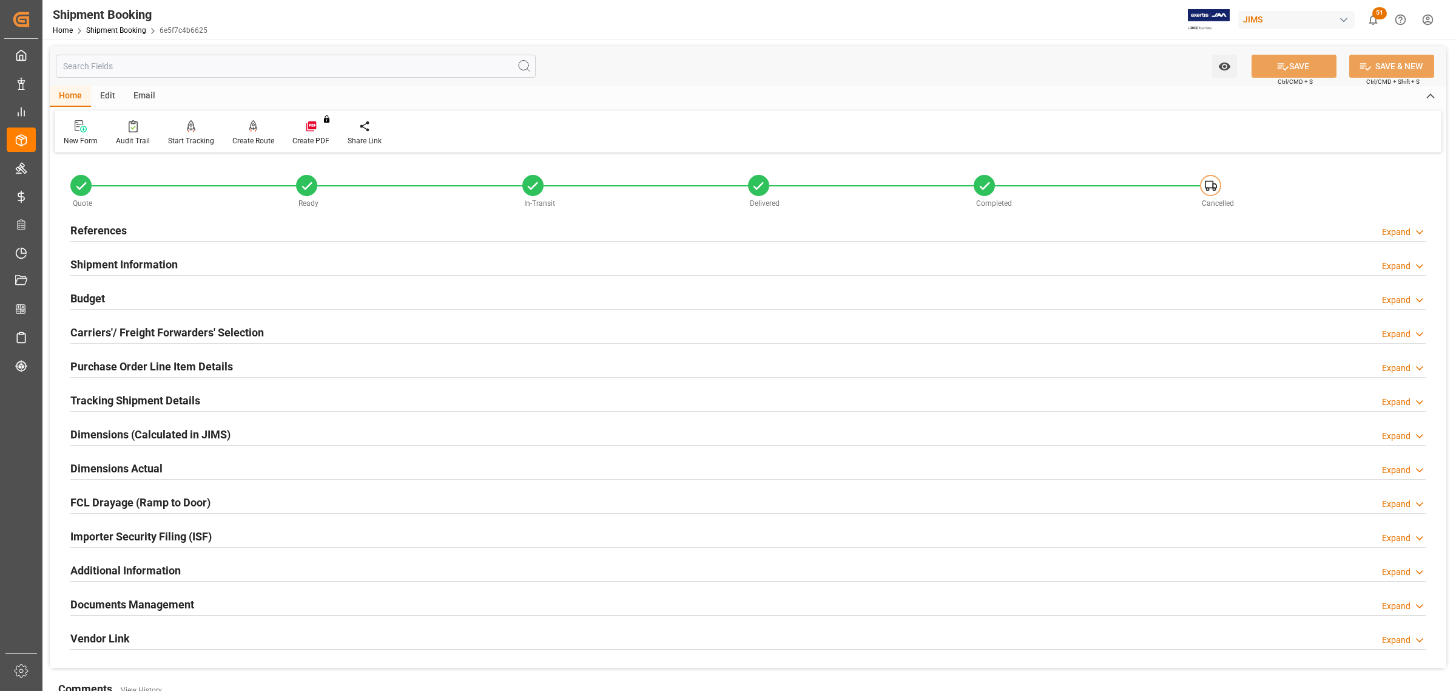
click at [105, 225] on h2 "References" at bounding box center [98, 230] width 56 height 16
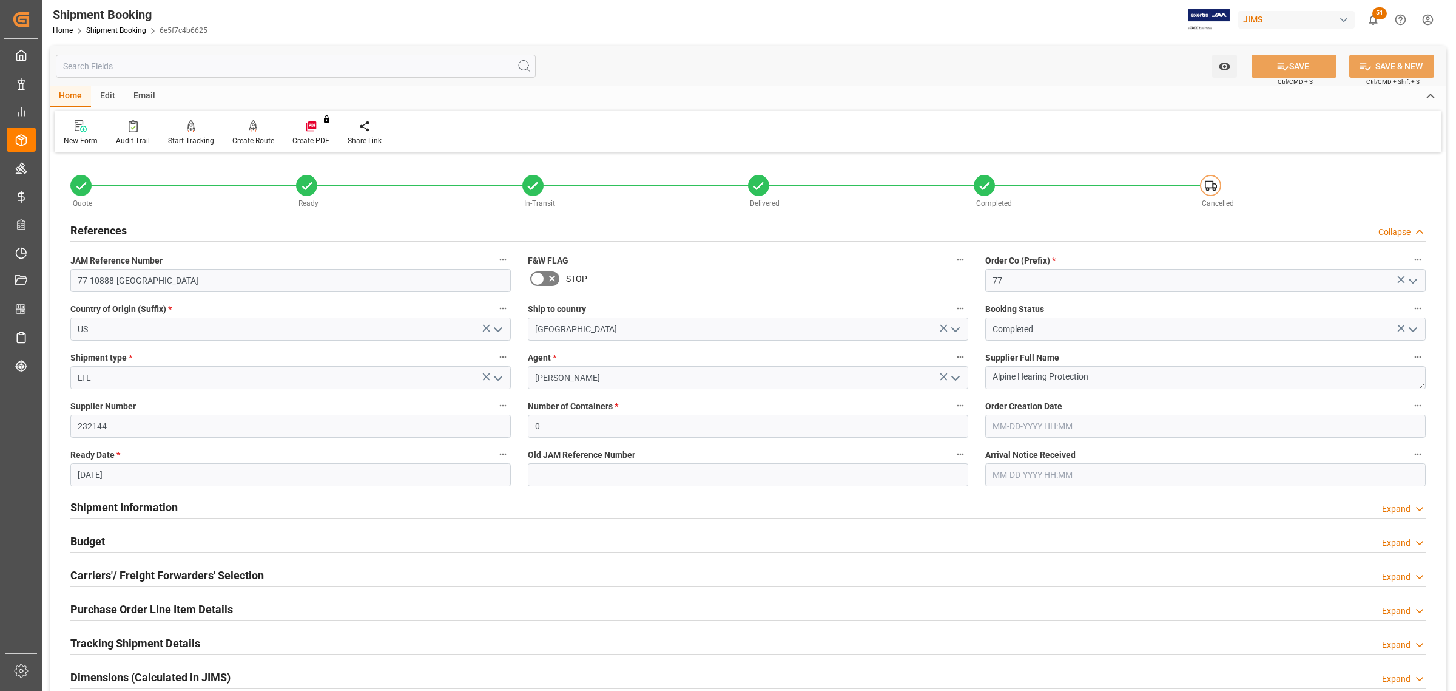
click at [105, 225] on h2 "References" at bounding box center [98, 230] width 56 height 16
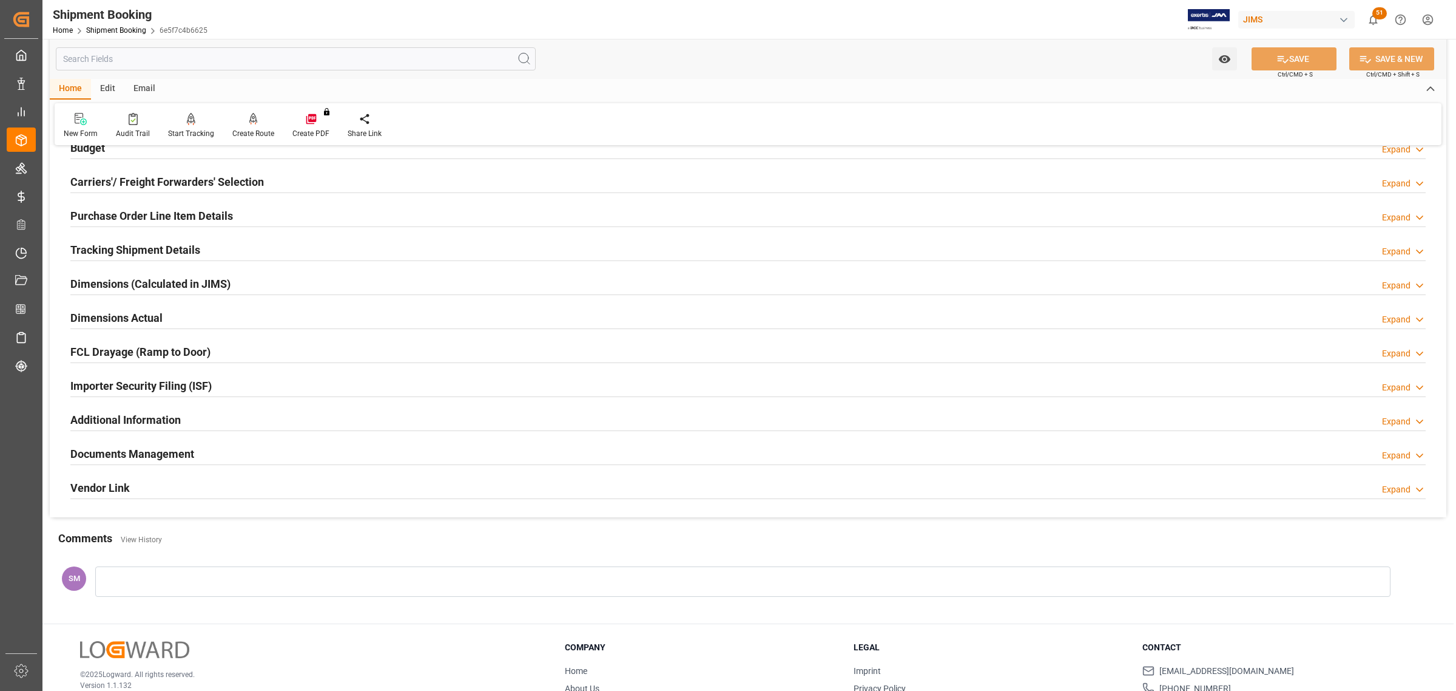
scroll to position [152, 0]
click at [130, 442] on h2 "Documents Management" at bounding box center [132, 452] width 124 height 16
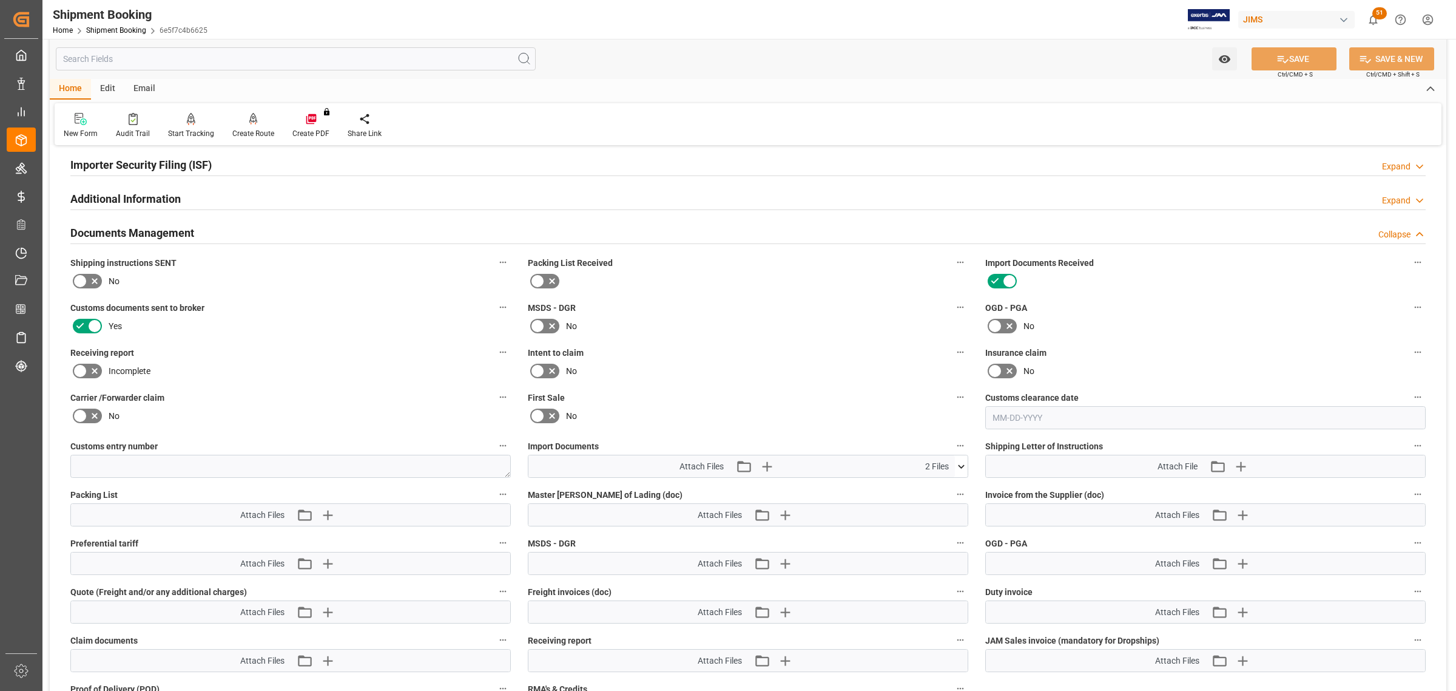
scroll to position [379, 0]
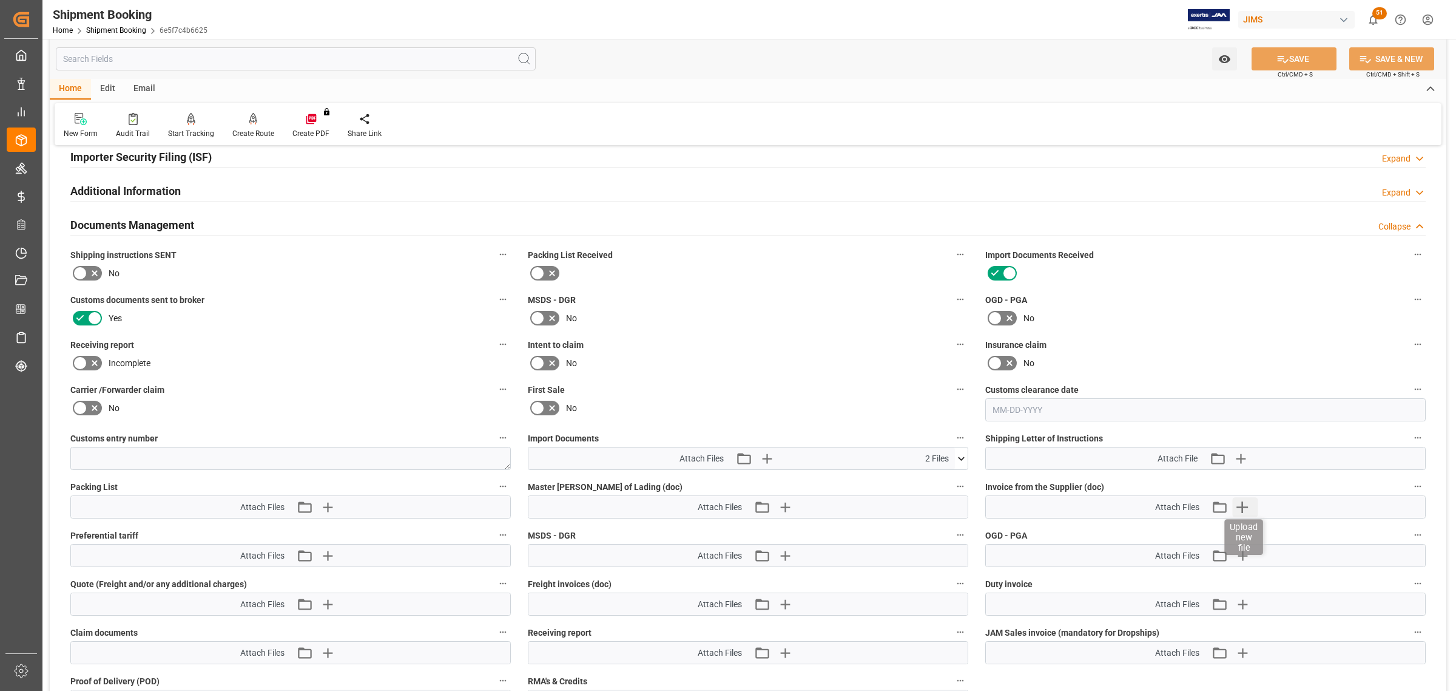
click at [931, 442] on icon "button" at bounding box center [1243, 507] width 12 height 12
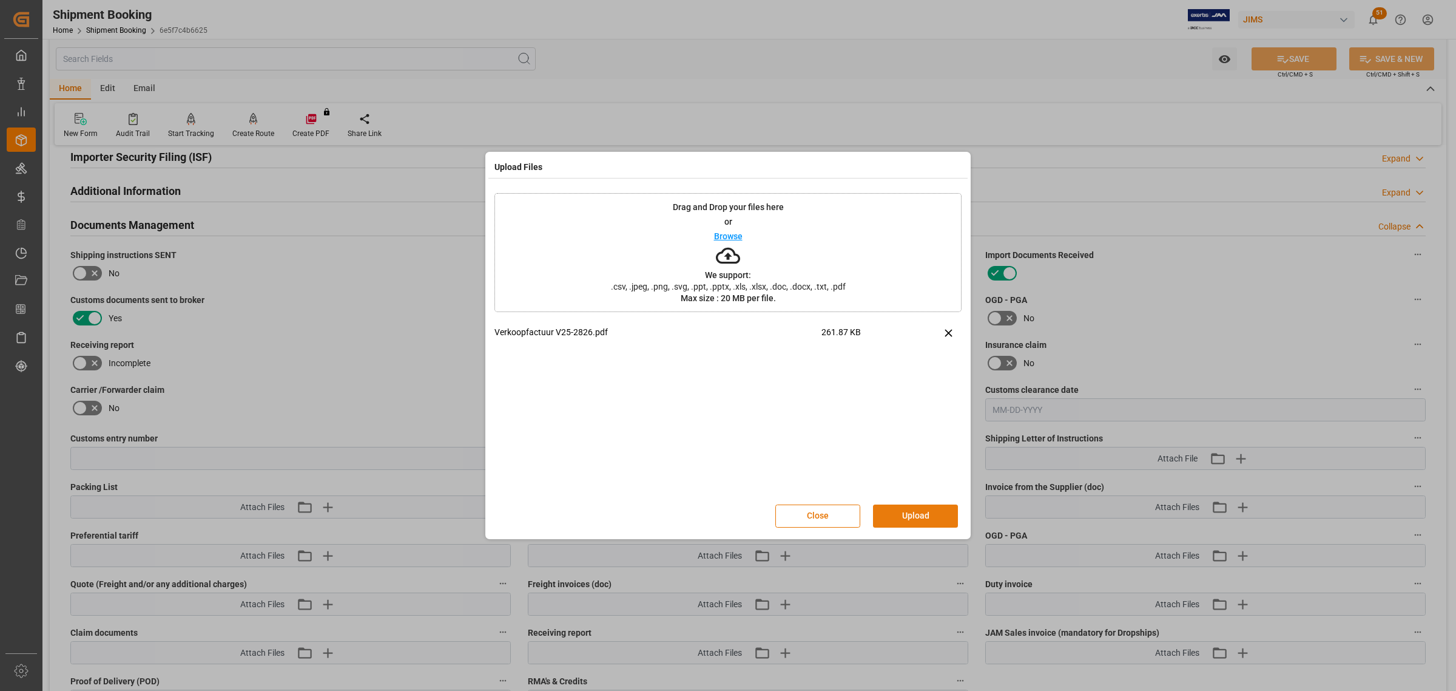
click at [896, 442] on button "Upload" at bounding box center [915, 515] width 85 height 23
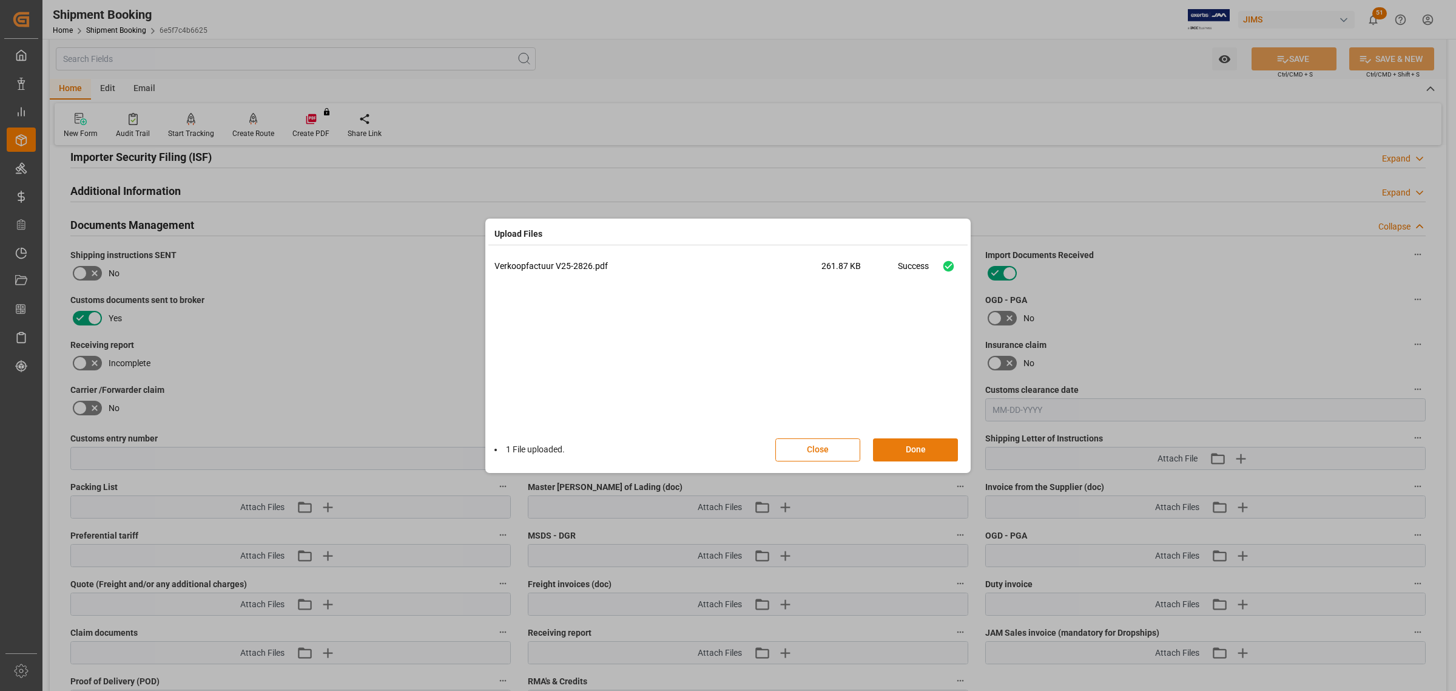
click at [902, 442] on button "Done" at bounding box center [915, 449] width 85 height 23
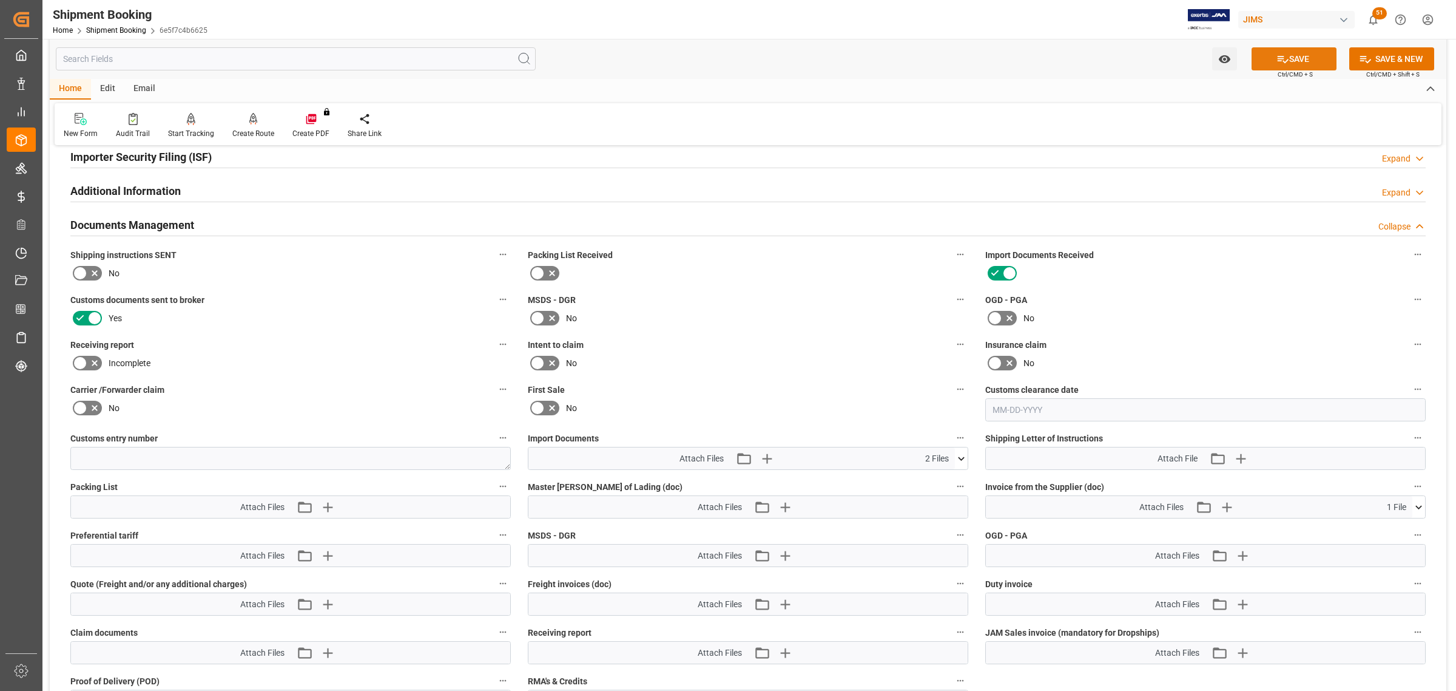
click at [931, 50] on button "SAVE" at bounding box center [1294, 58] width 85 height 23
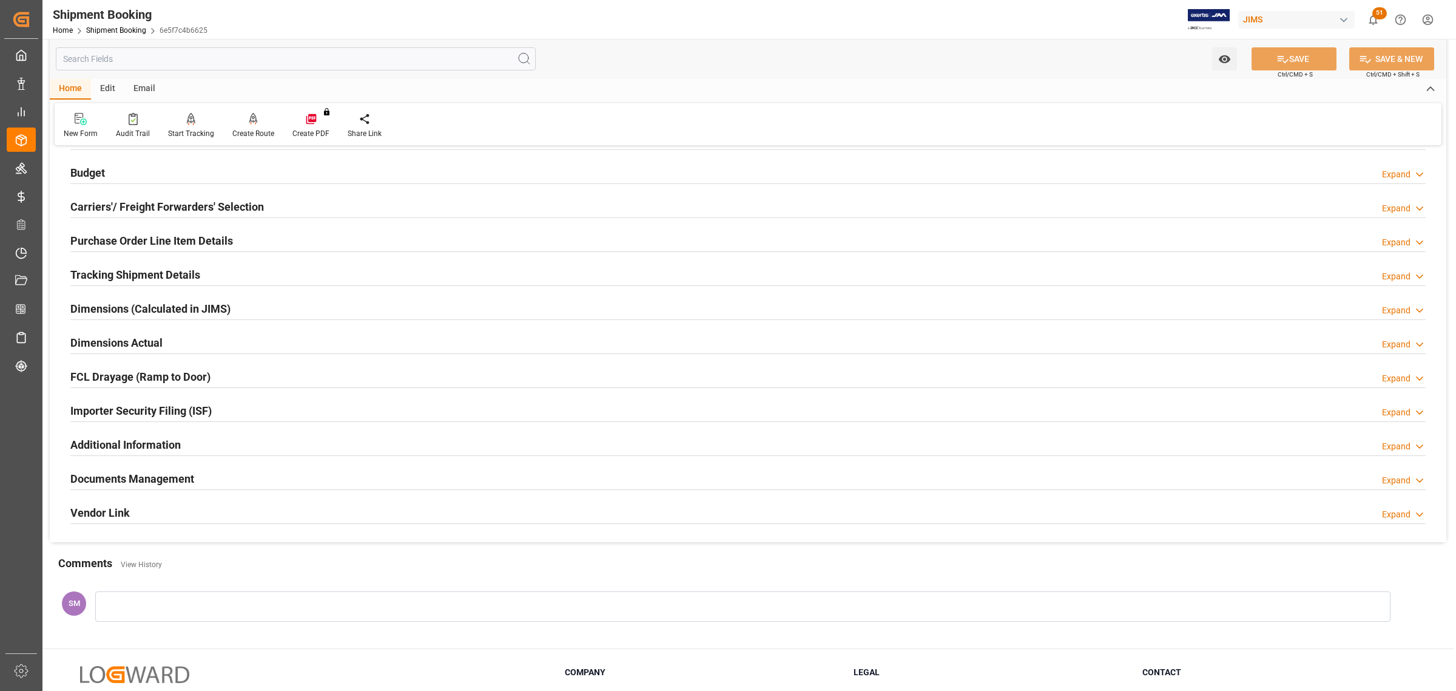
scroll to position [0, 0]
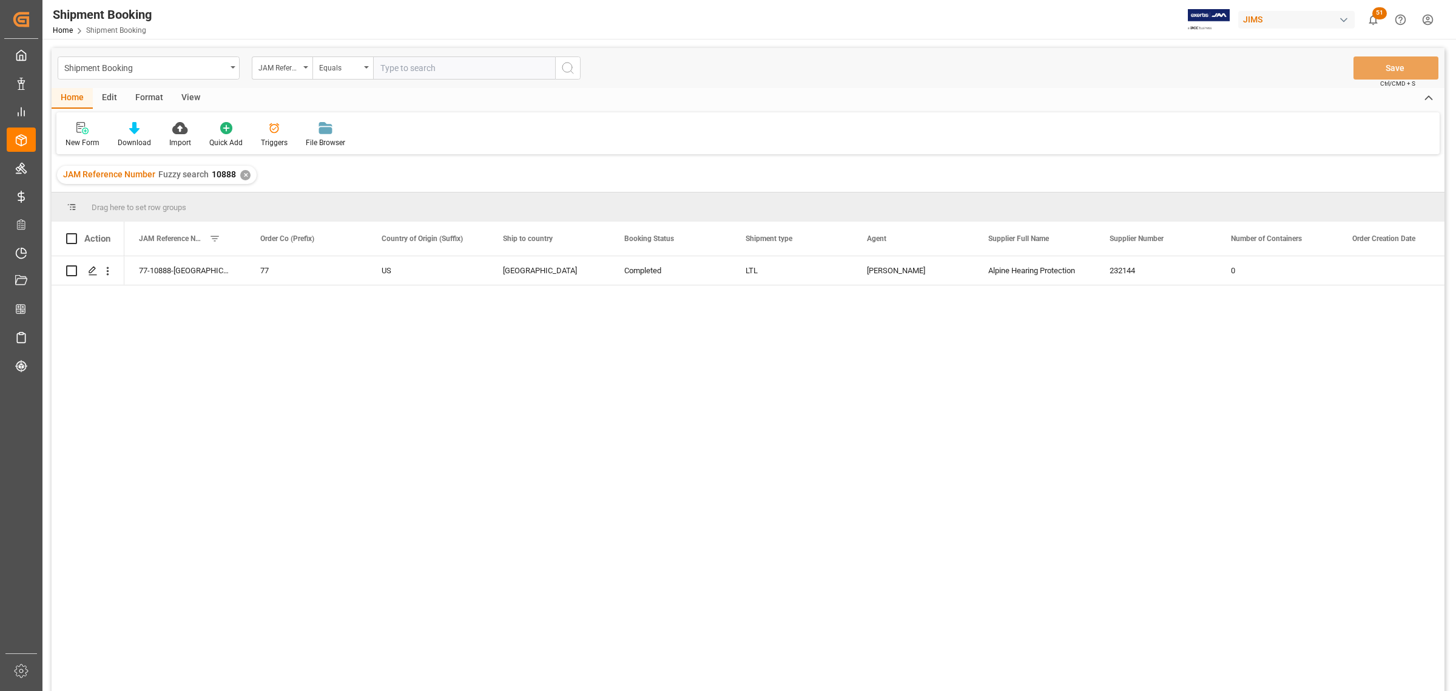
click at [241, 178] on div "✕" at bounding box center [245, 175] width 10 height 10
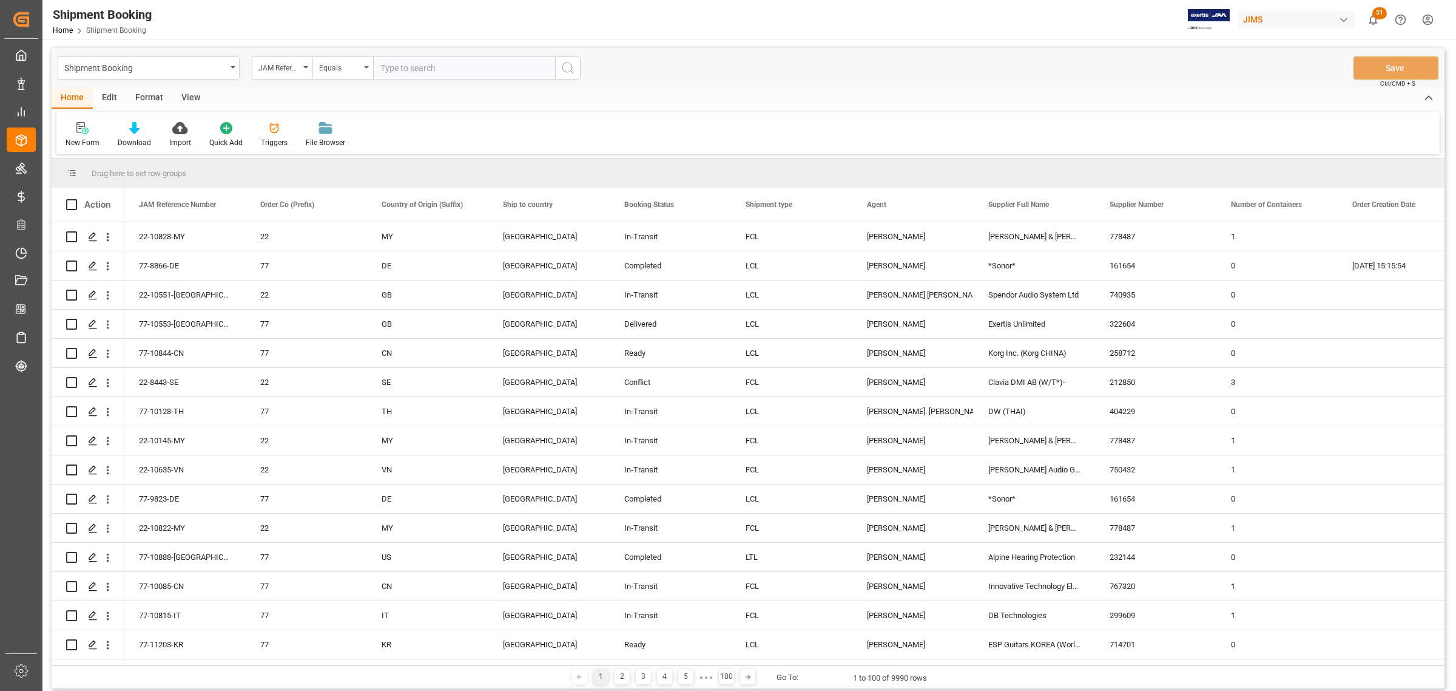
click at [200, 95] on div "View" at bounding box center [190, 98] width 37 height 21
click at [81, 140] on div "Default" at bounding box center [78, 142] width 24 height 11
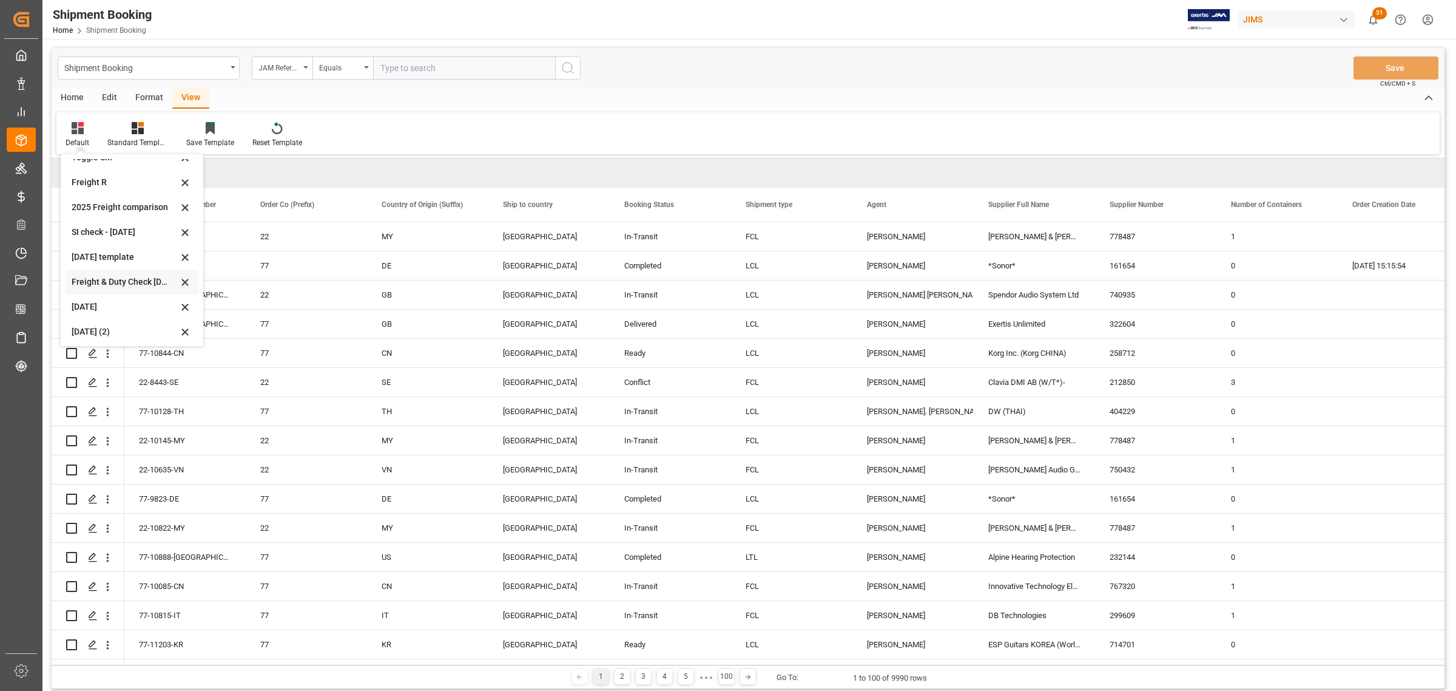
scroll to position [92, 0]
click at [76, 326] on div "[DATE] (2)" at bounding box center [125, 328] width 106 height 13
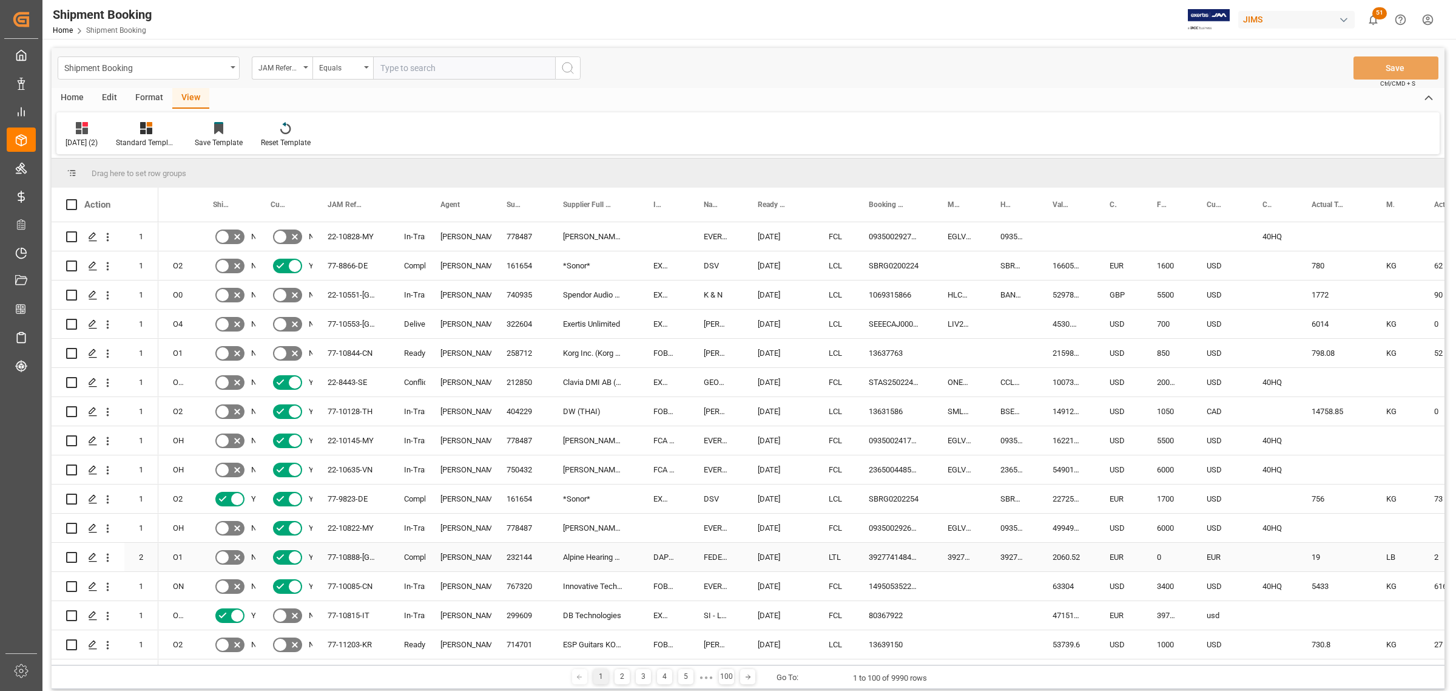
click at [478, 442] on div "[PERSON_NAME]" at bounding box center [459, 557] width 37 height 28
click at [474, 205] on span at bounding box center [472, 204] width 11 height 11
click at [524, 204] on span "filter" at bounding box center [528, 206] width 11 height 11
type input "[PERSON_NAME]"
click at [555, 308] on div "Apply Clear" at bounding box center [527, 308] width 133 height 32
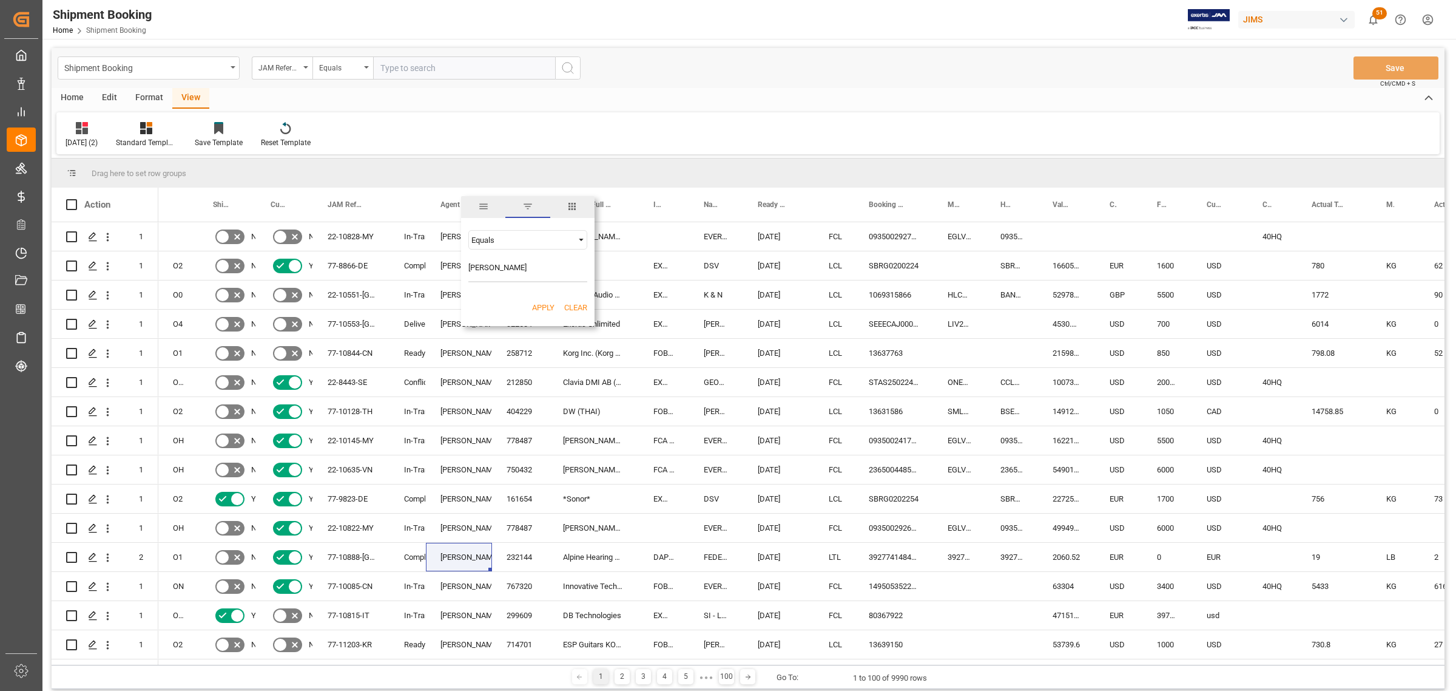
click at [549, 309] on button "Apply" at bounding box center [543, 308] width 22 height 12
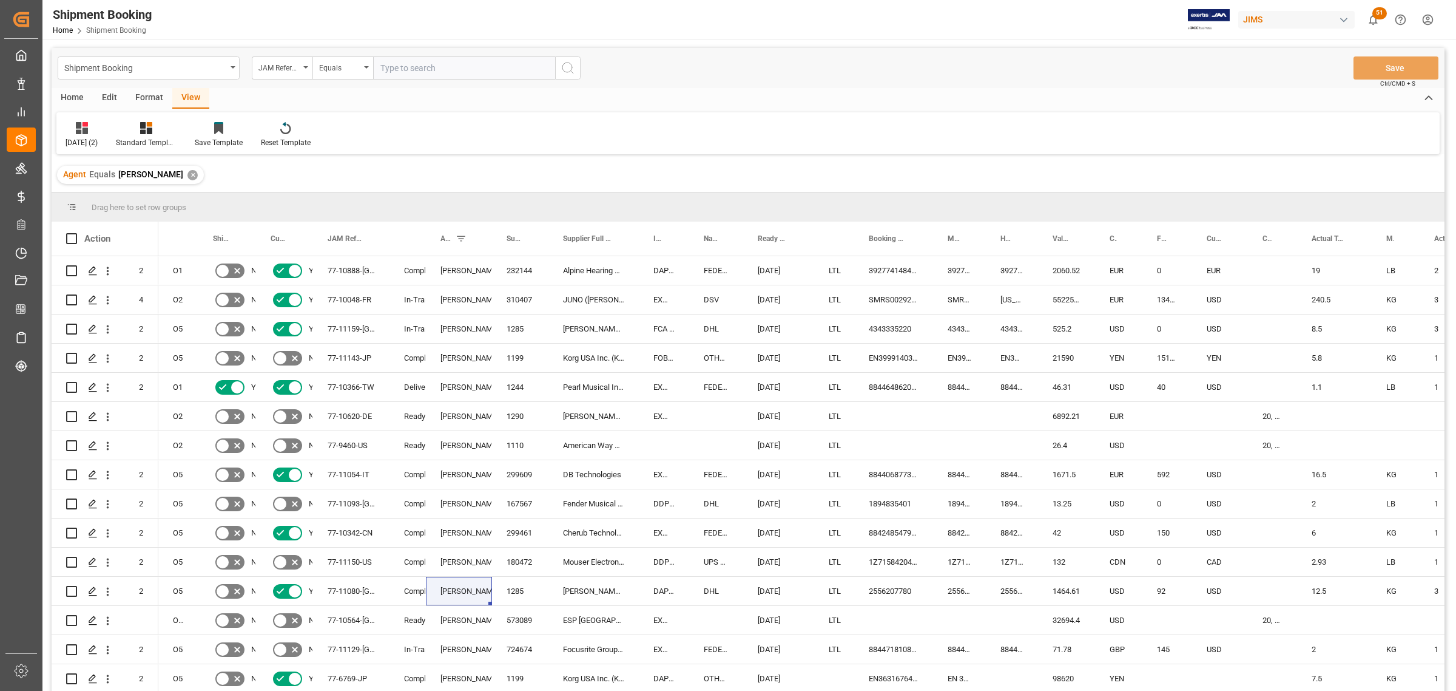
click at [185, 91] on div "View" at bounding box center [190, 98] width 37 height 21
click at [86, 130] on icon at bounding box center [82, 128] width 12 height 12
click at [92, 331] on div "[DATE] (2)" at bounding box center [125, 328] width 106 height 13
click at [765, 442] on div "[DATE]" at bounding box center [778, 620] width 71 height 29
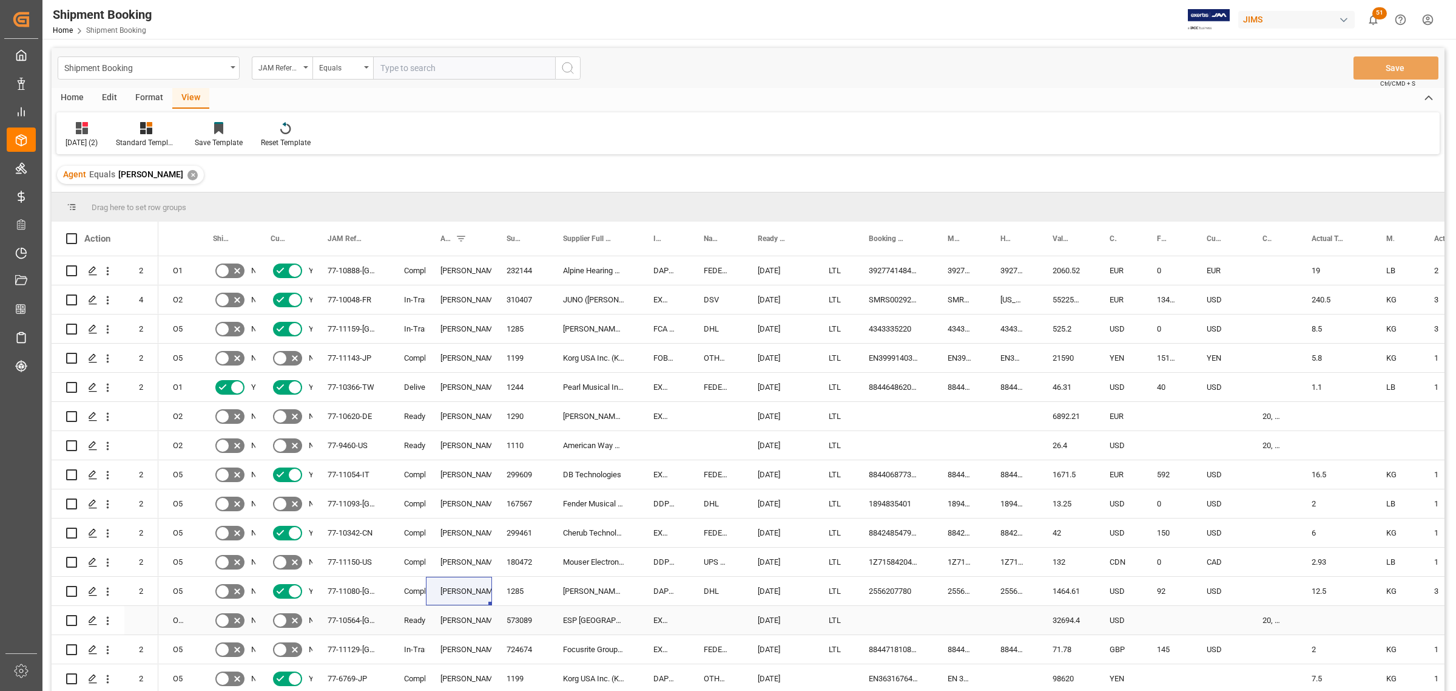
click at [765, 442] on div "[DATE]" at bounding box center [778, 620] width 71 height 29
click at [914, 442] on div "[DATE]" at bounding box center [840, 451] width 172 height 12
click at [914, 442] on button "Next Month" at bounding box center [916, 449] width 7 height 7
